Goal: Transaction & Acquisition: Purchase product/service

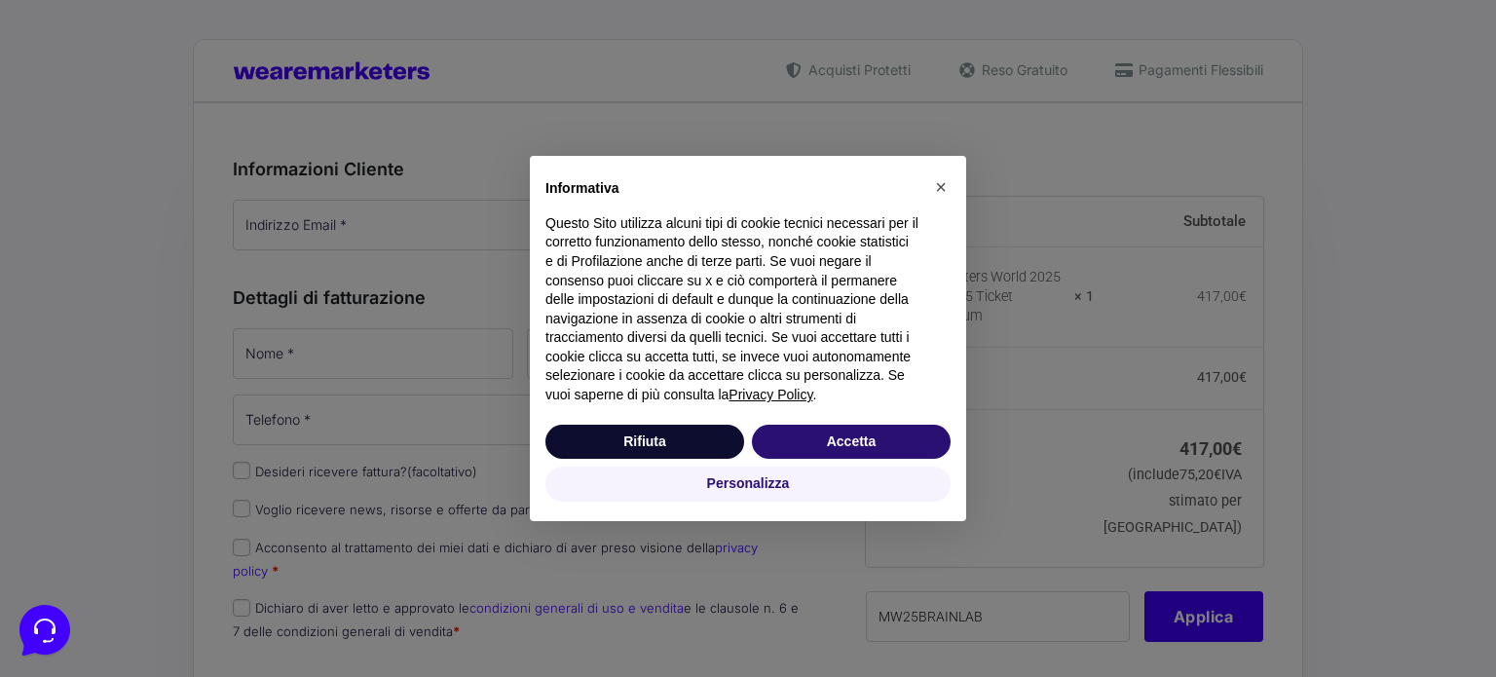
type input "MW25BRAINLAB"
click at [671, 427] on button "Rifiuta" at bounding box center [644, 442] width 199 height 35
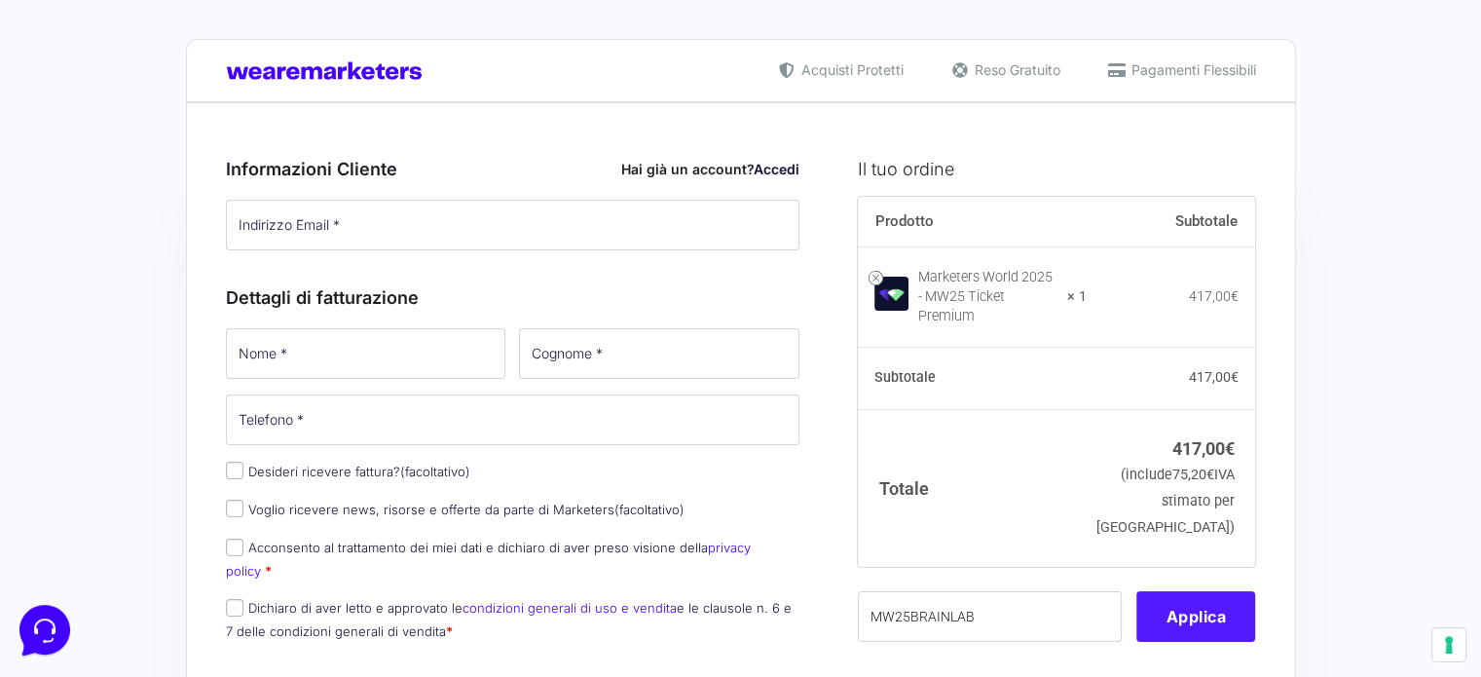
click at [1188, 591] on button "Applica" at bounding box center [1196, 616] width 119 height 51
type input "MW25BRAINLAB"
click at [1216, 607] on button "Applica" at bounding box center [1196, 616] width 119 height 51
type button "Apply"
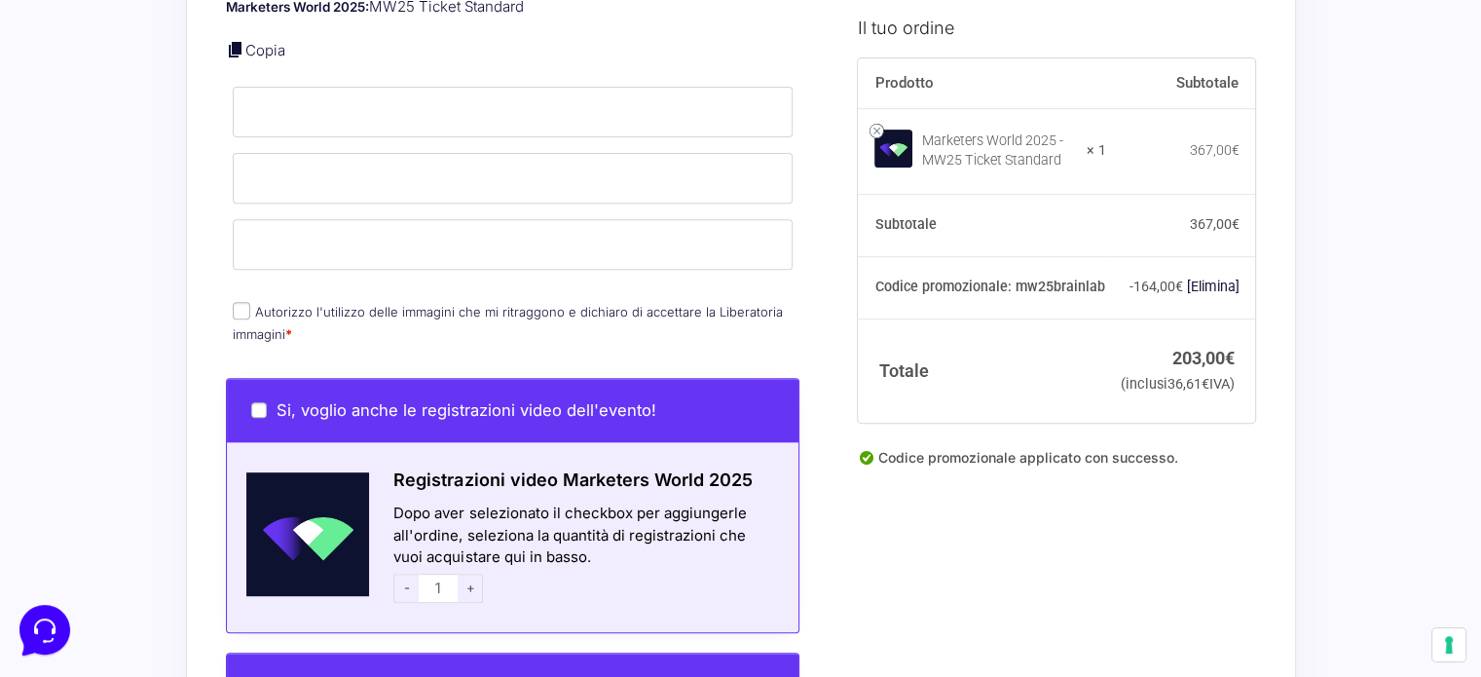
scroll to position [779, 0]
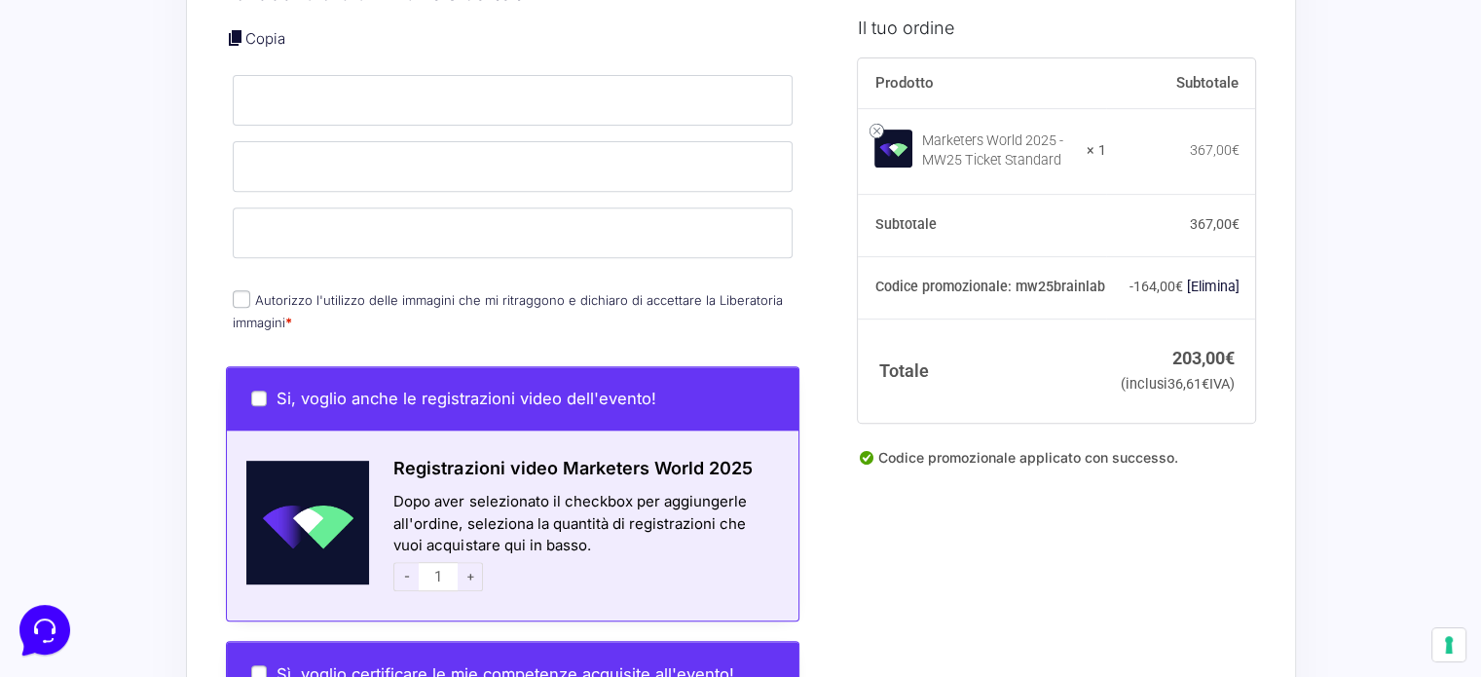
click at [409, 292] on label "Autorizzo l'utilizzo delle immagini che mi ritraggono e dichiaro di accettare l…" at bounding box center [508, 311] width 550 height 38
click at [250, 290] on input "Autorizzo l'utilizzo delle immagini che mi ritraggono e dichiaro di accettare l…" at bounding box center [242, 299] width 18 height 18
checkbox input "true"
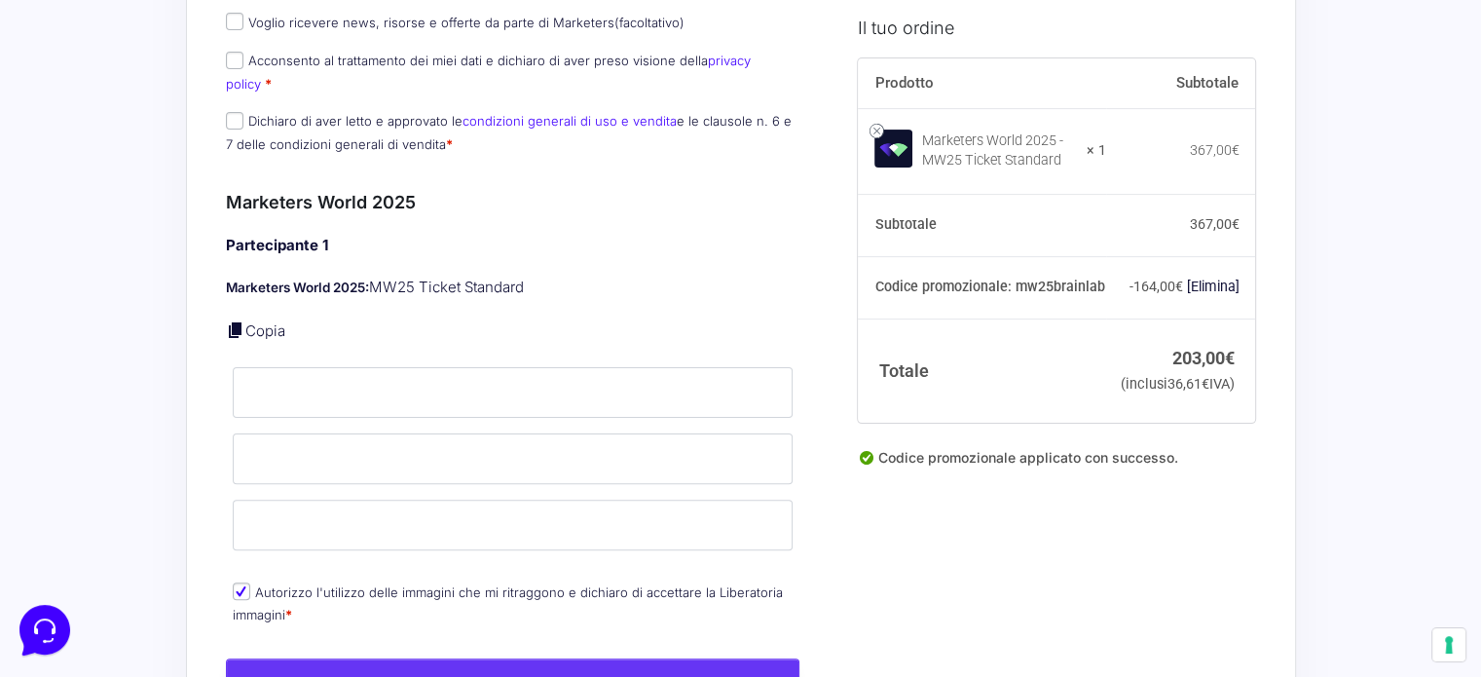
scroll to position [292, 0]
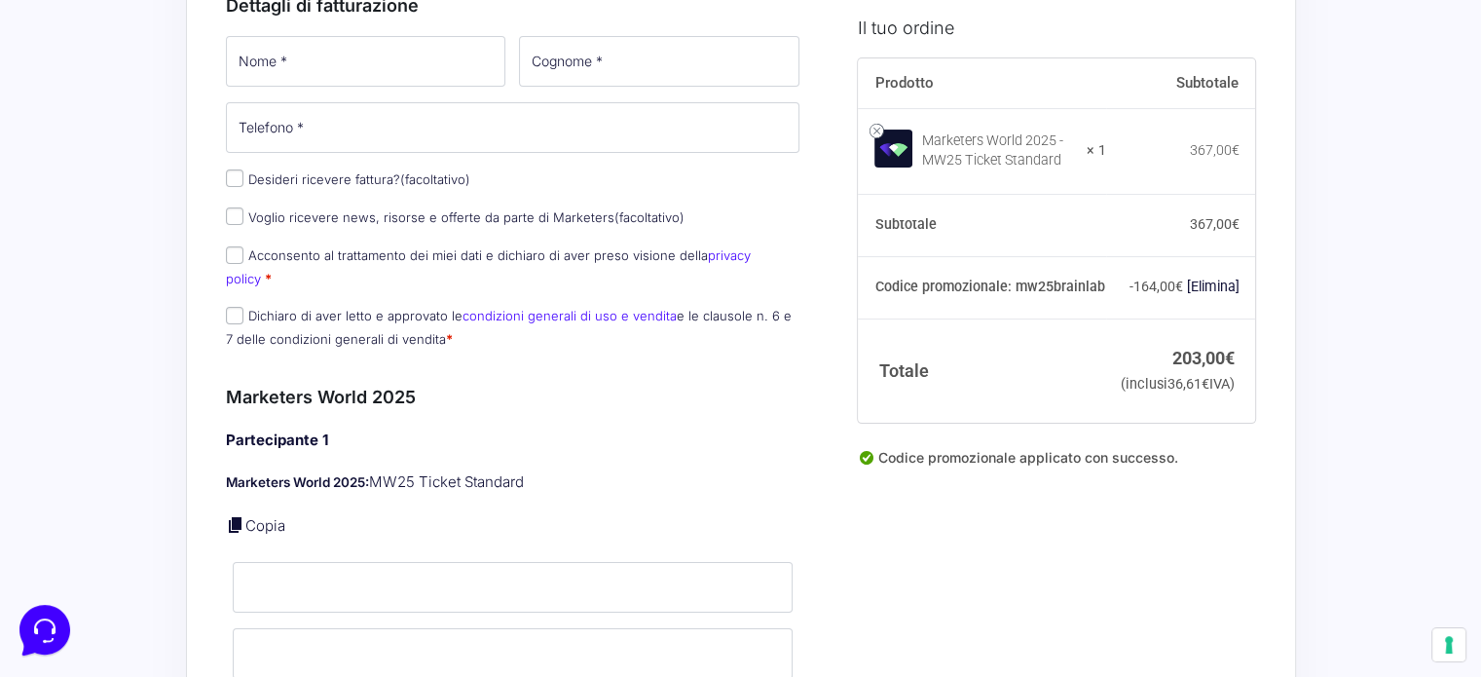
click at [362, 186] on span "Desideri ricevere fattura? (facoltativo)" at bounding box center [348, 178] width 244 height 19
click at [247, 184] on label "Desideri ricevere fattura? (facoltativo)" at bounding box center [348, 179] width 244 height 16
click at [243, 184] on input "Desideri ricevere fattura? (facoltativo)" at bounding box center [235, 178] width 18 height 18
checkbox input "true"
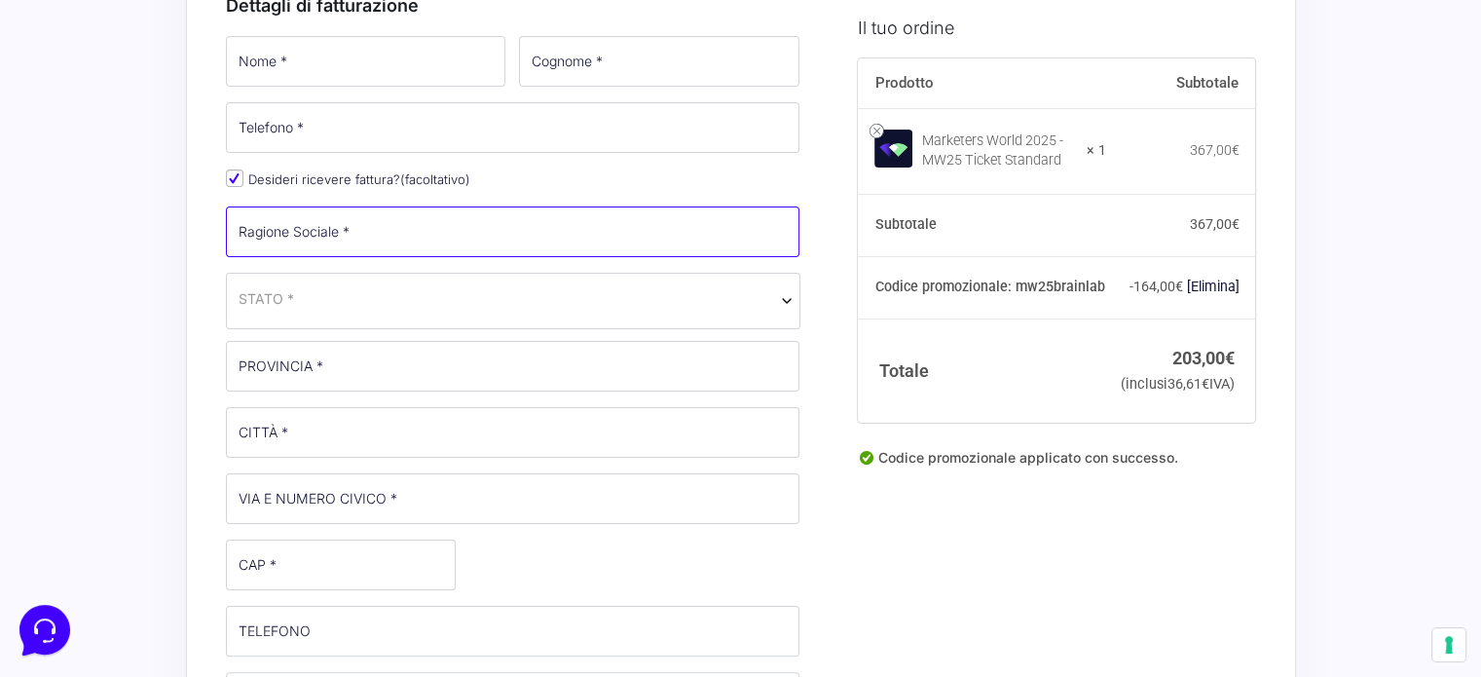
click at [310, 224] on input "Ragione Sociale *" at bounding box center [513, 231] width 575 height 51
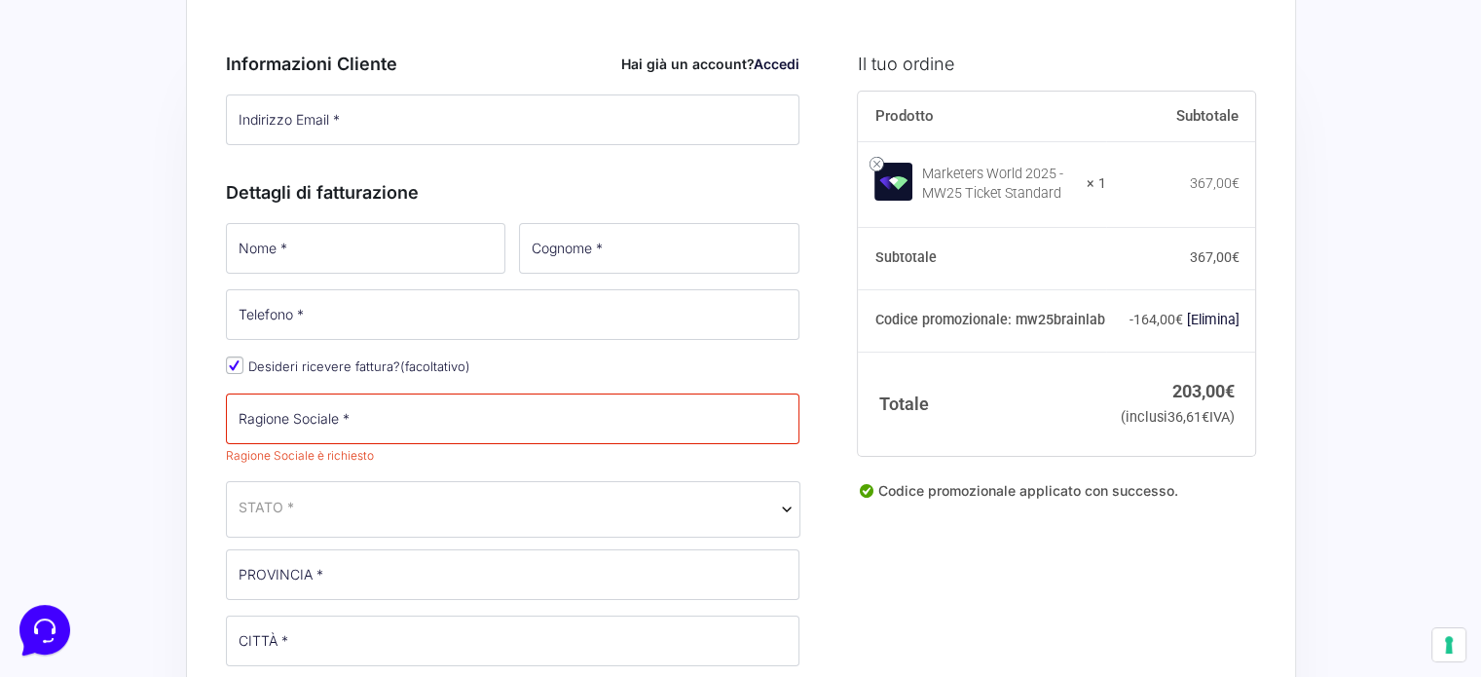
scroll to position [0, 0]
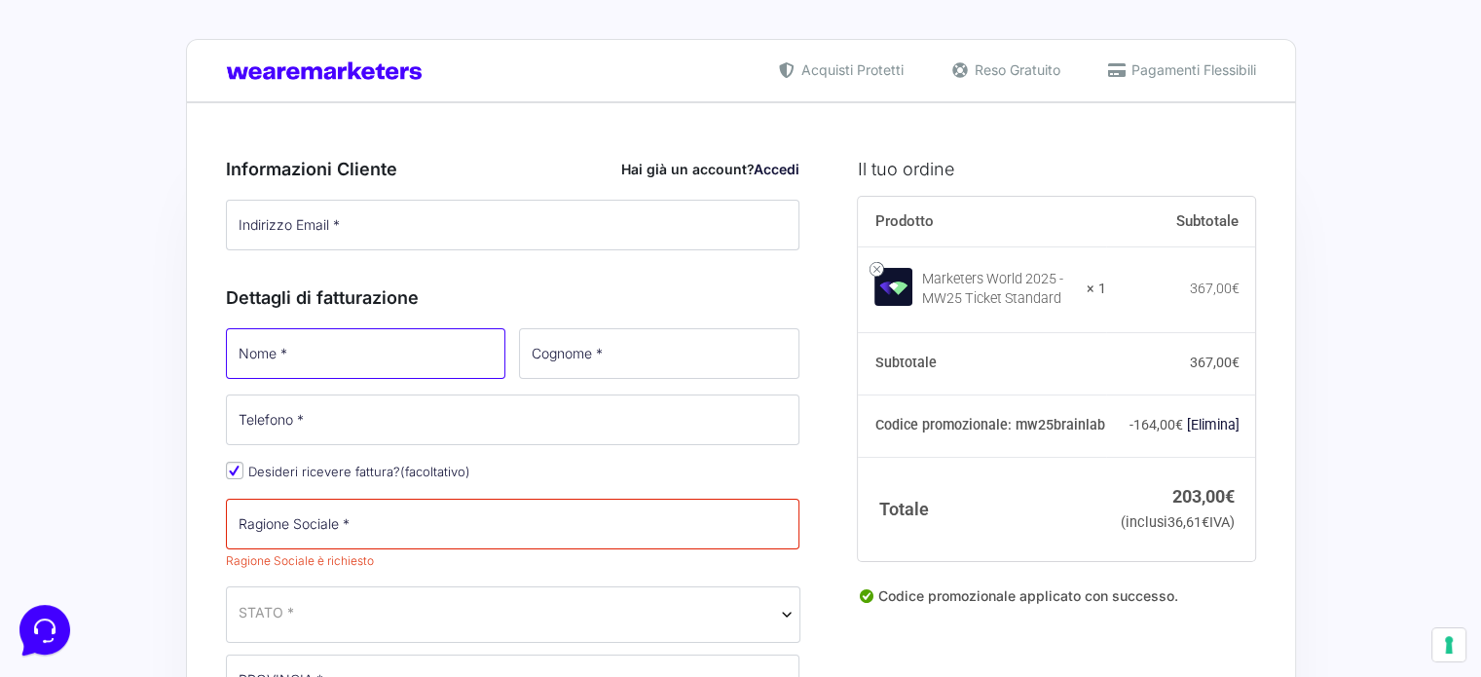
click at [347, 342] on input "Nome *" at bounding box center [366, 353] width 281 height 51
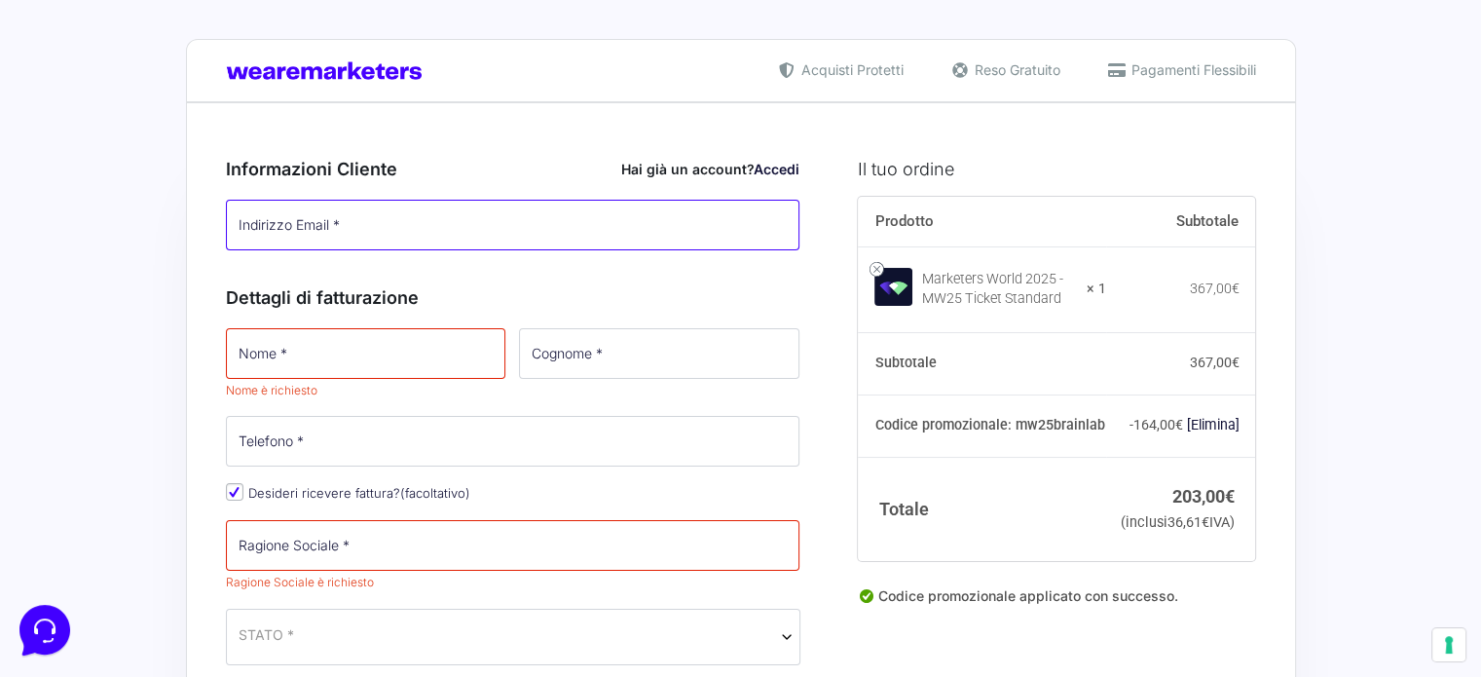
click at [326, 238] on input "Indirizzo Email *" at bounding box center [513, 225] width 575 height 51
type input "[EMAIL_ADDRESS][PERSON_NAME][DOMAIN_NAME]"
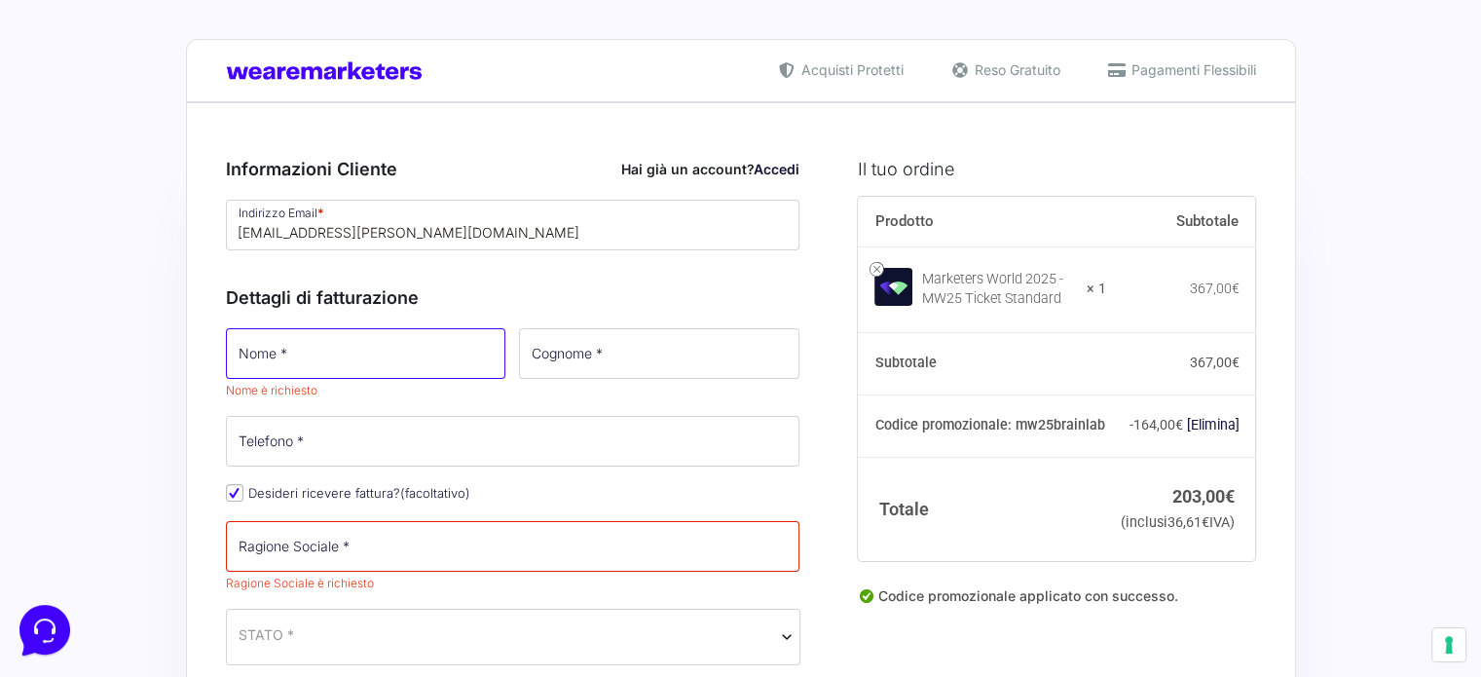
click at [442, 361] on input "Nome *" at bounding box center [366, 353] width 281 height 51
type input "Stefania"
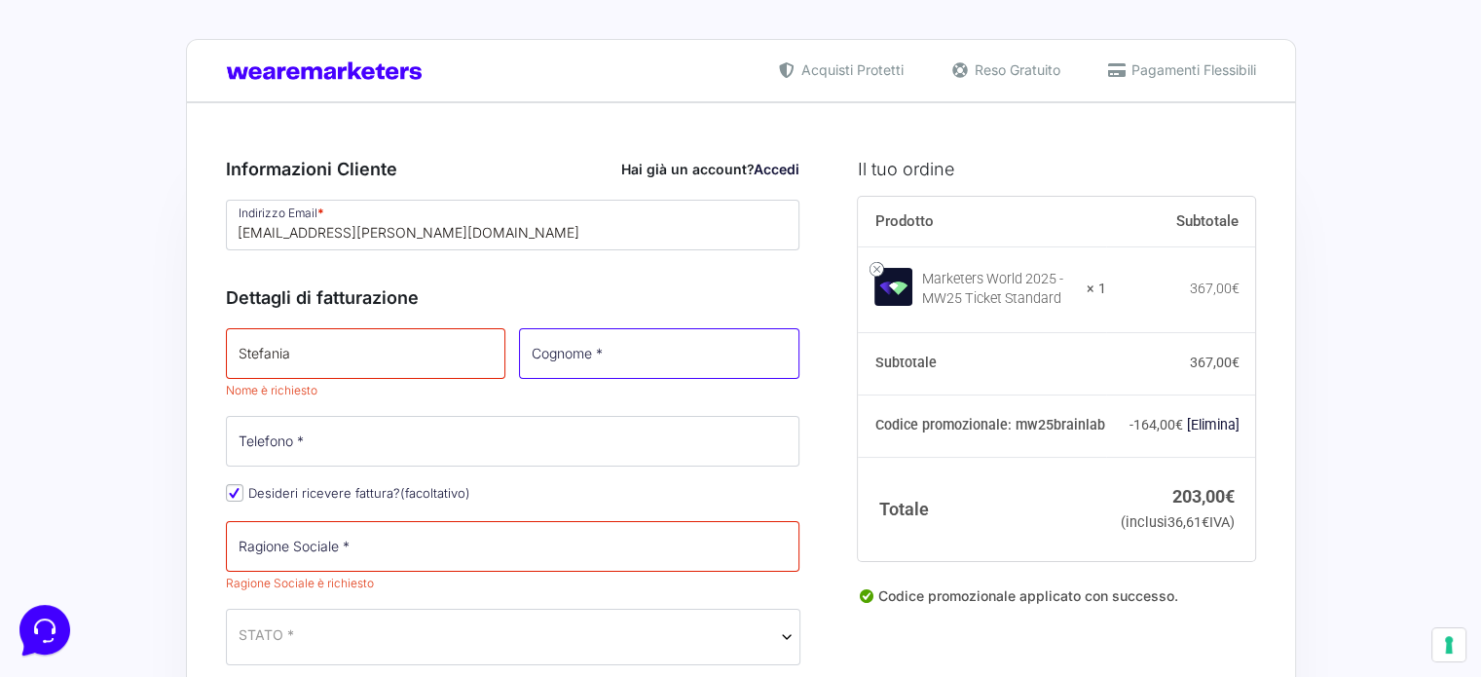
type input "[PERSON_NAME]"
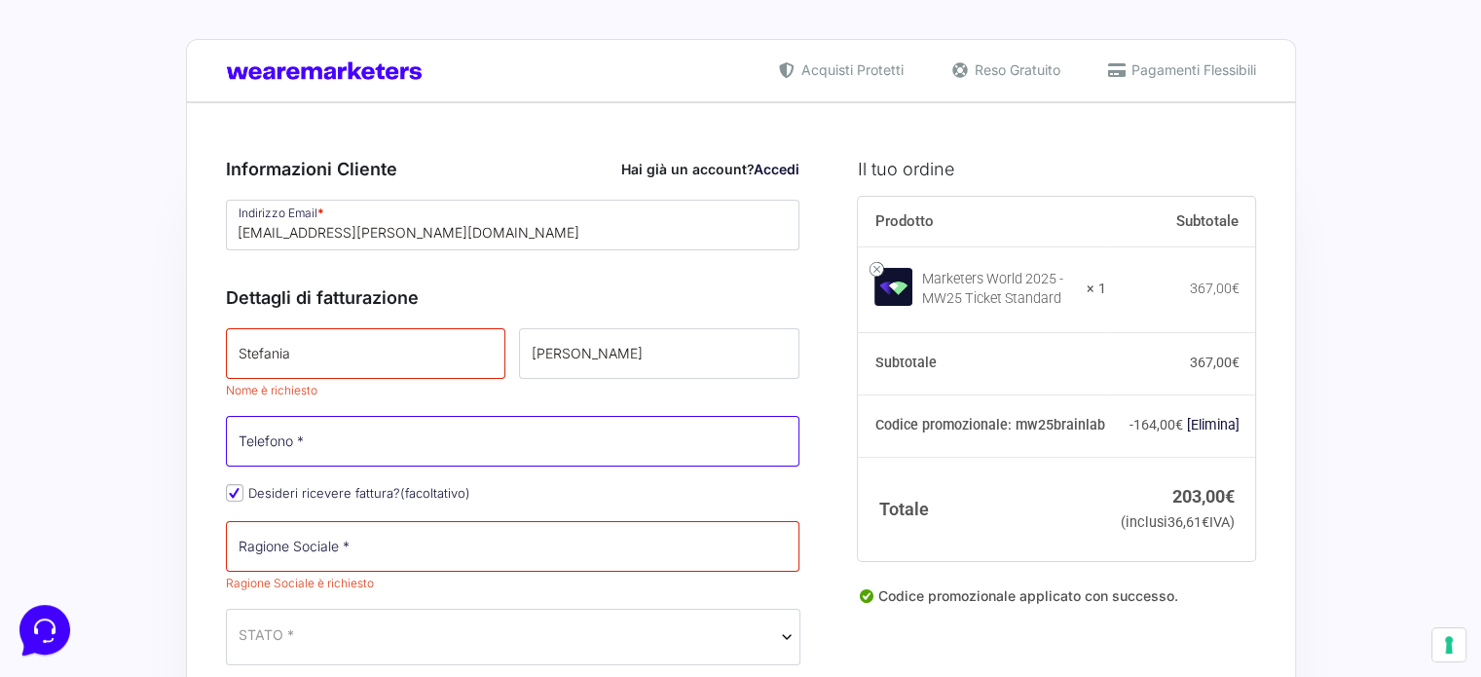
type input "+3903478043355"
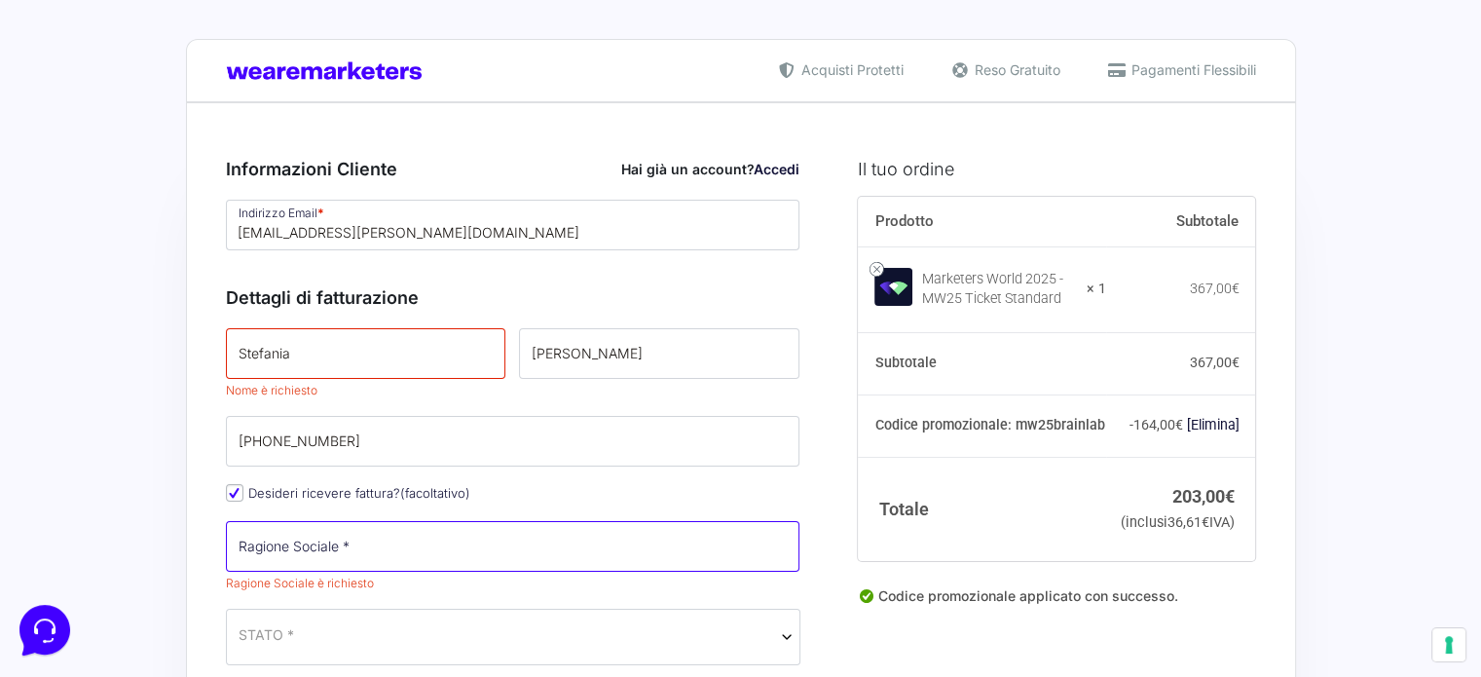
type input "www.selvaggia_wear.com"
select select "IT"
type input "Lodi"
type input "Casaletto Lodigiano"
type input "via Garibaldi, Casaletto Lodigiano, 26852, Italia"
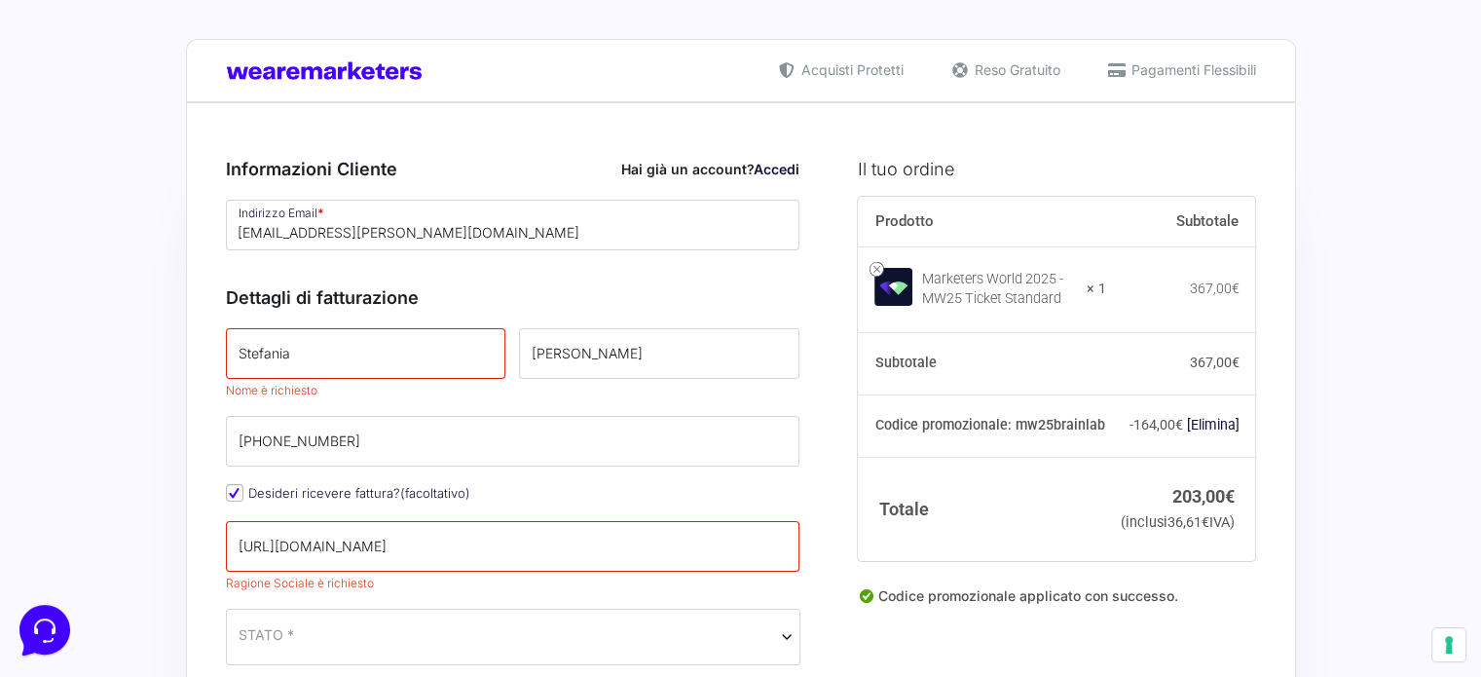
type input "26852"
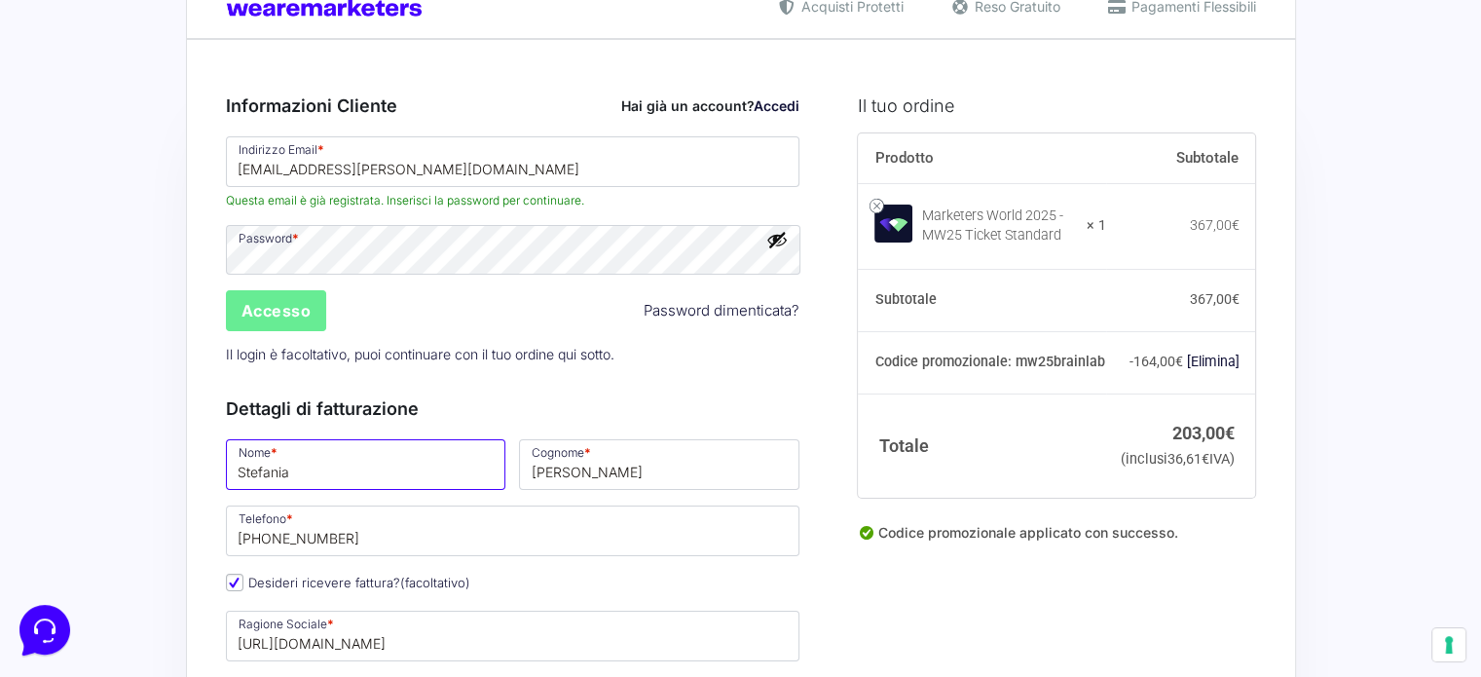
scroll to position [109, 0]
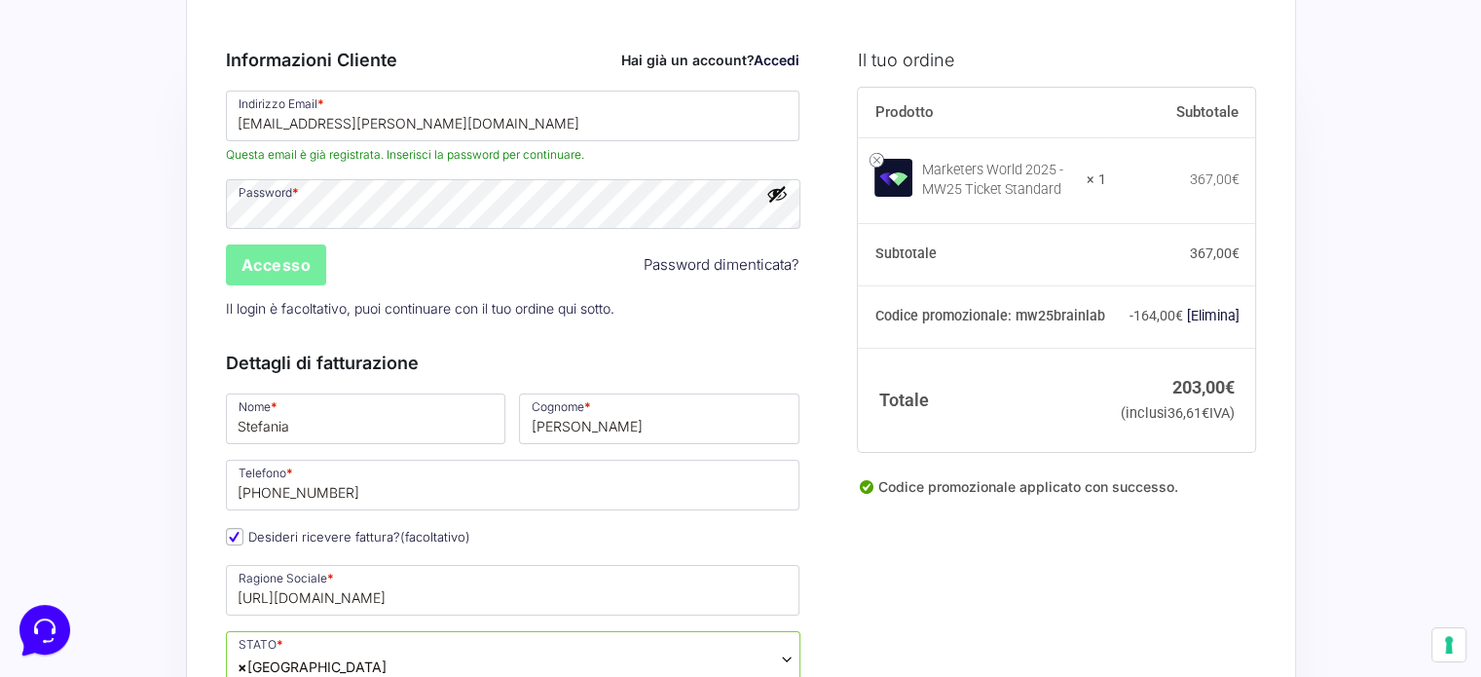
click at [308, 264] on input "Accesso" at bounding box center [276, 264] width 101 height 41
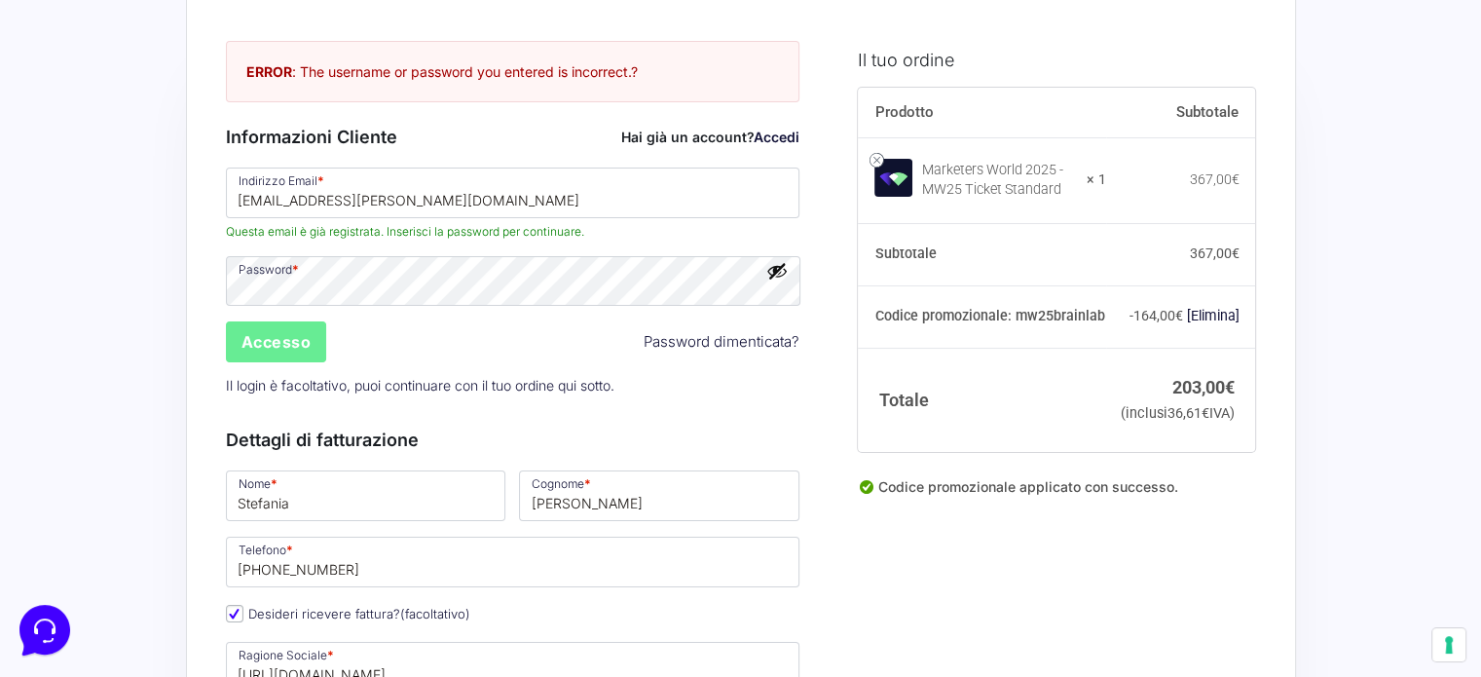
click at [783, 270] on button "Mostra password" at bounding box center [777, 270] width 21 height 21
click at [783, 270] on button "Nascondi password" at bounding box center [777, 270] width 21 height 21
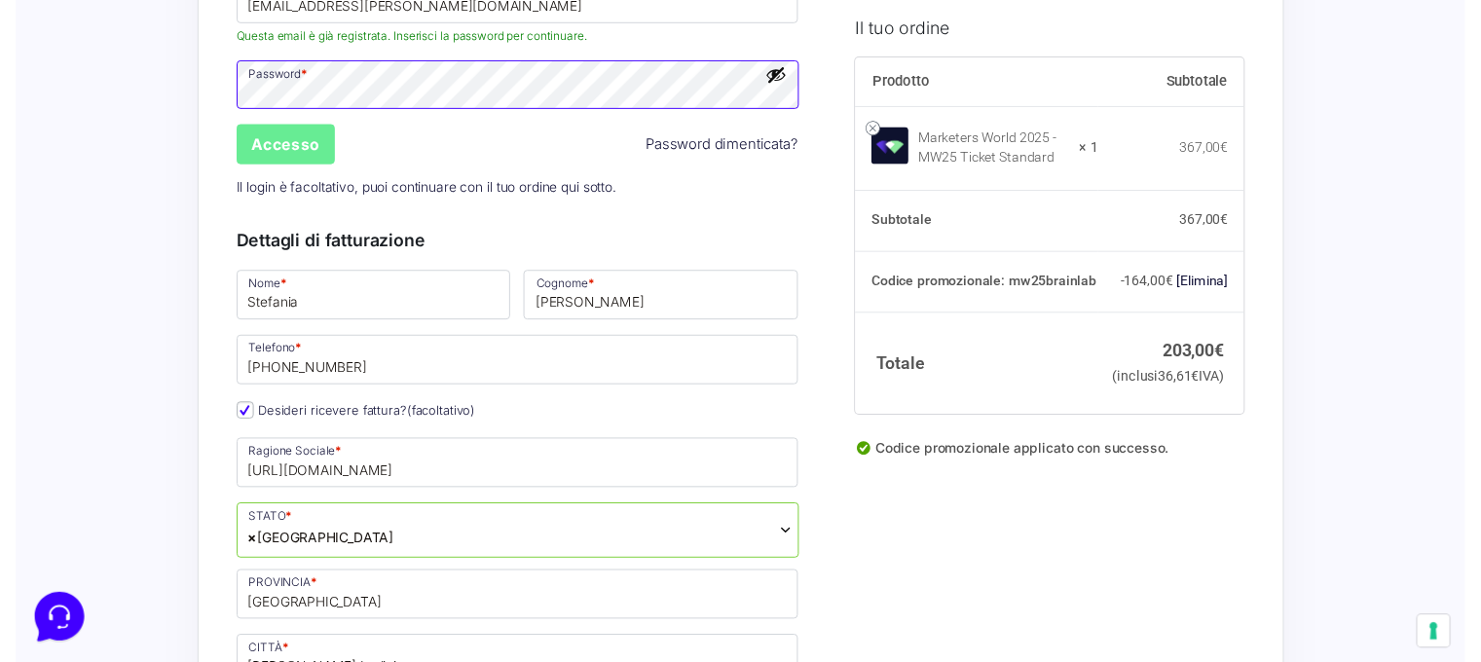
scroll to position [401, 0]
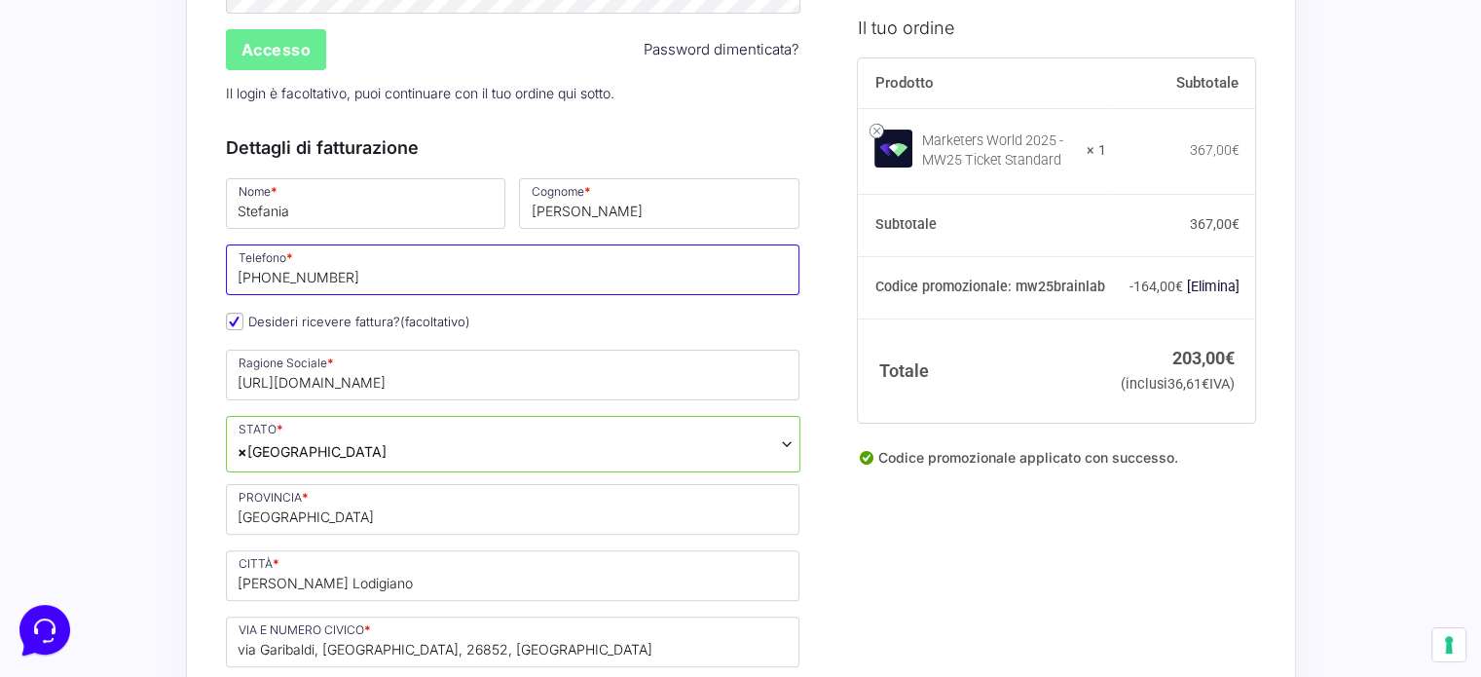
click at [339, 278] on input "+3903478043355" at bounding box center [513, 269] width 575 height 51
type input "[PHONE_NUMBER]"
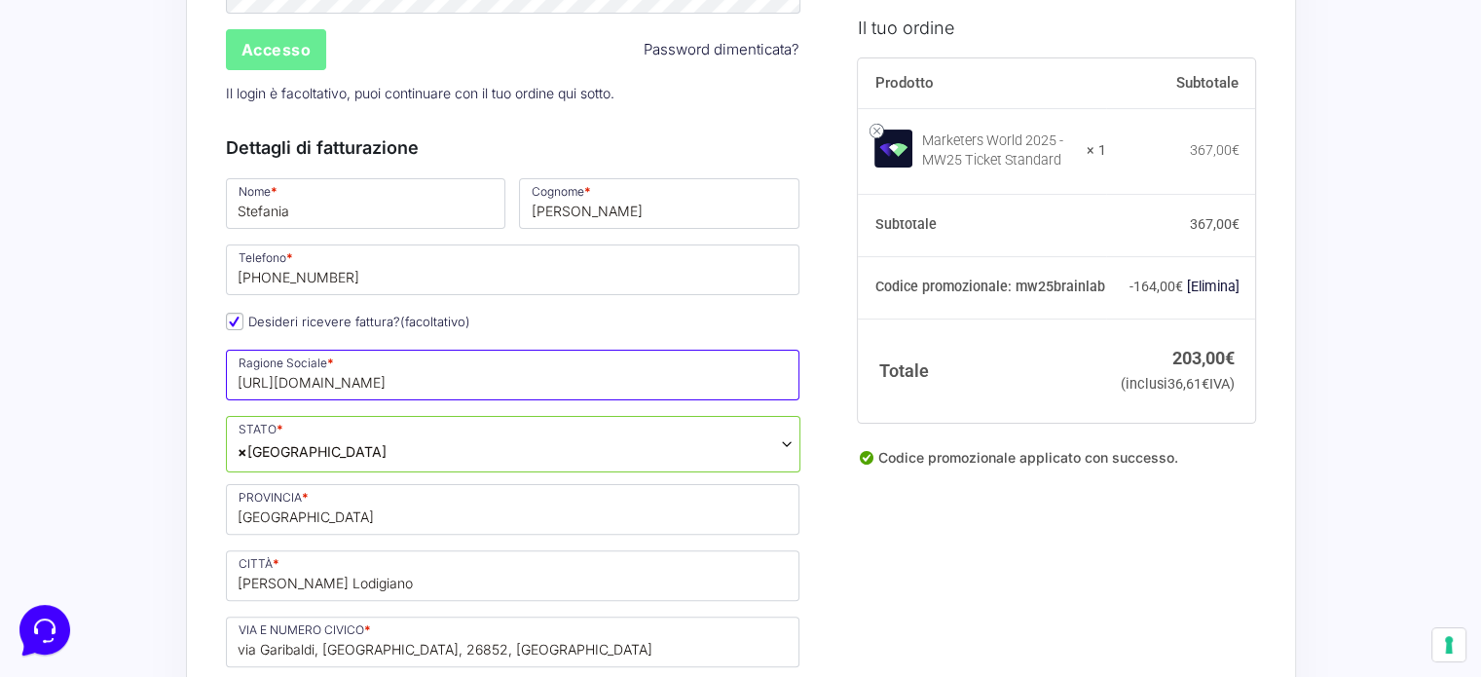
click at [267, 390] on input "www.selvaggia_wear.com" at bounding box center [513, 375] width 575 height 51
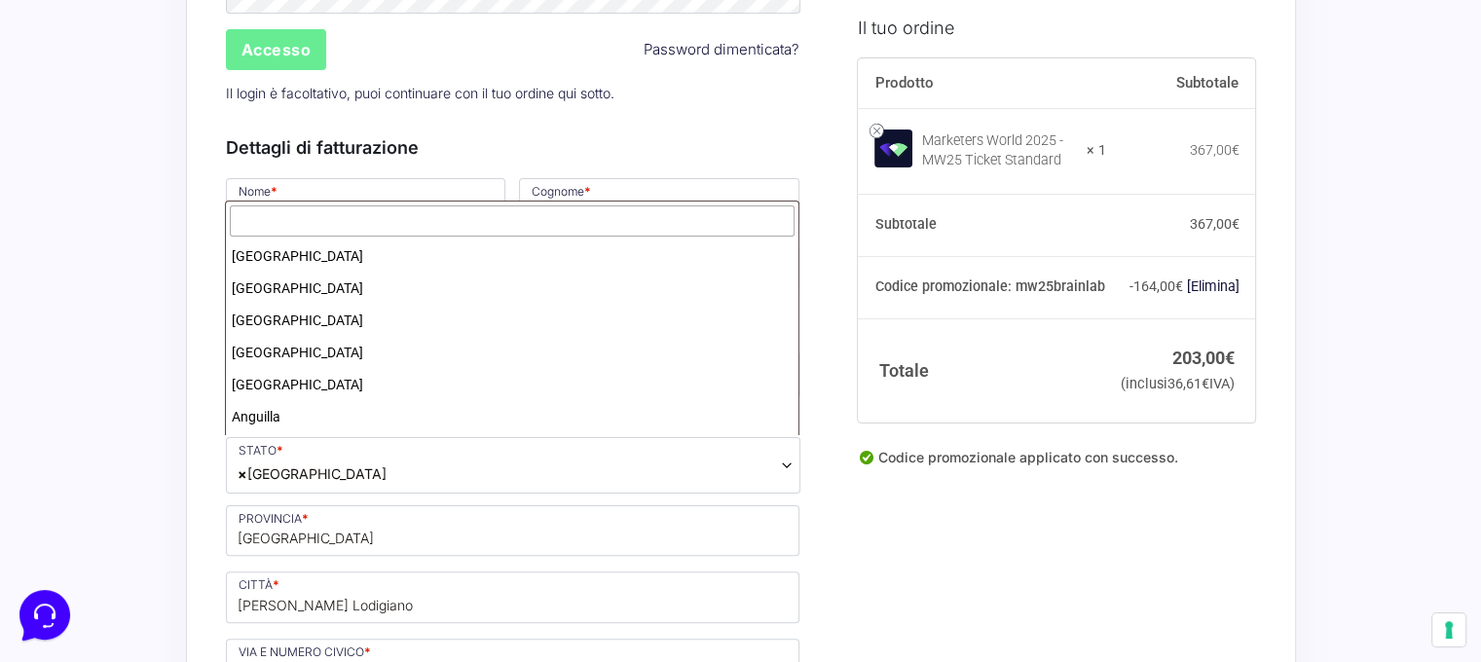
click at [514, 445] on span "× Kenya" at bounding box center [513, 465] width 575 height 56
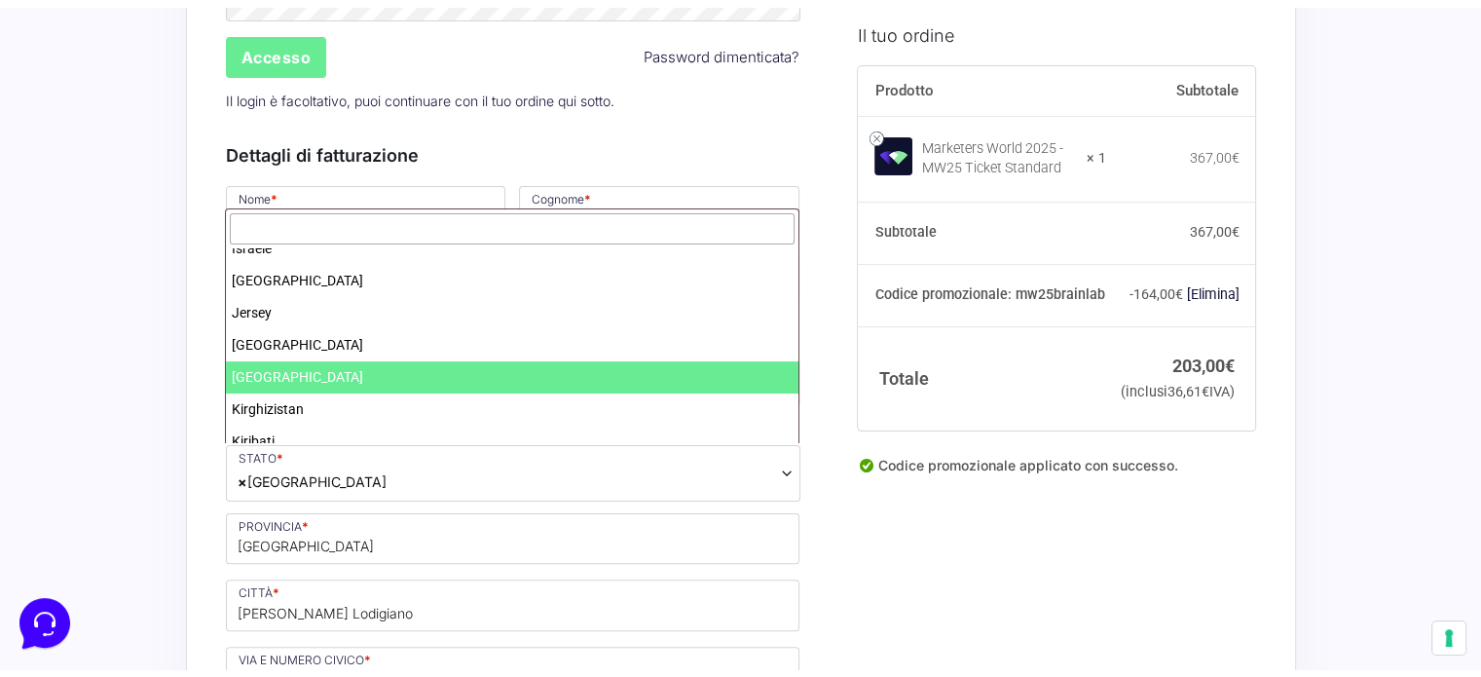
scroll to position [3631, 0]
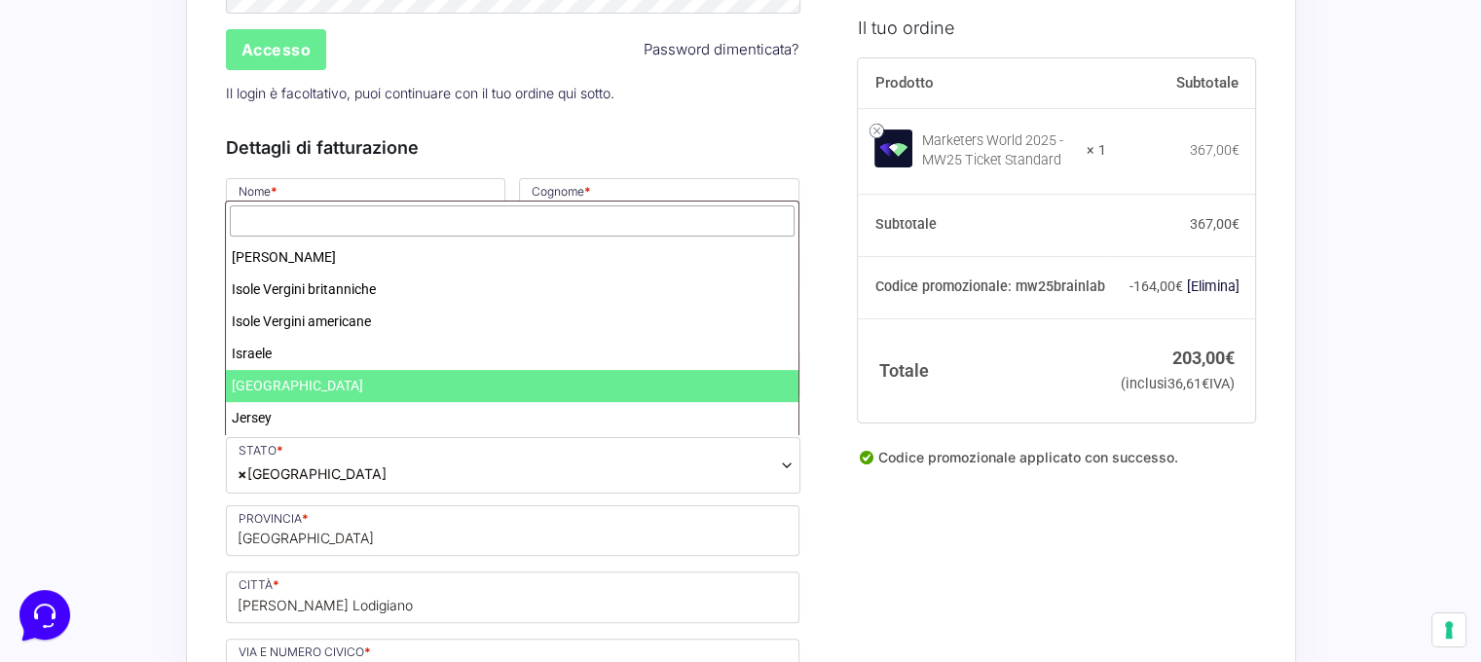
select select "IT"
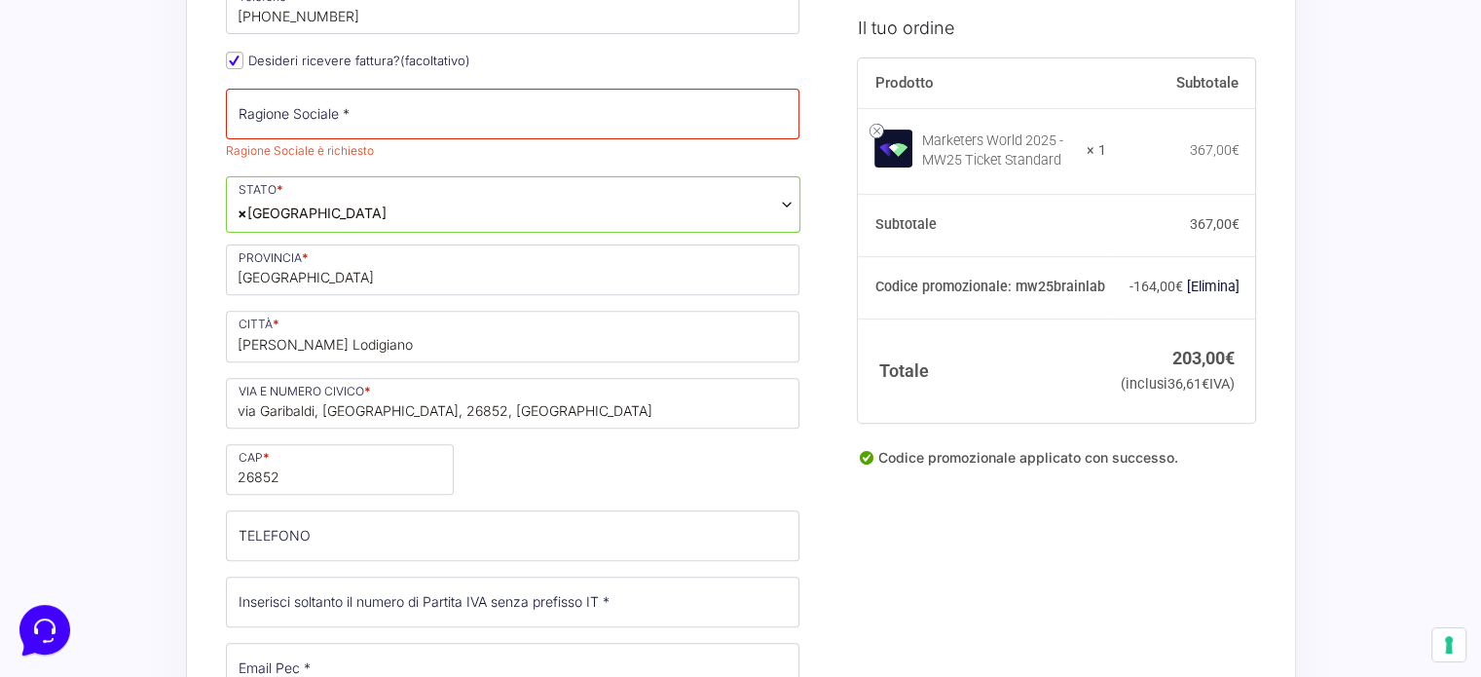
scroll to position [791, 0]
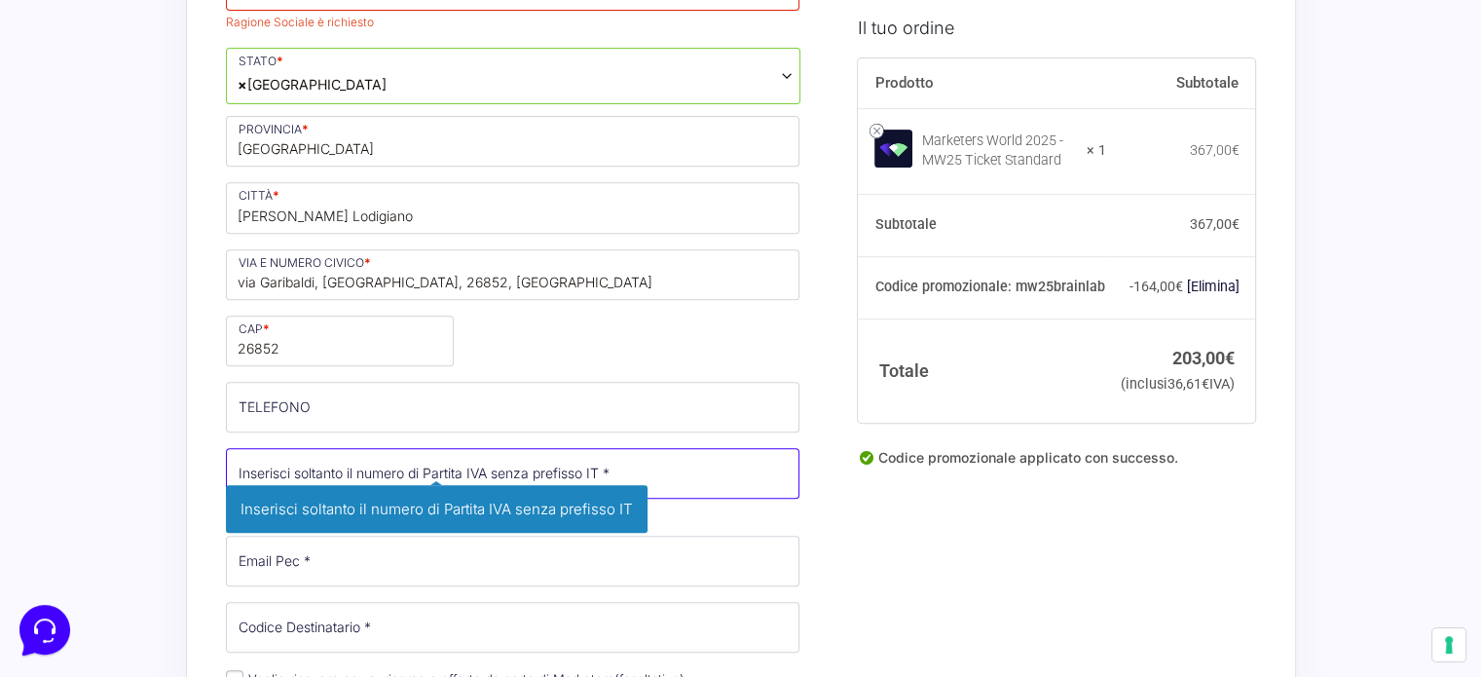
click at [335, 448] on input "Partita Iva *" at bounding box center [513, 473] width 575 height 51
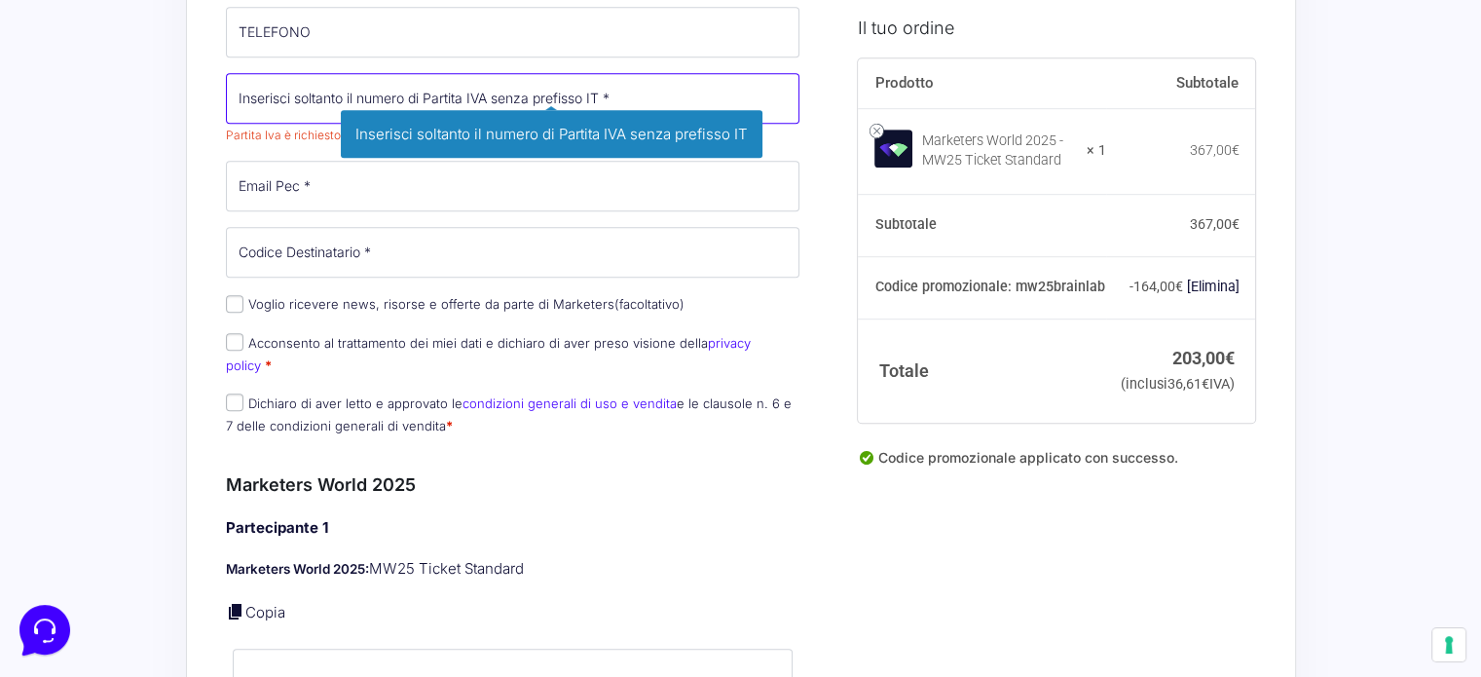
scroll to position [1083, 0]
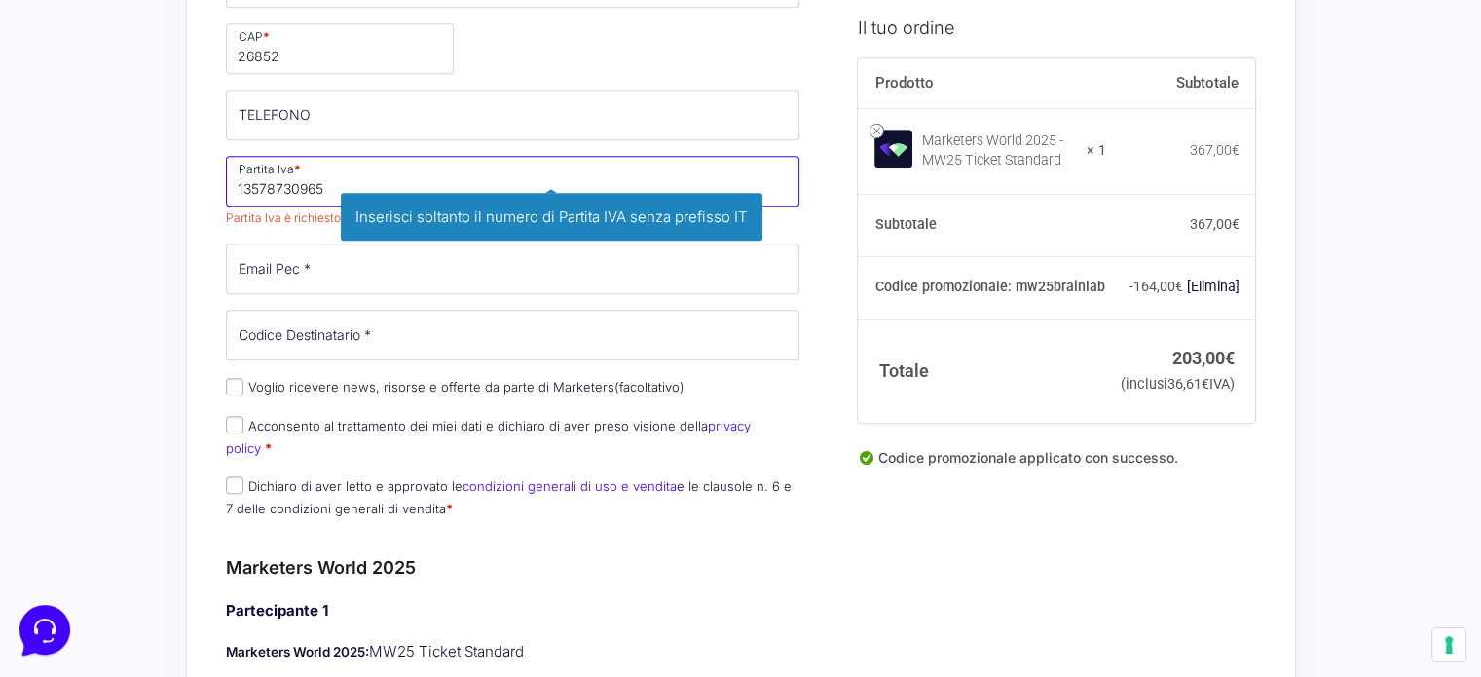
type input "13578730965"
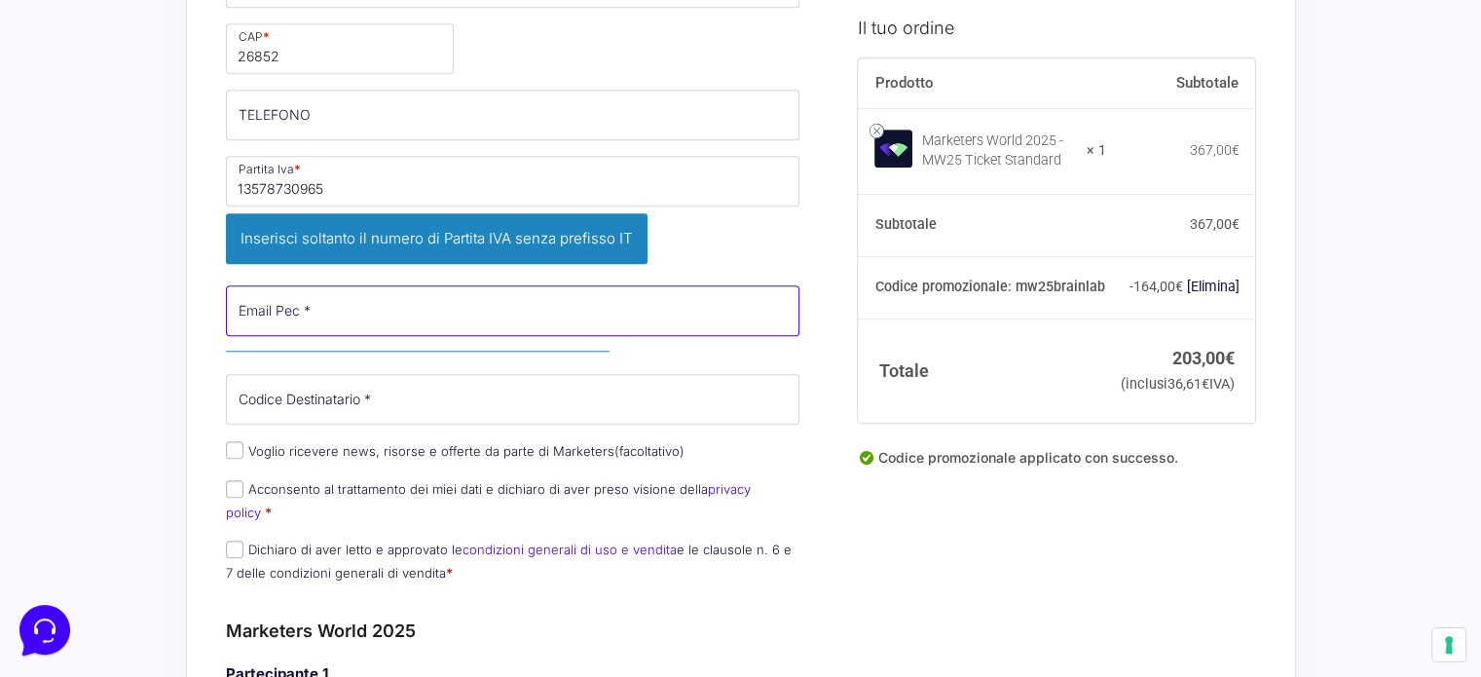
click at [498, 285] on input "Email Pec *" at bounding box center [513, 310] width 575 height 51
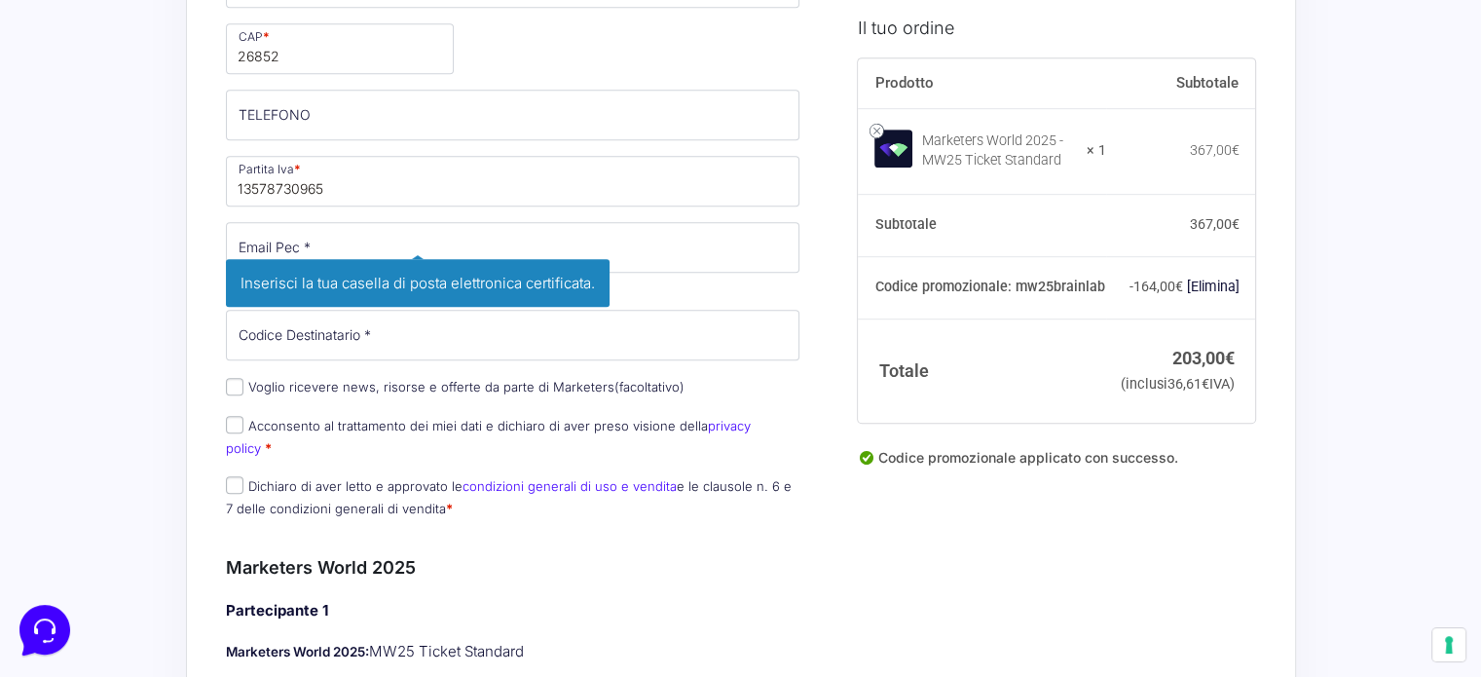
click at [70, 246] on div "Acquisti Protetti Reso Gratuito Pagamenti Flessibili Riepilogo Ordine 203,00 € …" at bounding box center [740, 633] width 1481 height 3433
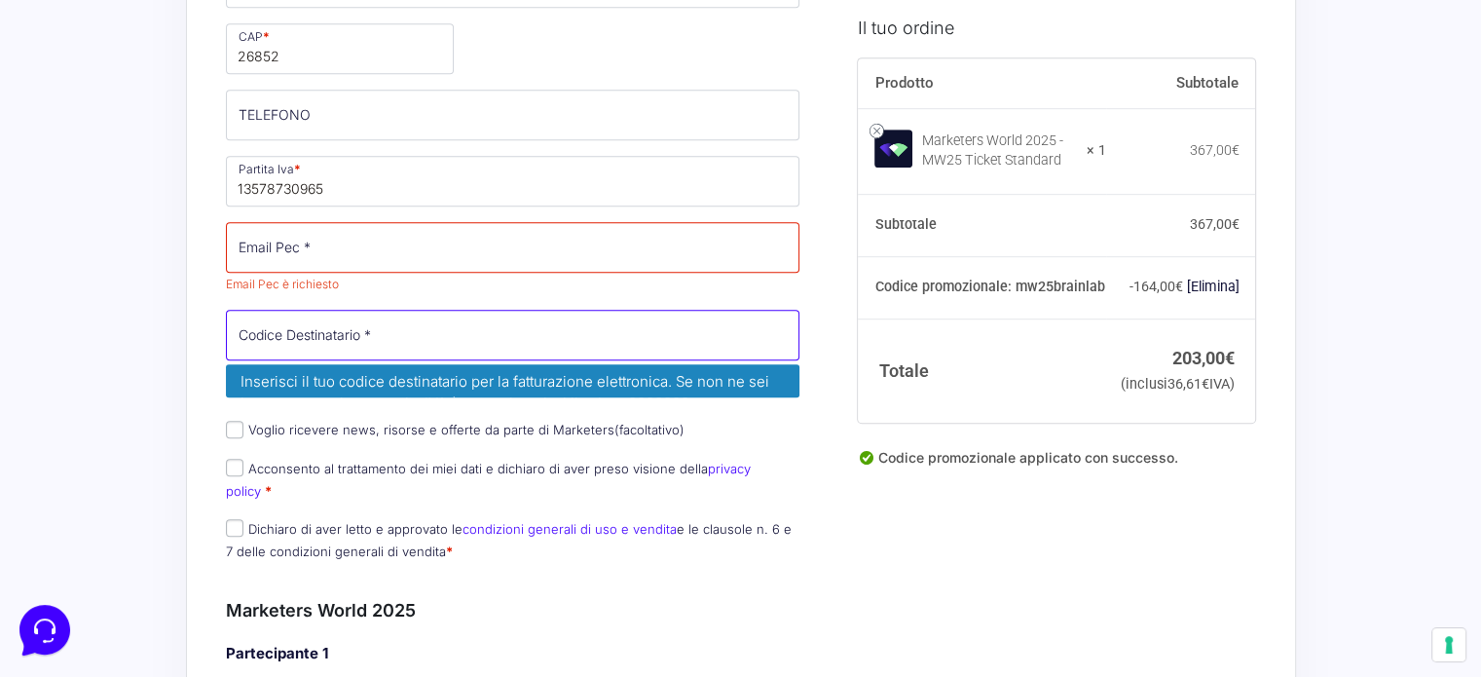
click at [353, 318] on input "Codice Destinatario *" at bounding box center [513, 335] width 575 height 51
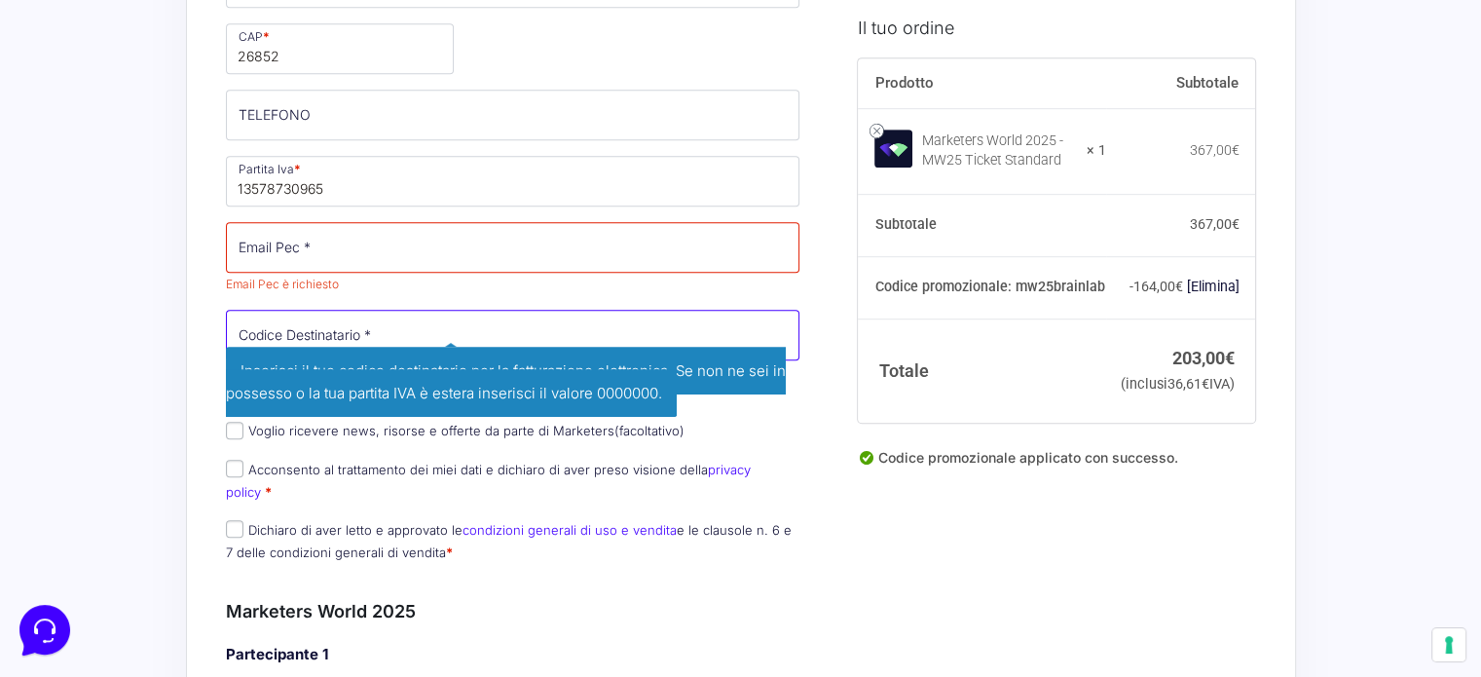
click at [397, 316] on input "Codice Destinatario *" at bounding box center [513, 335] width 575 height 51
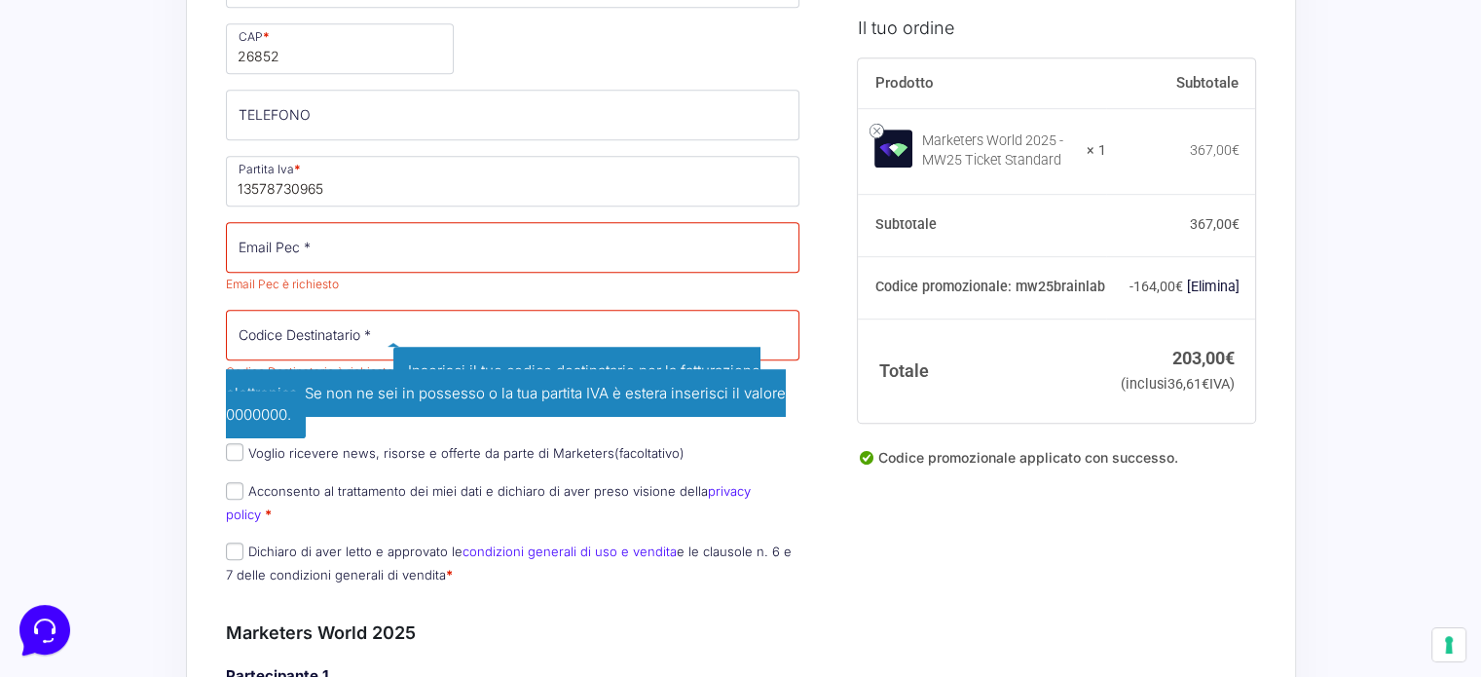
click at [394, 358] on span "Inserisci il tuo codice destinatario per la fatturazione elettronica. Se non ne…" at bounding box center [506, 393] width 560 height 92
click at [334, 338] on input "Codice Destinatario *" at bounding box center [513, 335] width 575 height 51
click at [131, 354] on div "Acquisti Protetti Reso Gratuito Pagamenti Flessibili Riepilogo Ordine 203,00 € …" at bounding box center [740, 666] width 1481 height 3499
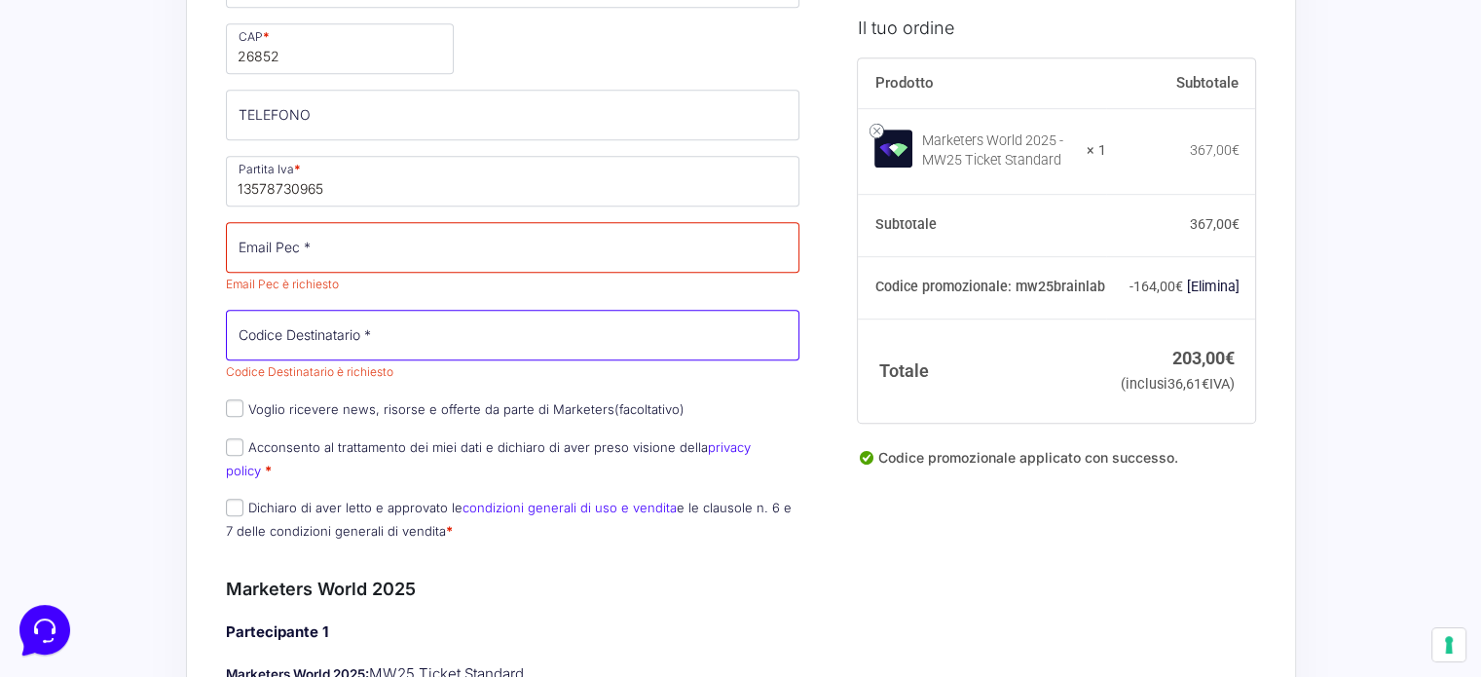
click at [338, 326] on input "Codice Destinatario *" at bounding box center [513, 335] width 575 height 51
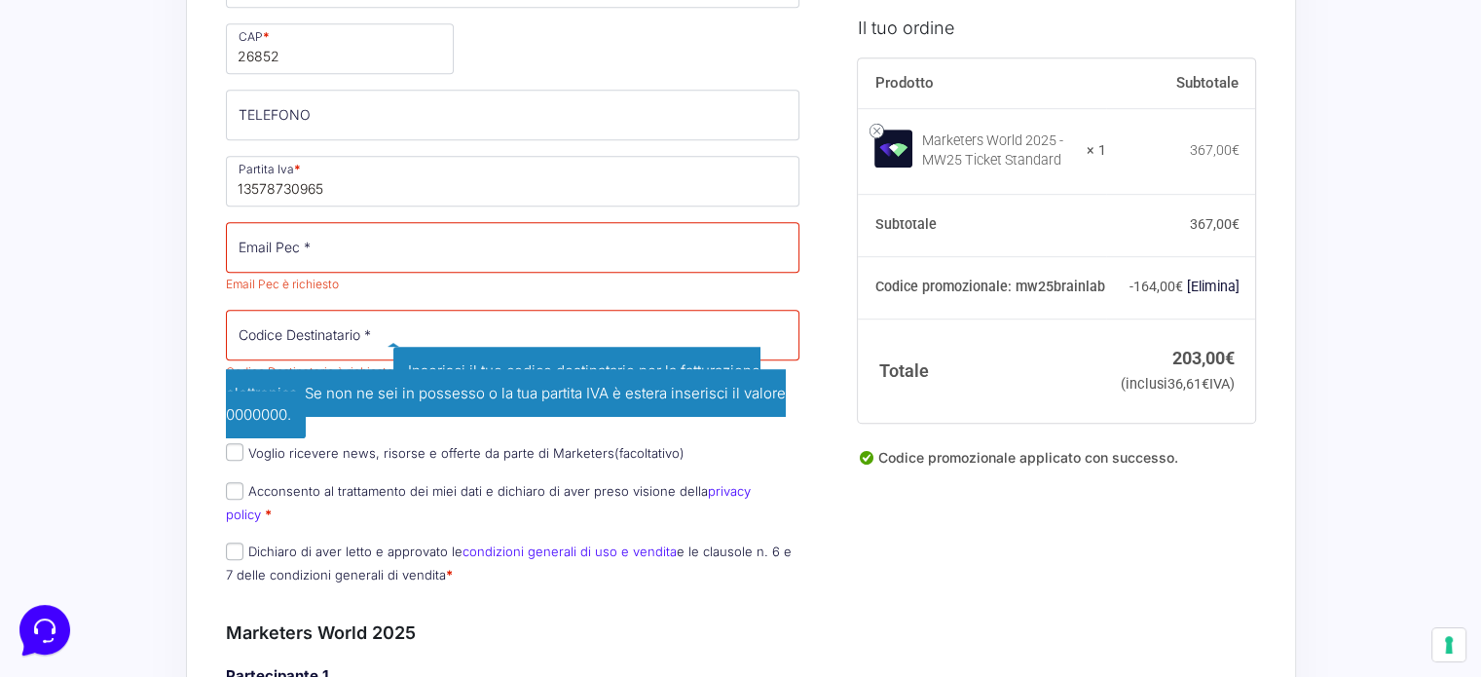
click at [469, 272] on p "Email Pec * Email Pec è richiesto Inserisci la tua casella di posta elettronica…" at bounding box center [513, 258] width 588 height 79
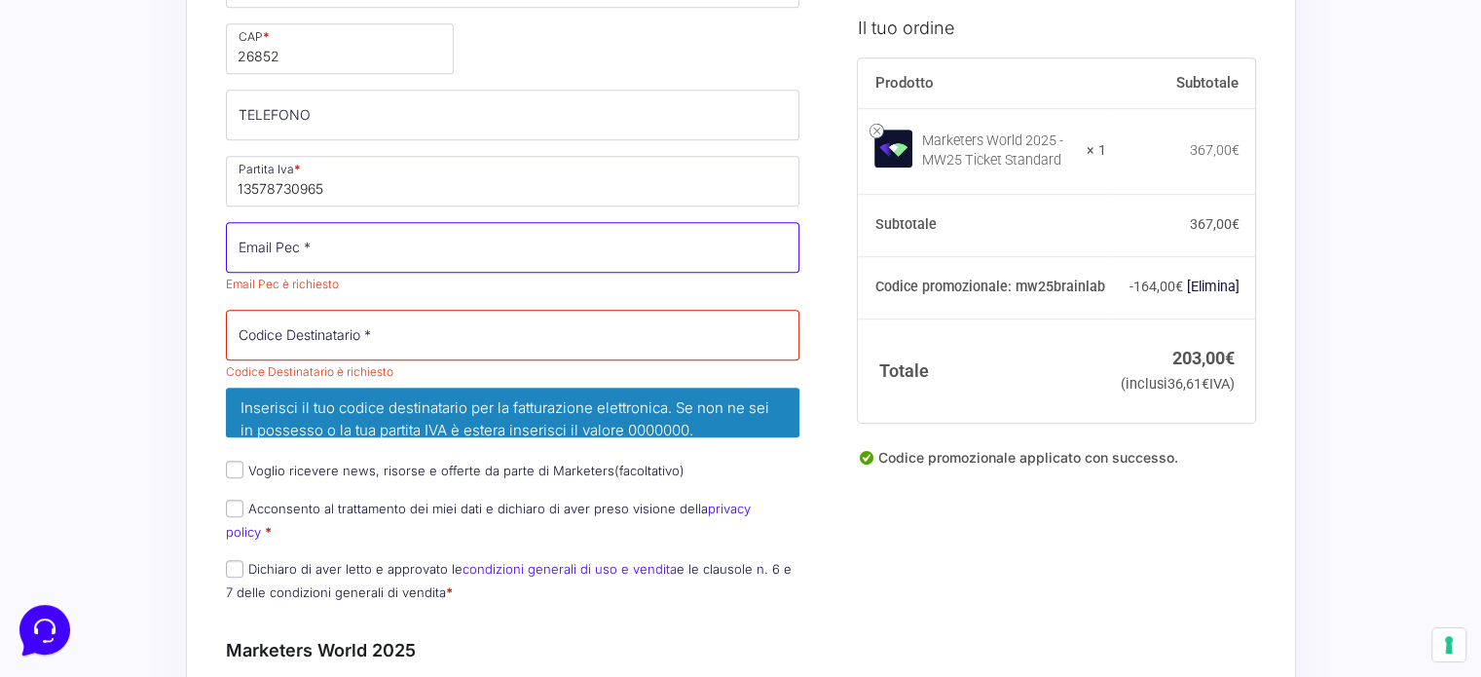
click at [481, 223] on input "Email Pec *" at bounding box center [513, 247] width 575 height 51
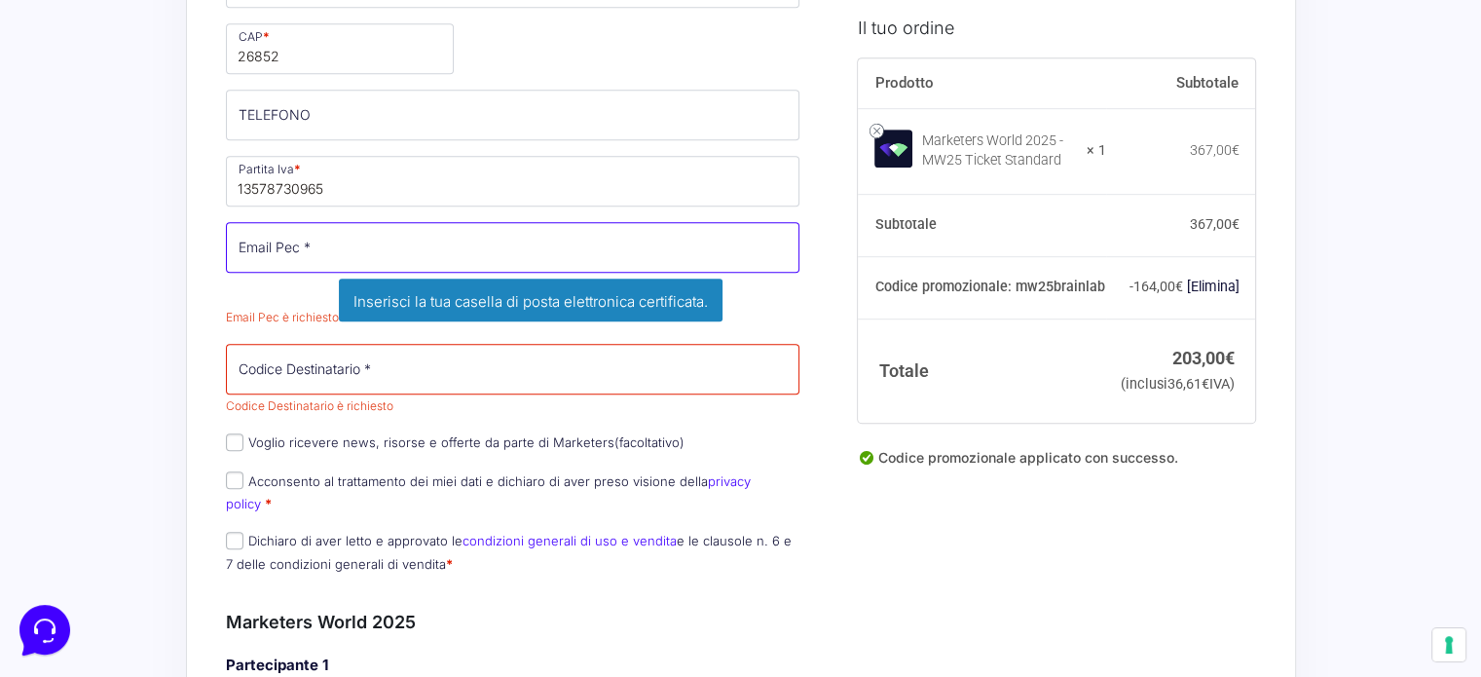
paste input "stefaniacassarino92@pec.it"
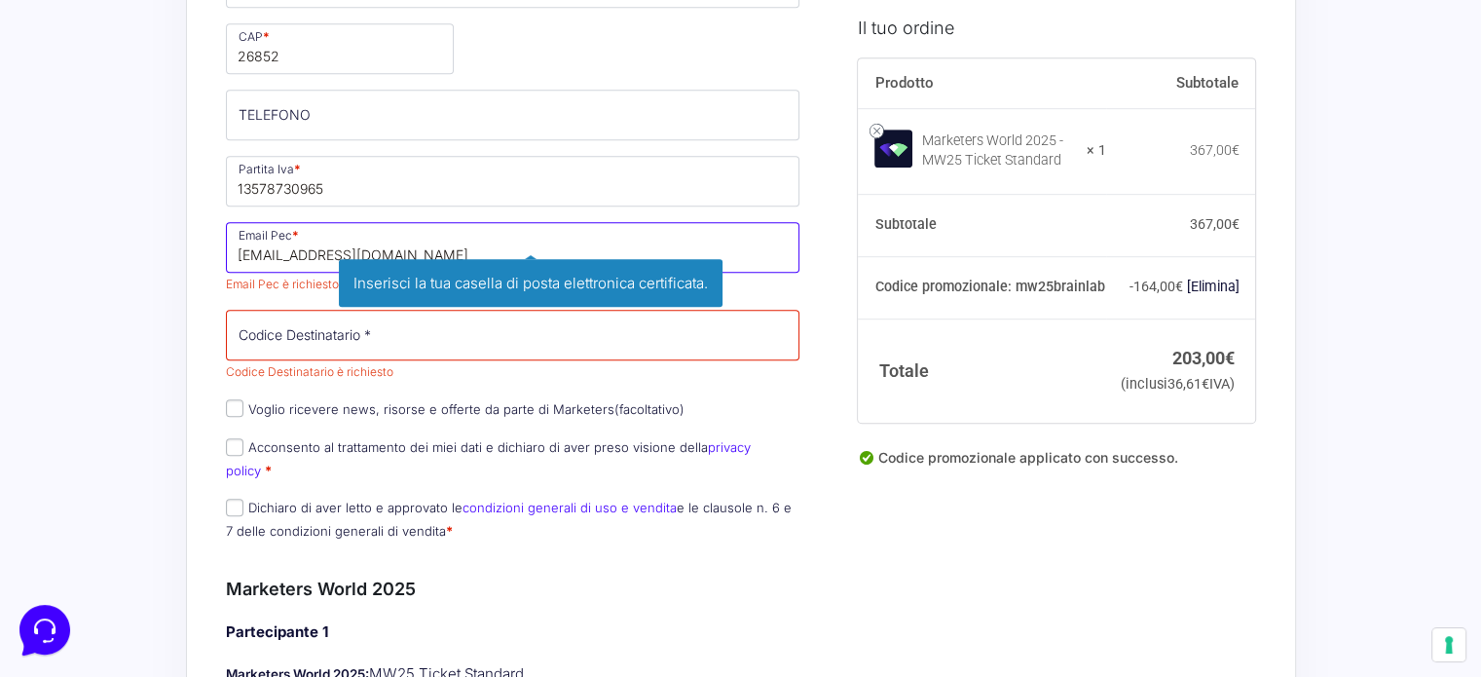
type input "stefaniacassarino92@pec.it"
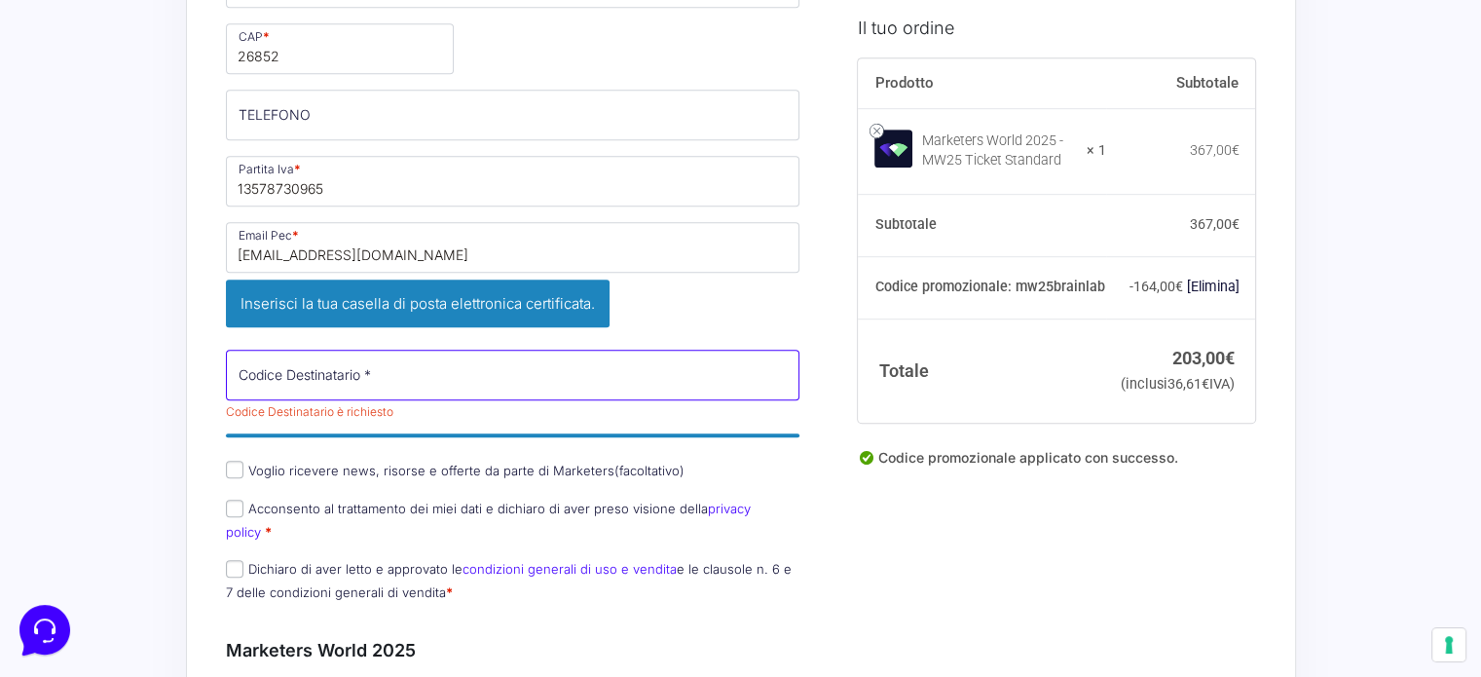
click at [397, 350] on input "Codice Destinatario *" at bounding box center [513, 375] width 575 height 51
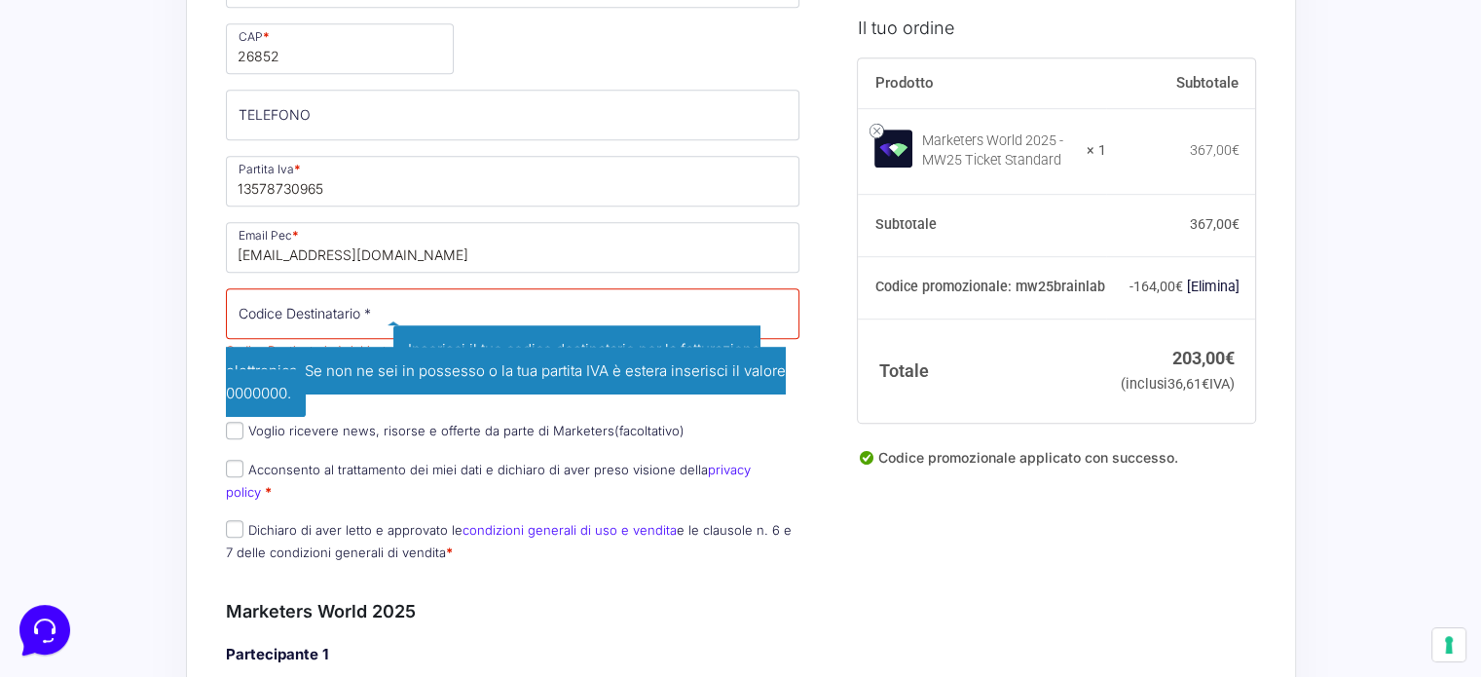
click at [386, 325] on span "Inserisci il tuo codice destinatario per la fatturazione elettronica. Se non ne…" at bounding box center [506, 371] width 560 height 92
click at [343, 319] on input "Codice Destinatario *" at bounding box center [513, 313] width 575 height 51
click at [370, 120] on input "TELEFONO (facoltativo)" at bounding box center [513, 115] width 575 height 51
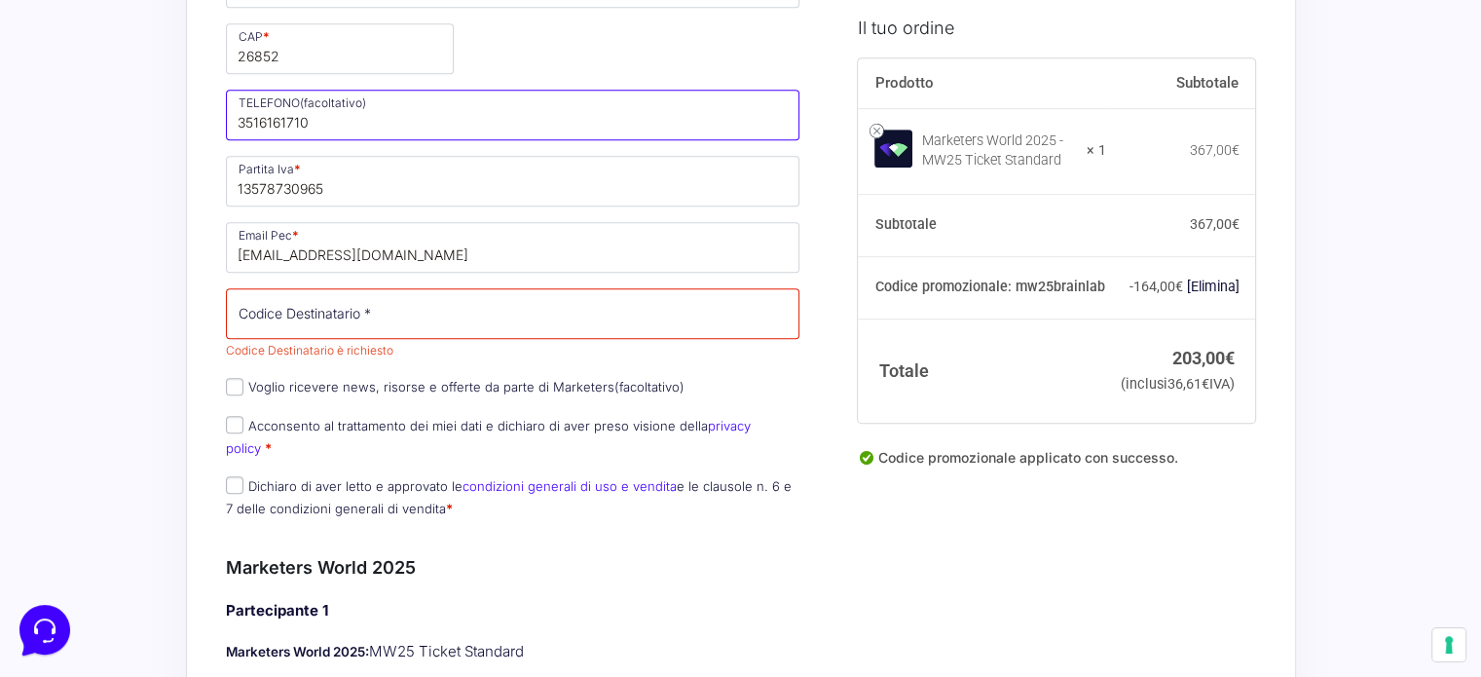
type input "3516161710"
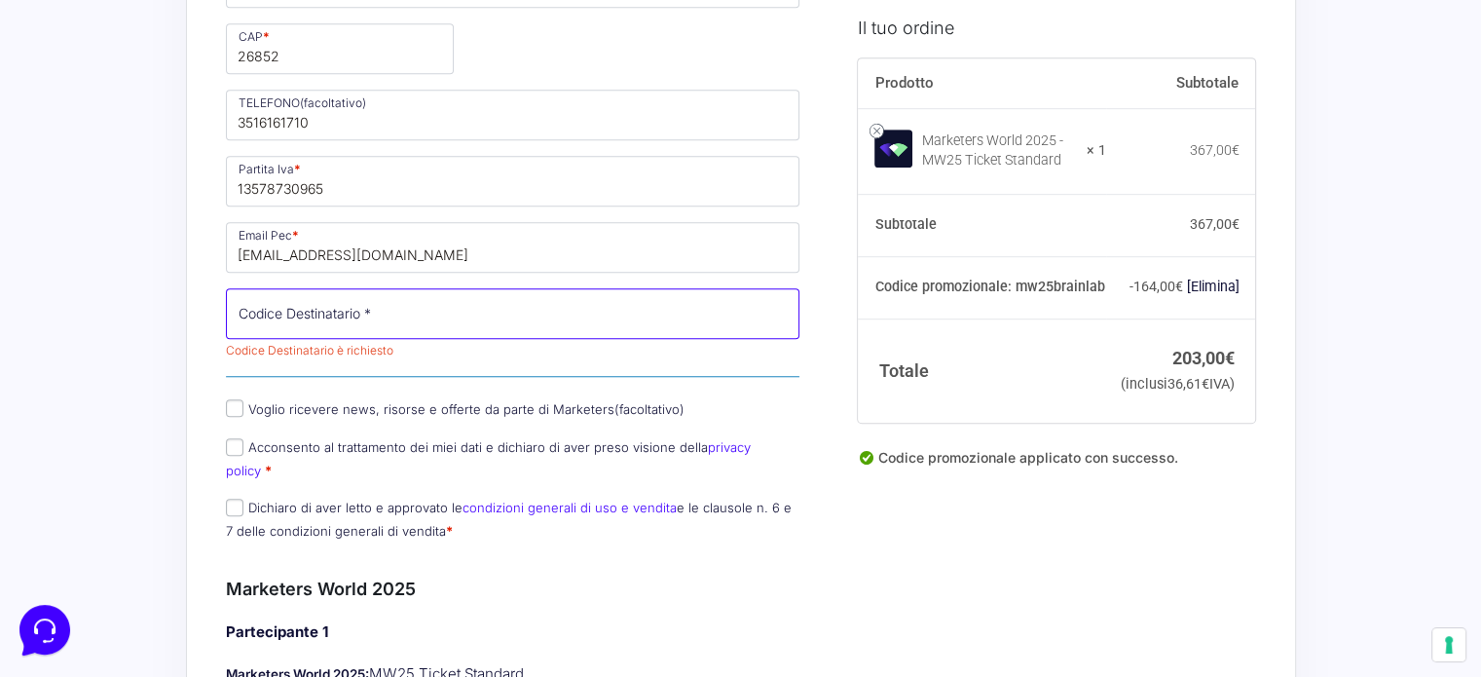
click at [245, 304] on input "Codice Destinatario *" at bounding box center [513, 313] width 575 height 51
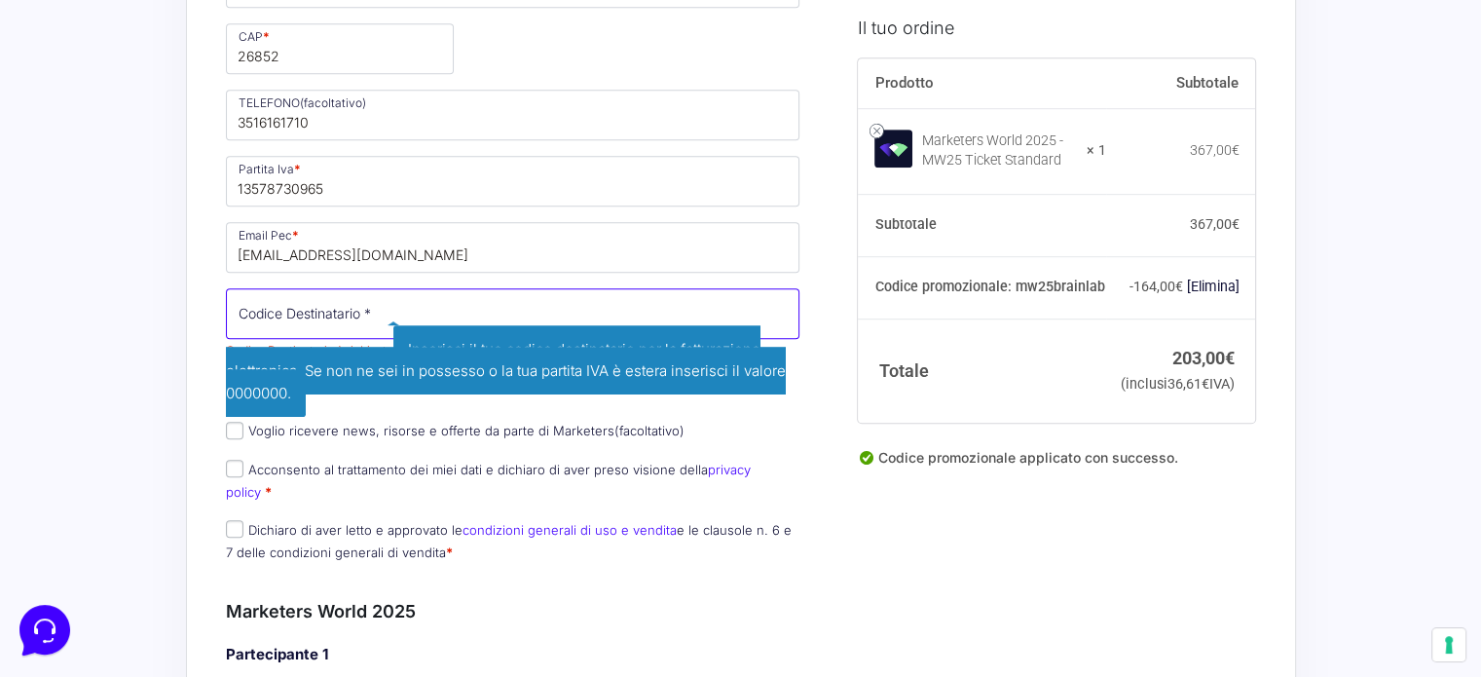
click at [364, 289] on input "Codice Destinatario *" at bounding box center [513, 313] width 575 height 51
paste input "EZUORMK"
type input "EZUORMK"
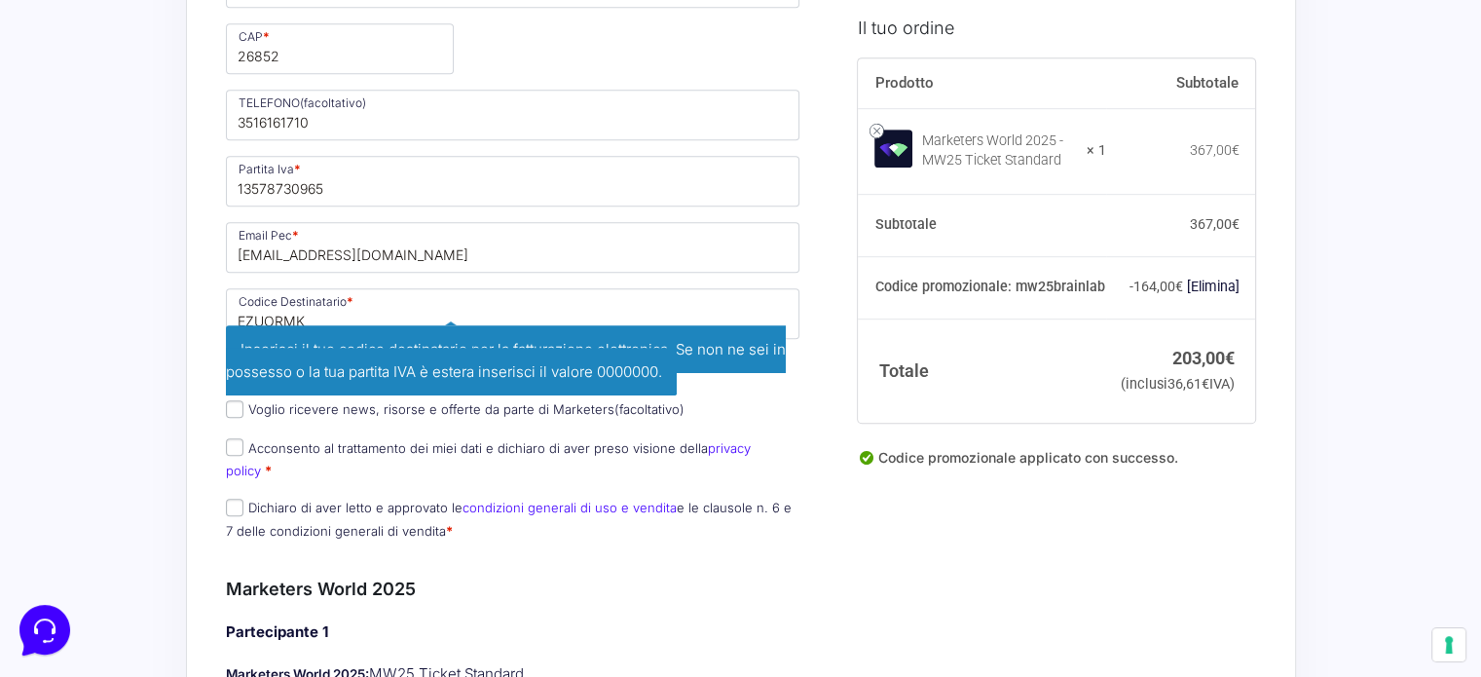
click at [160, 323] on div "Acquisti Protetti Reso Gratuito Pagamenti Flessibili Riepilogo Ordine 203,00 € …" at bounding box center [740, 645] width 1481 height 3456
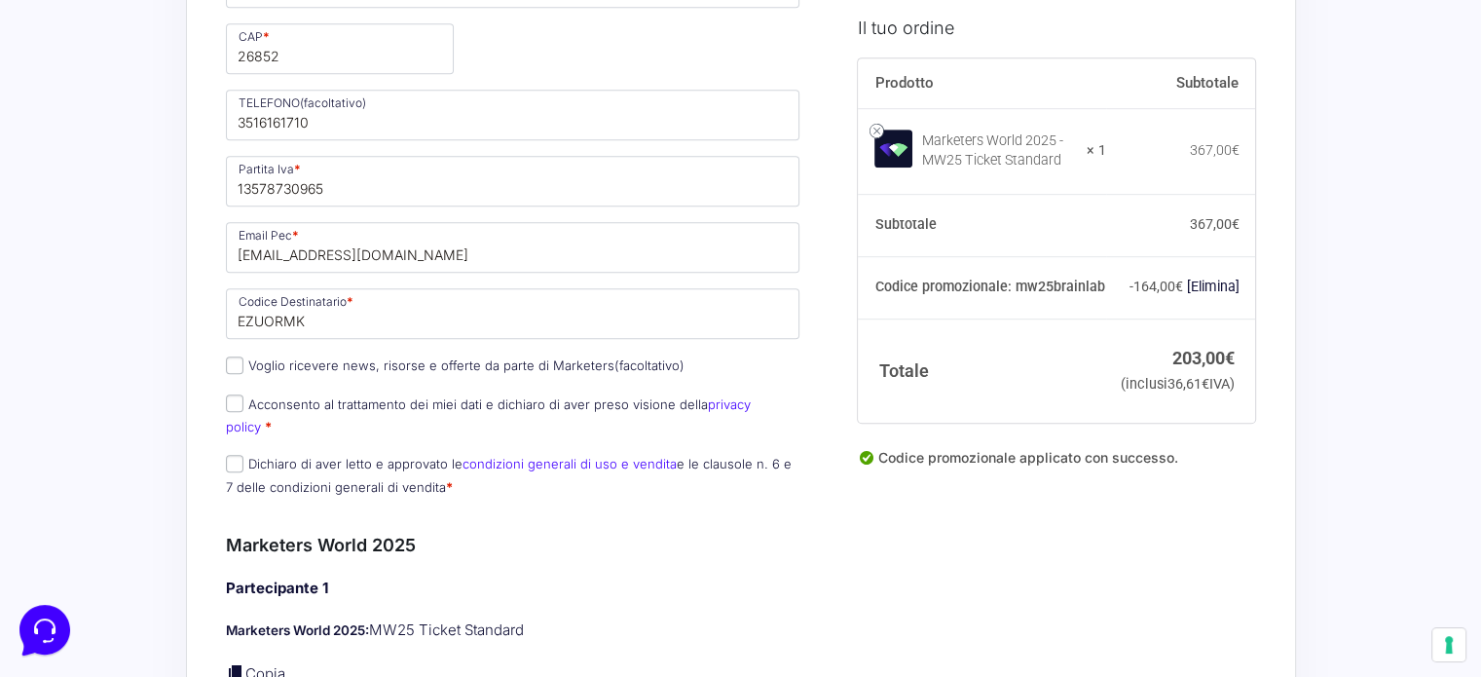
click at [317, 456] on label "Dichiaro di aver letto e approvato le condizioni generali di uso e vendita e le…" at bounding box center [509, 475] width 566 height 38
click at [243, 455] on input "Dichiaro di aver letto e approvato le condizioni generali di uso e vendita e le…" at bounding box center [235, 464] width 18 height 18
checkbox input "true"
click at [318, 400] on label "Acconsento al trattamento dei miei dati e dichiaro di aver preso visione della …" at bounding box center [488, 415] width 525 height 38
click at [243, 400] on input "Acconsento al trattamento dei miei dati e dichiaro di aver preso visione della …" at bounding box center [235, 403] width 18 height 18
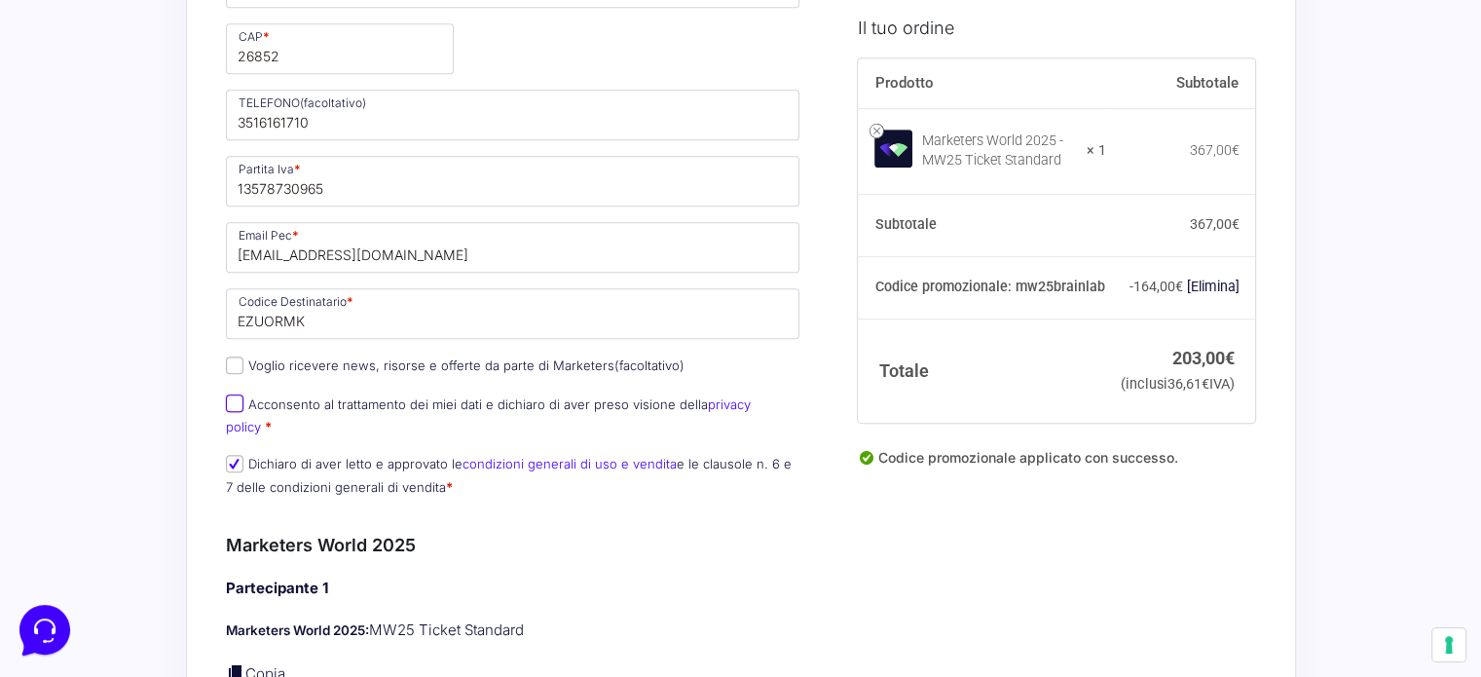
checkbox input "true"
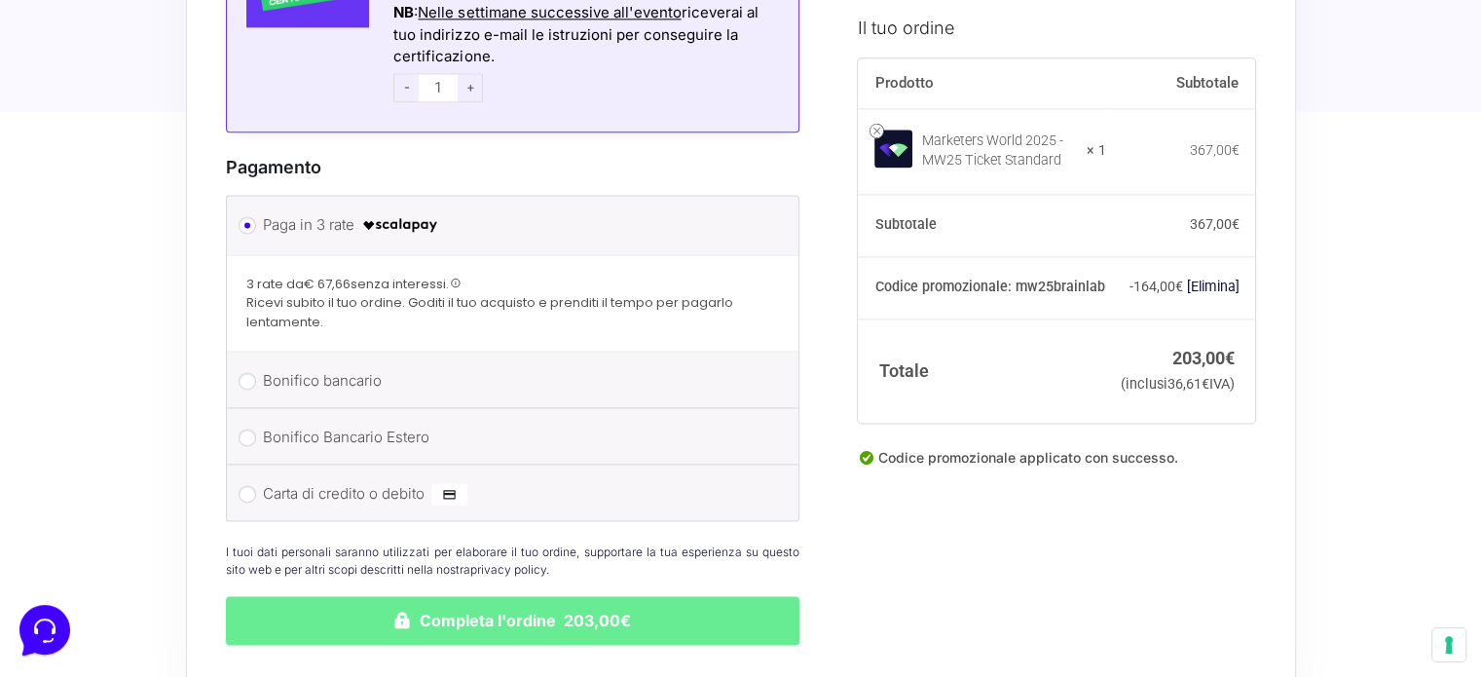
scroll to position [2641, 0]
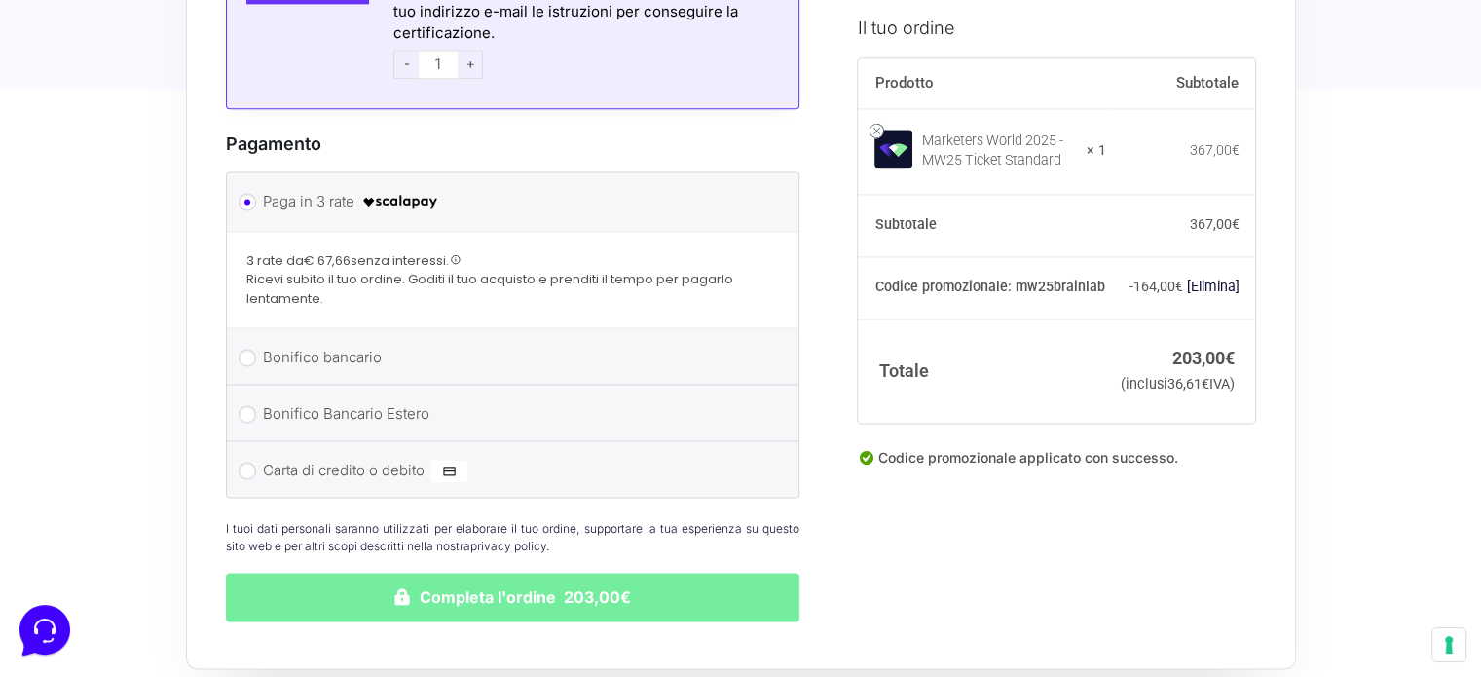
click at [561, 573] on button "Completa l'ordine 203,00€" at bounding box center [513, 597] width 575 height 49
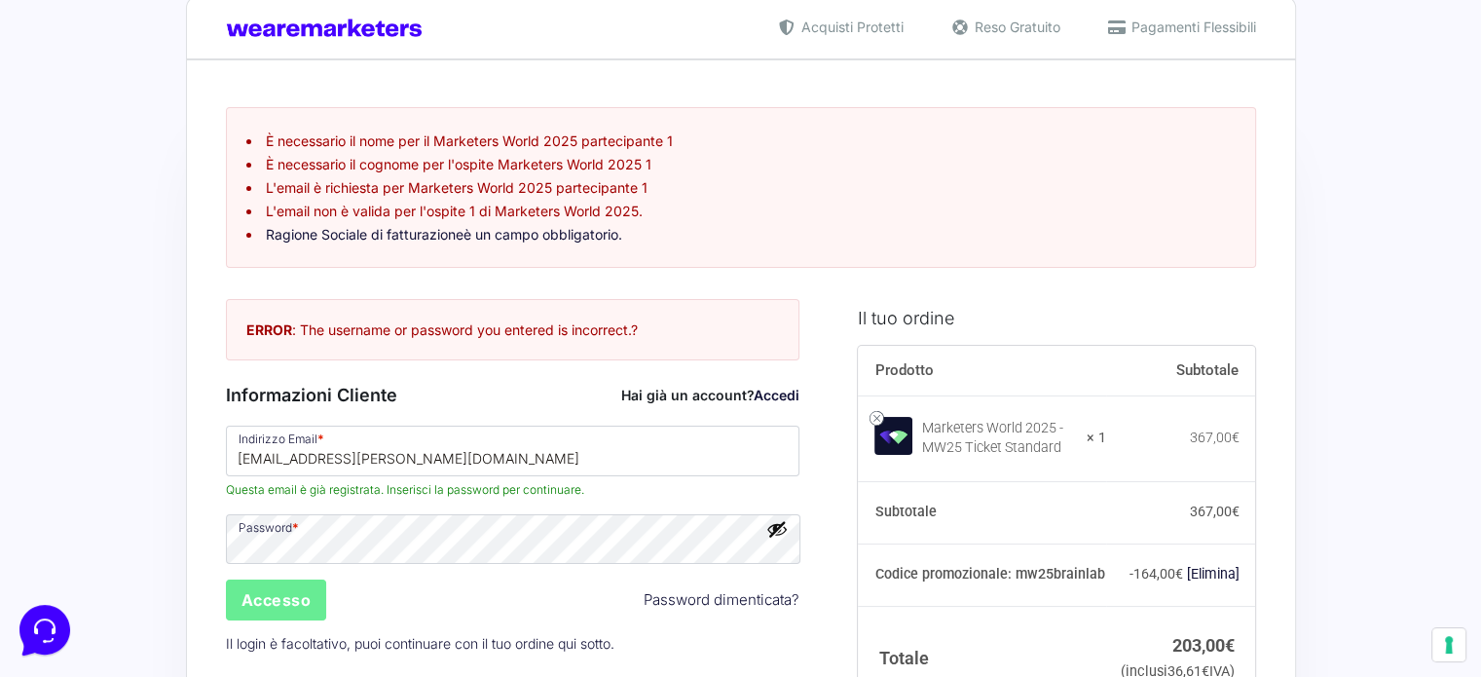
scroll to position [35, 0]
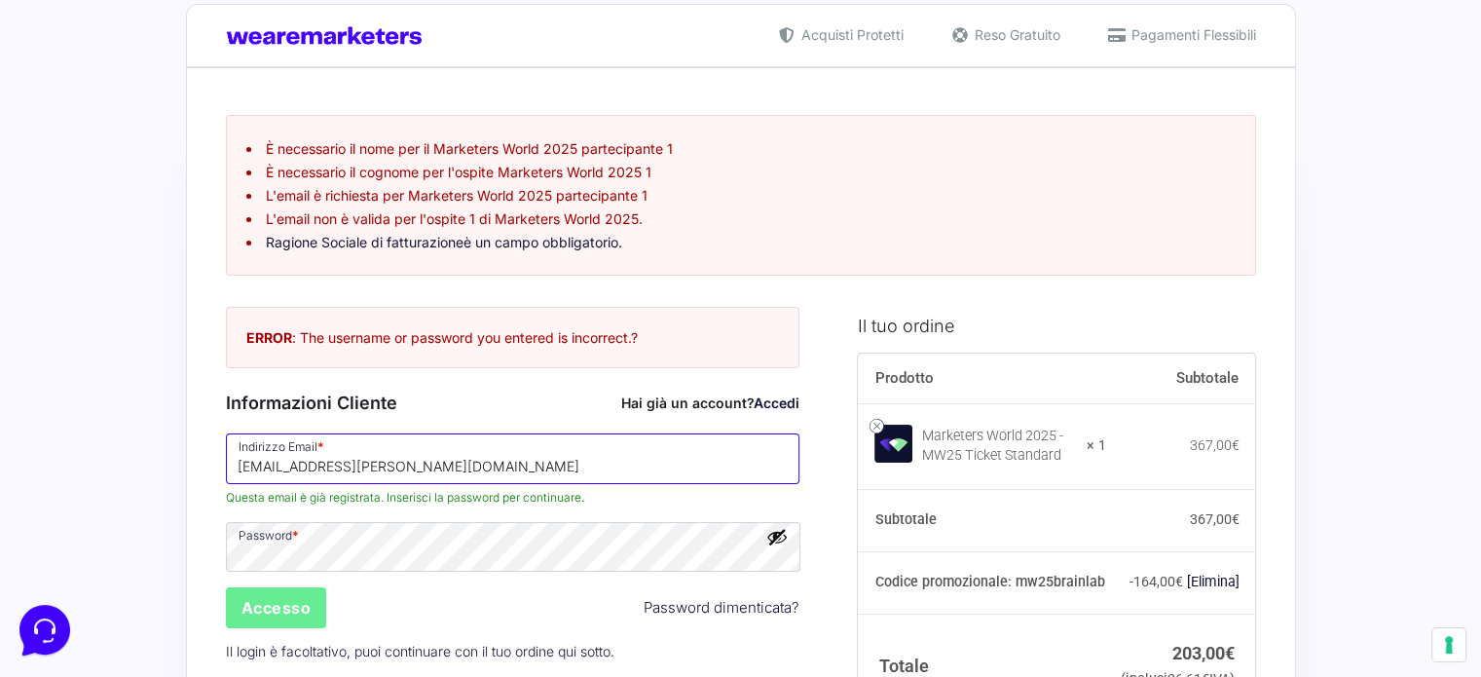
click at [463, 466] on input "[EMAIL_ADDRESS][PERSON_NAME][DOMAIN_NAME]" at bounding box center [513, 458] width 575 height 51
click at [780, 535] on button "Mostra password" at bounding box center [777, 536] width 21 height 21
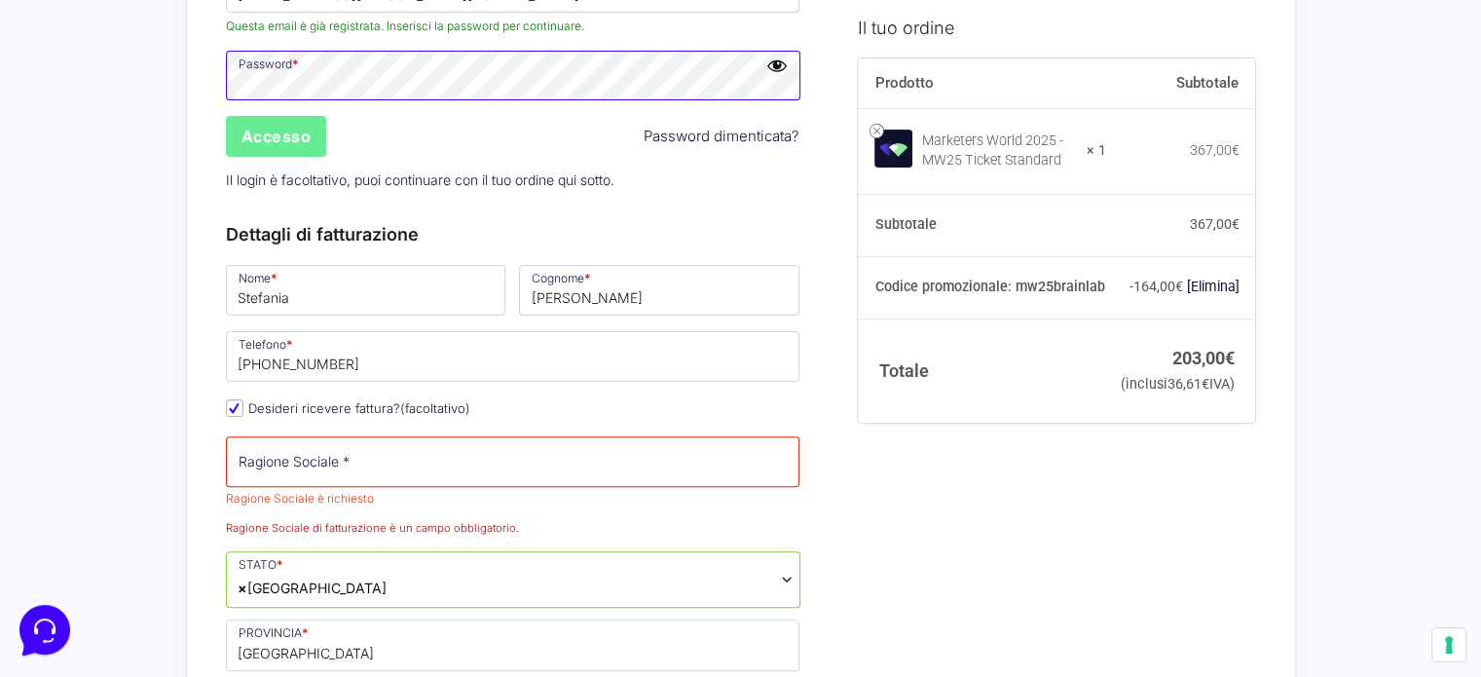
scroll to position [522, 0]
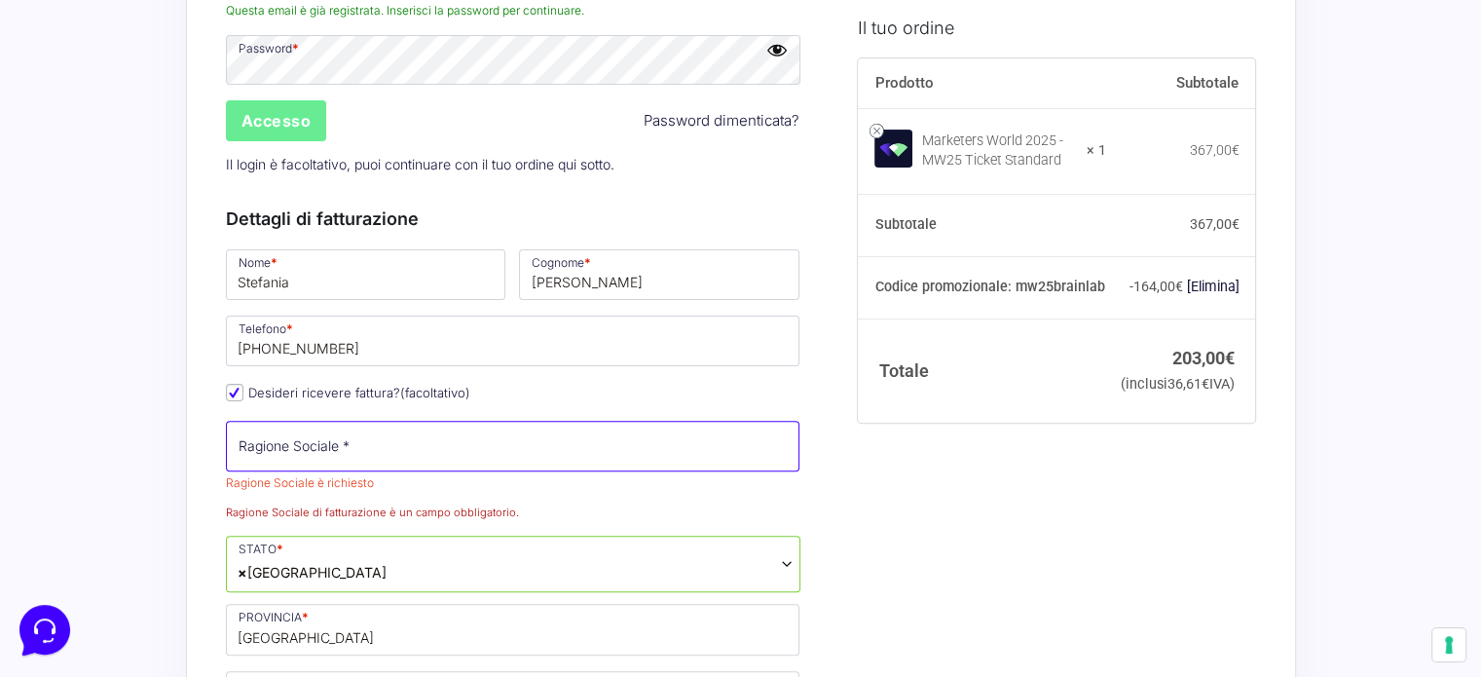
click at [375, 443] on input "Ragione Sociale *" at bounding box center [513, 446] width 575 height 51
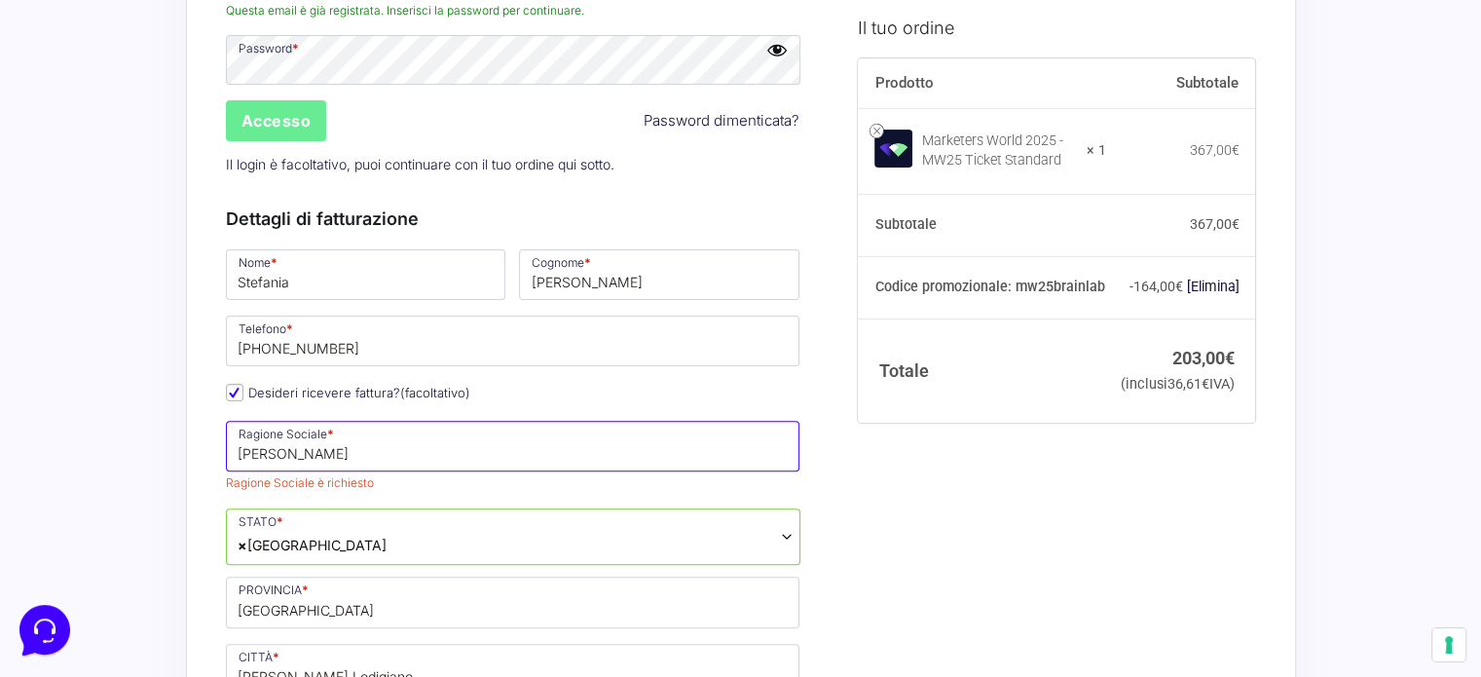
type input "[PERSON_NAME]"
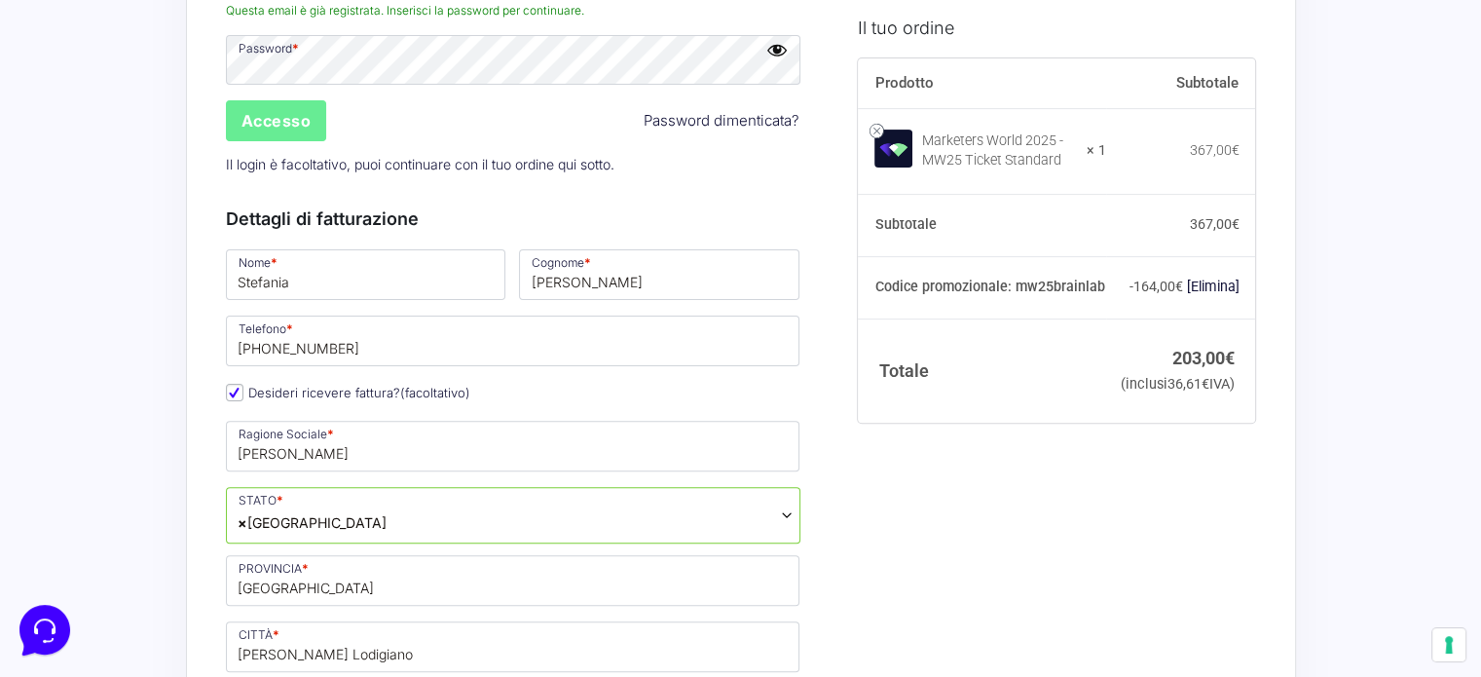
click at [581, 365] on p "Telefono * +393516161710" at bounding box center [513, 341] width 588 height 56
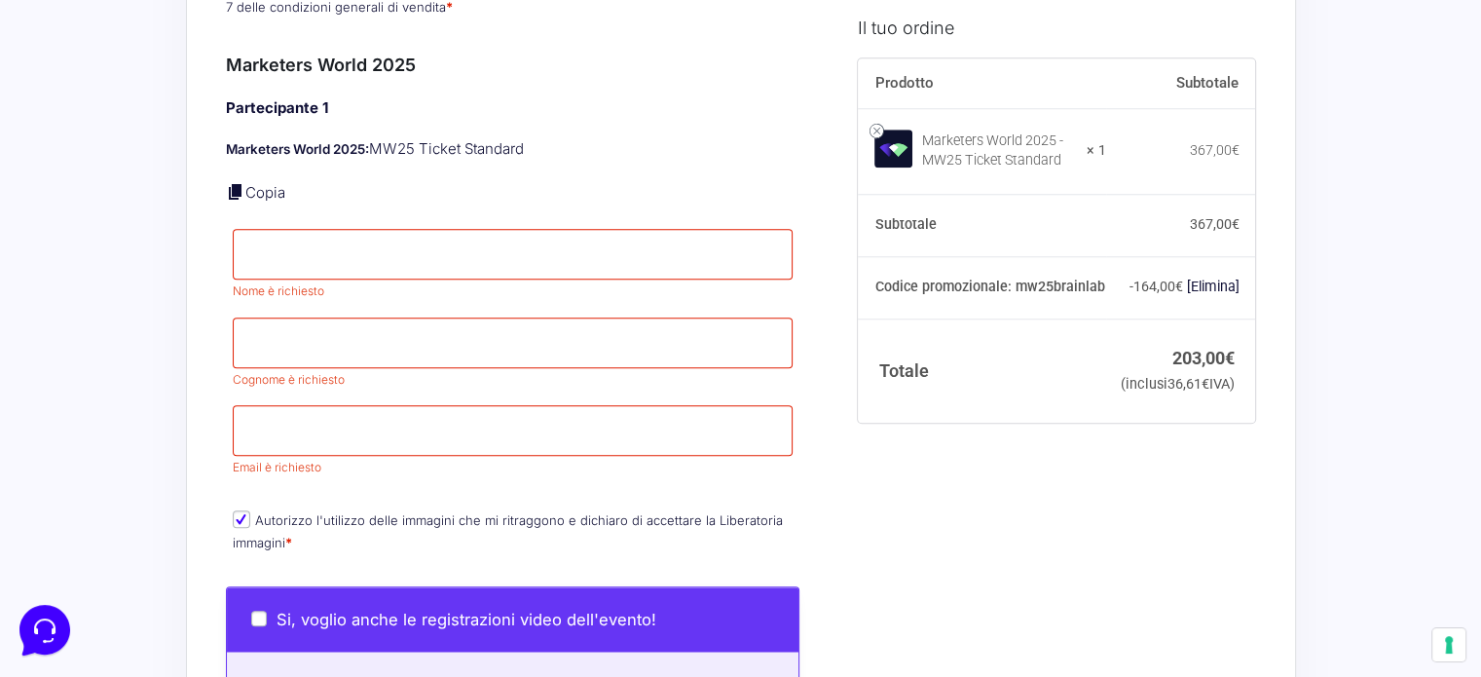
scroll to position [1691, 0]
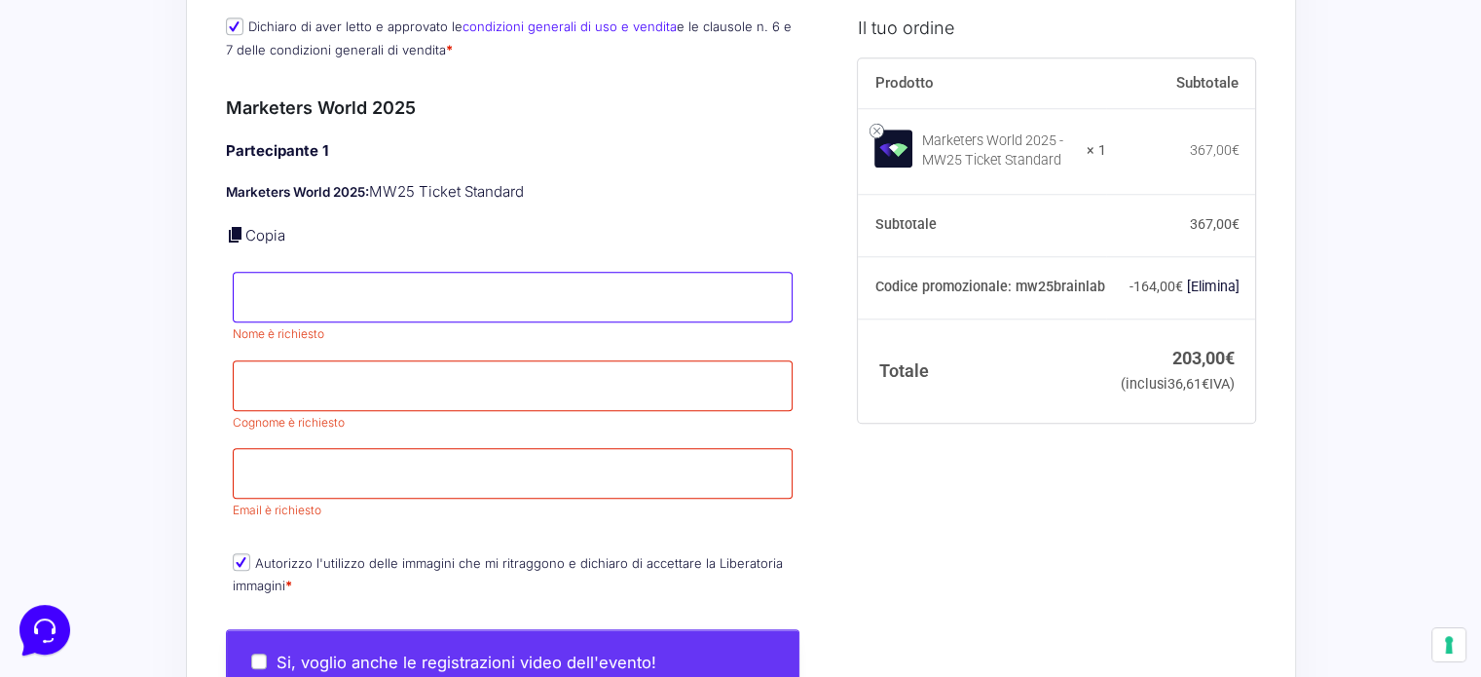
click at [327, 272] on input "Nome *" at bounding box center [513, 297] width 561 height 51
type input "Stefania"
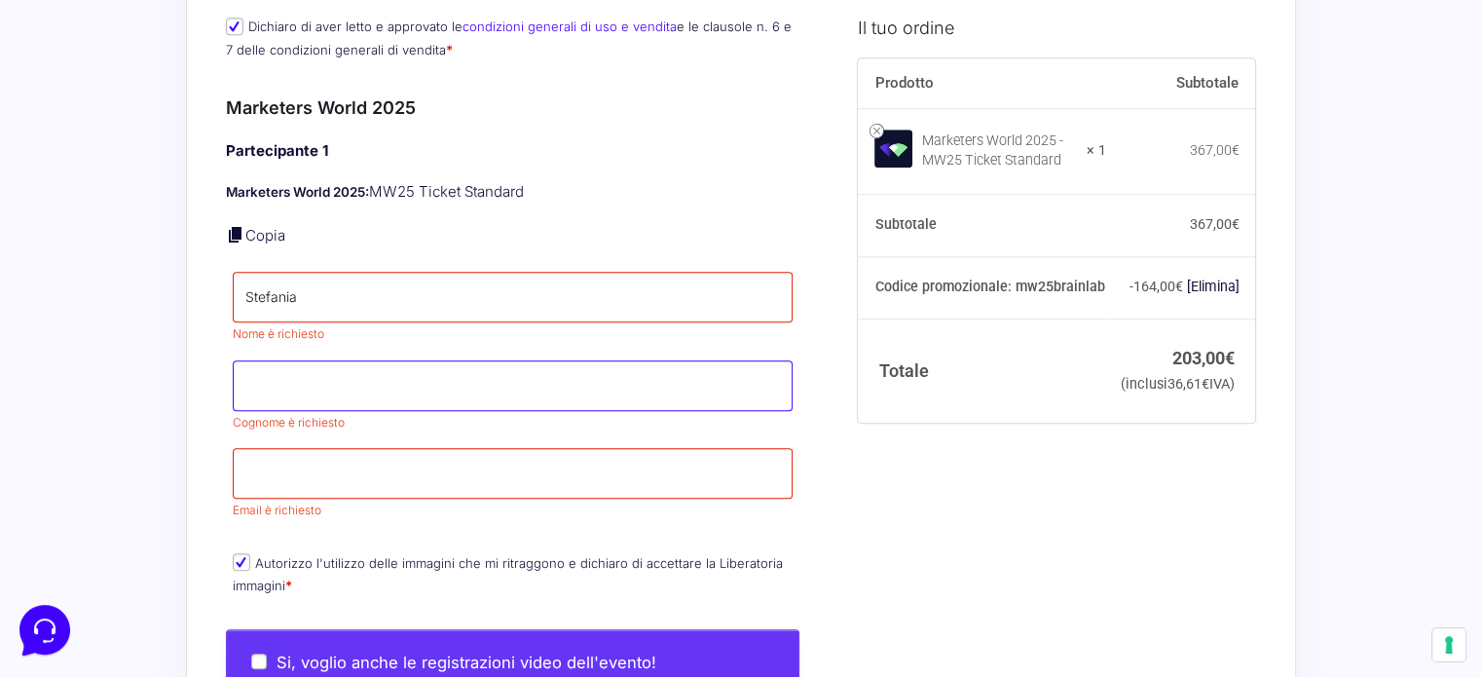
type input "[PERSON_NAME]"
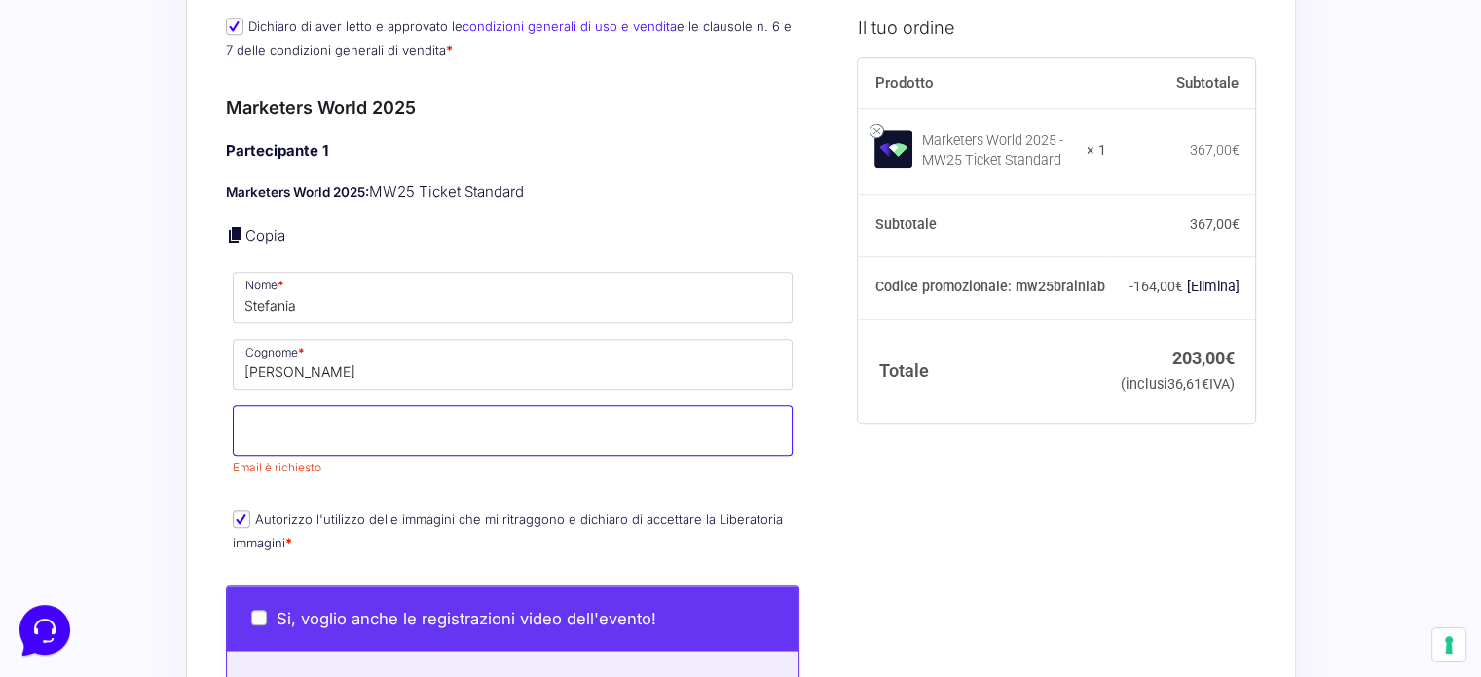
click at [356, 405] on input "Email *" at bounding box center [513, 430] width 561 height 51
type input "[EMAIL_ADDRESS][PERSON_NAME][DOMAIN_NAME]"
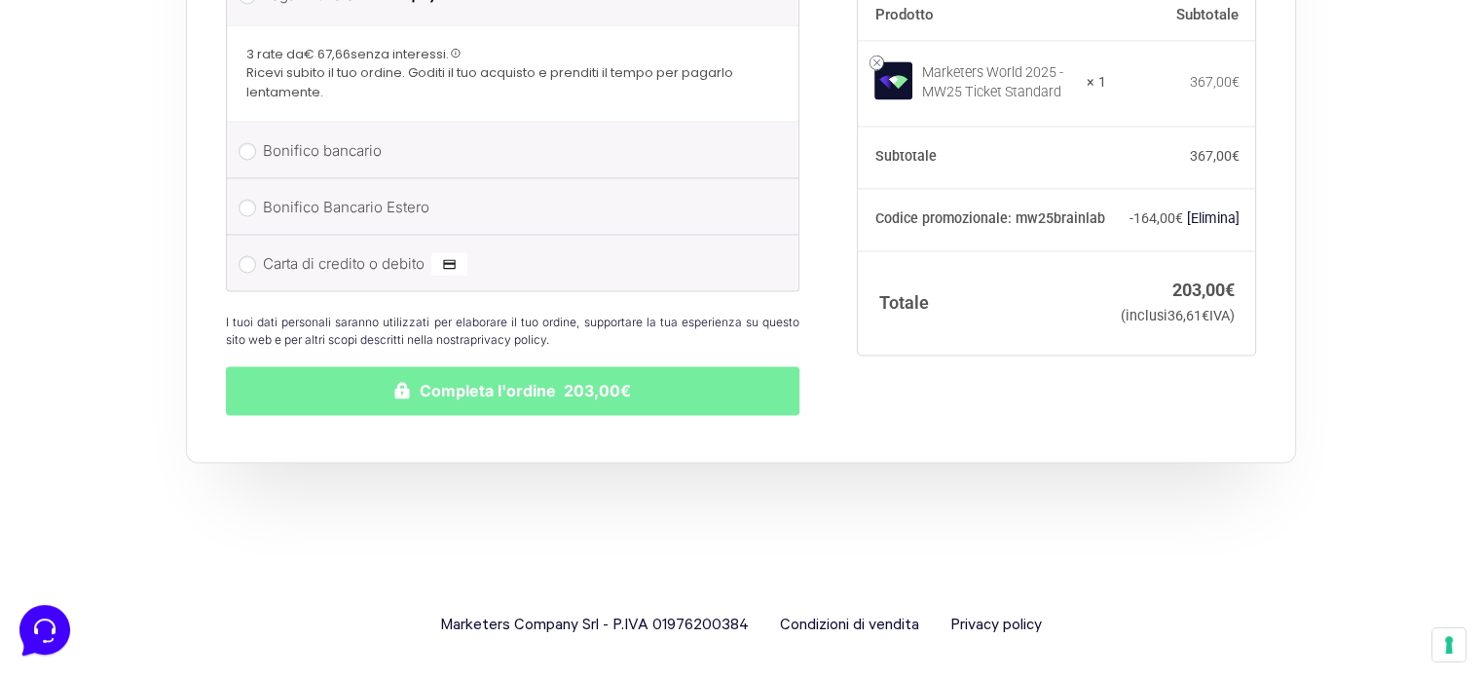
scroll to position [2996, 0]
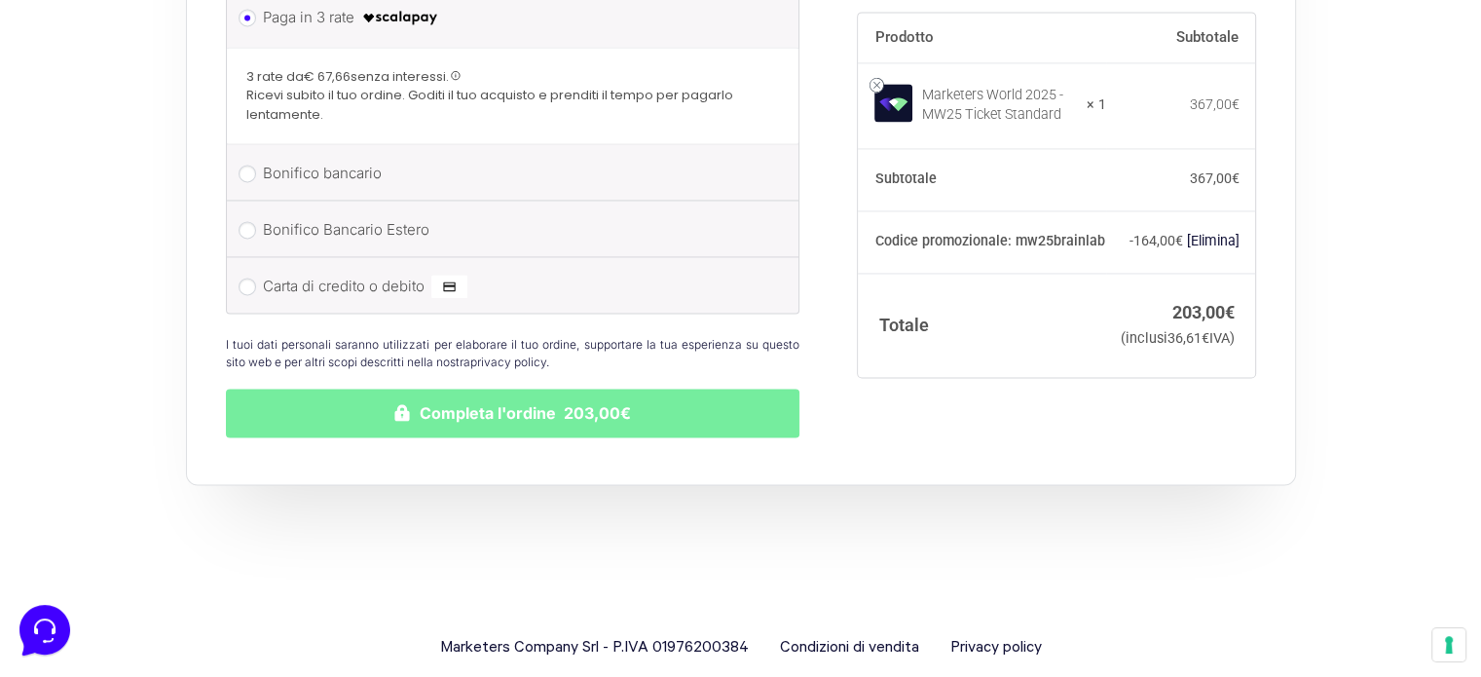
click at [429, 389] on button "Completa l'ordine 203,00€" at bounding box center [513, 413] width 575 height 49
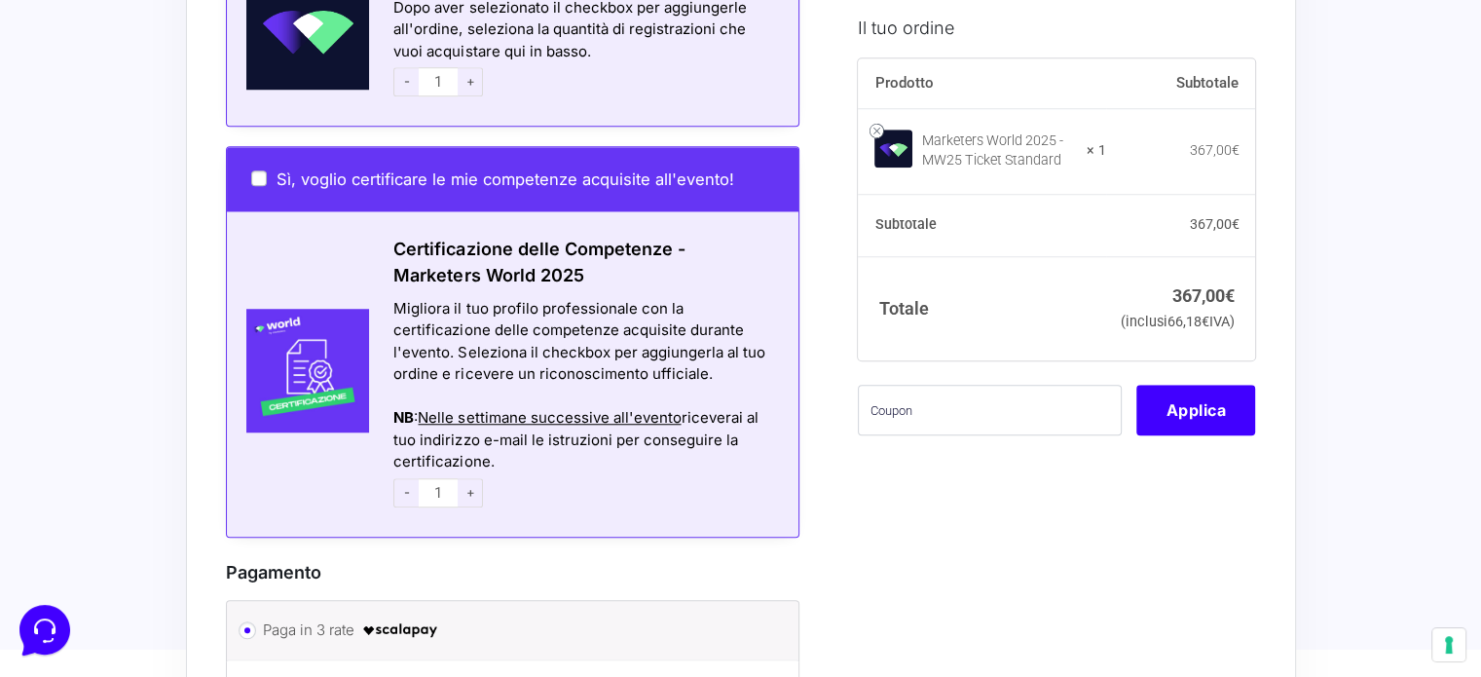
scroll to position [1656, 0]
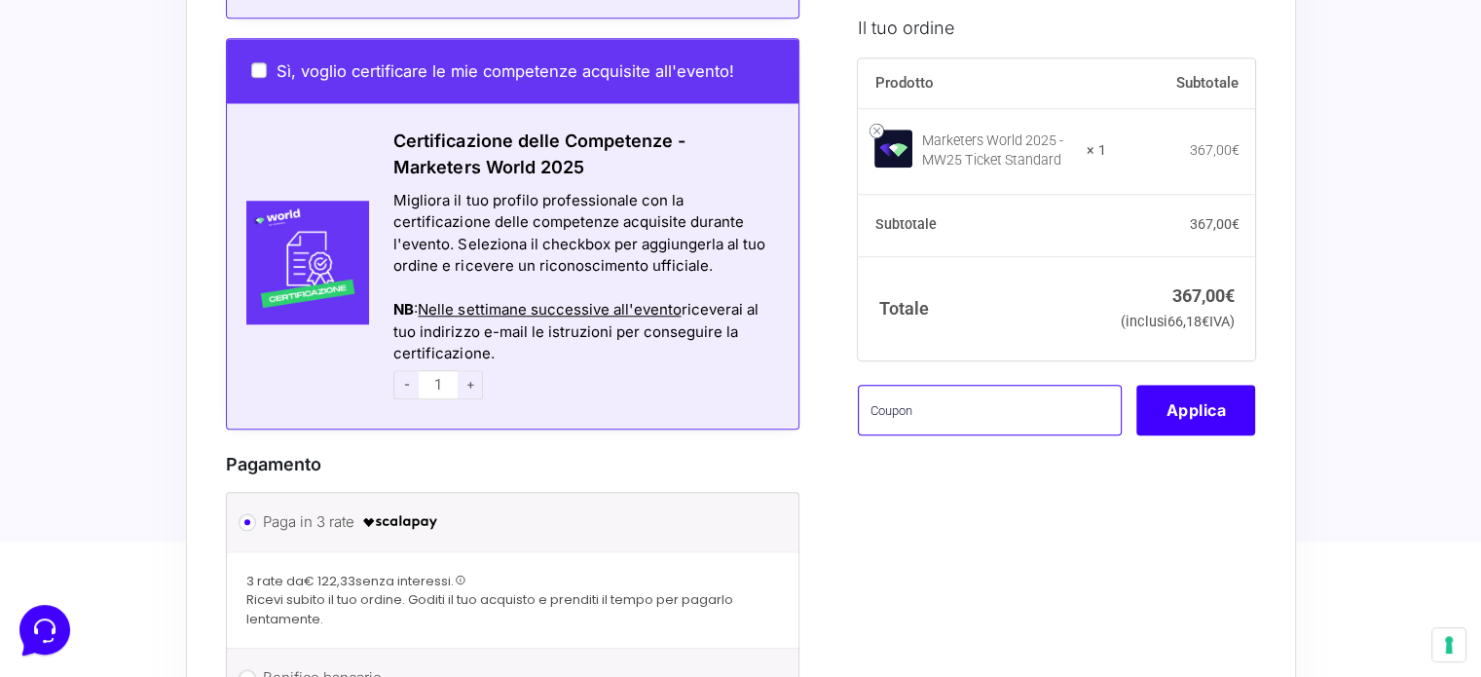
click at [978, 436] on input "text" at bounding box center [990, 411] width 264 height 51
type input "MW25BRAINLAB"
click at [1179, 436] on button "Applica" at bounding box center [1196, 411] width 119 height 51
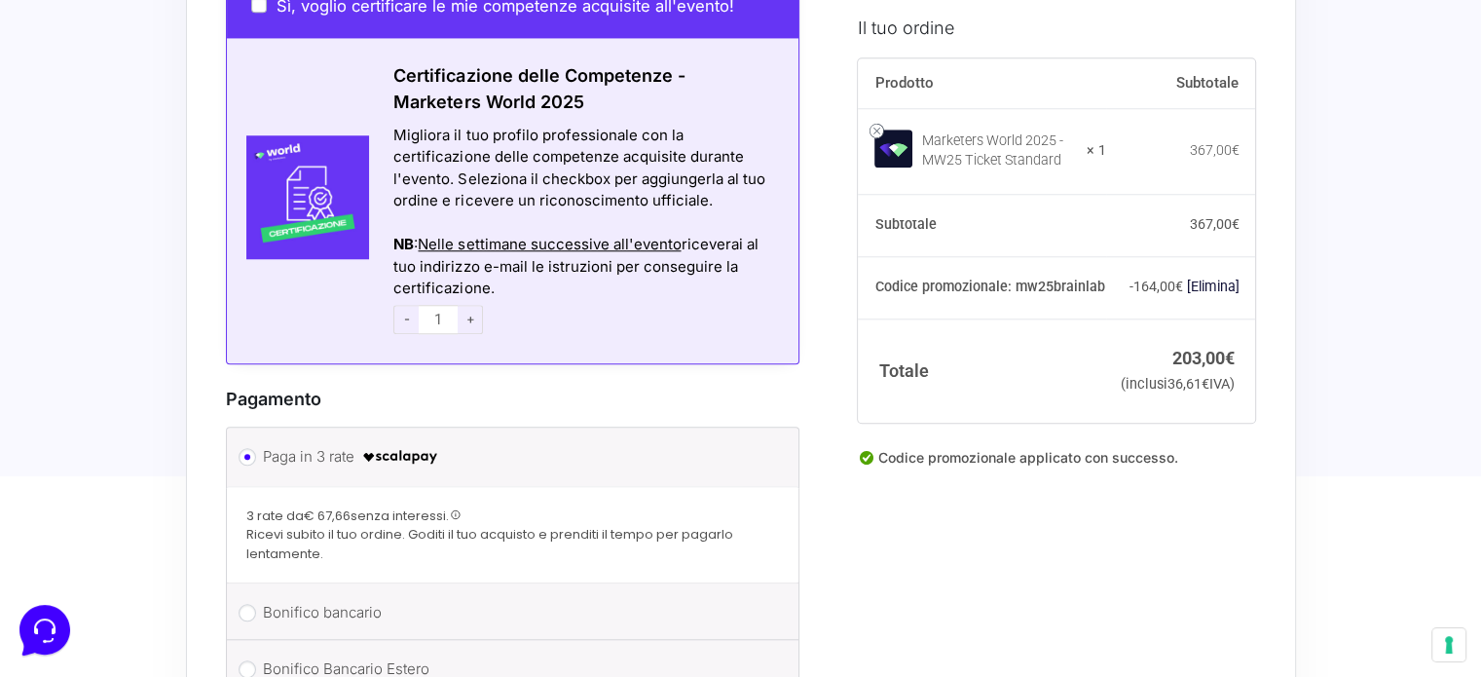
scroll to position [1948, 0]
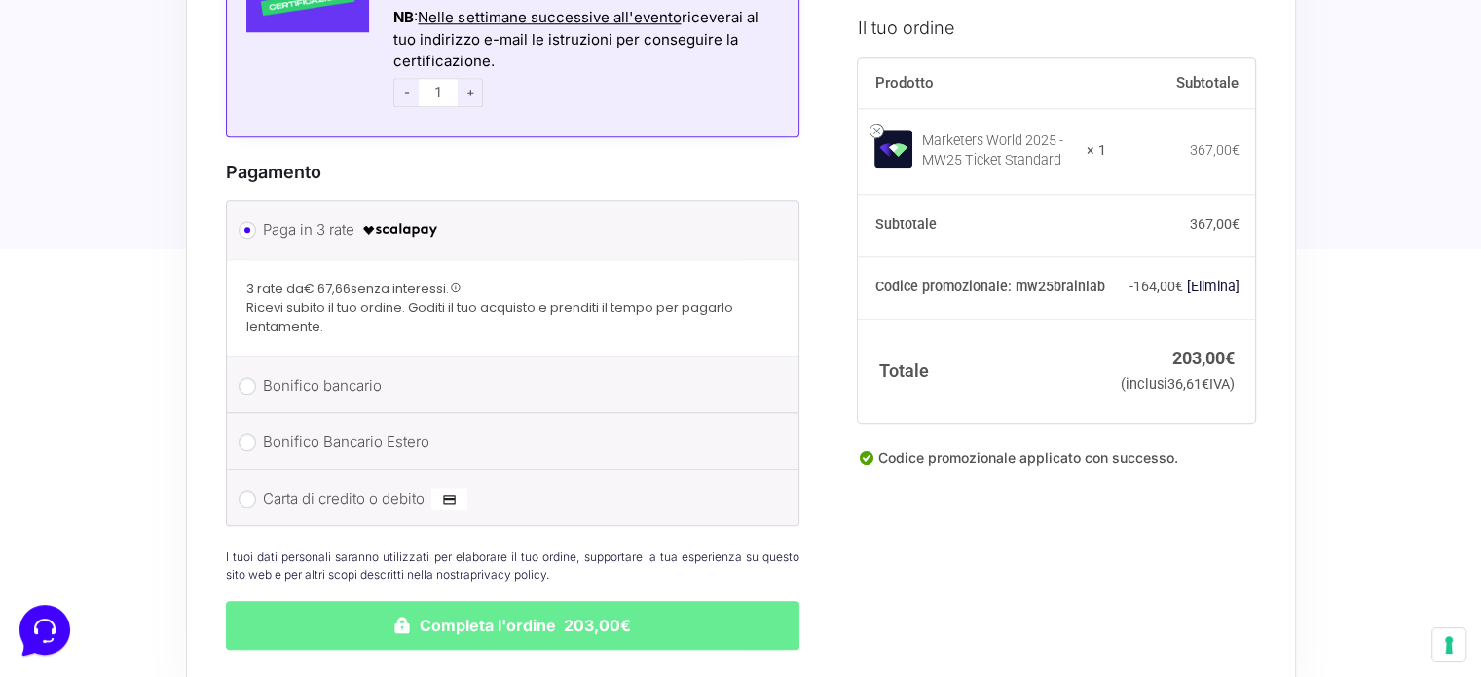
click at [324, 484] on label "Carta di credito o debito" at bounding box center [510, 498] width 494 height 29
click at [256, 490] on input "Carta di credito o debito" at bounding box center [248, 499] width 18 height 18
radio input "true"
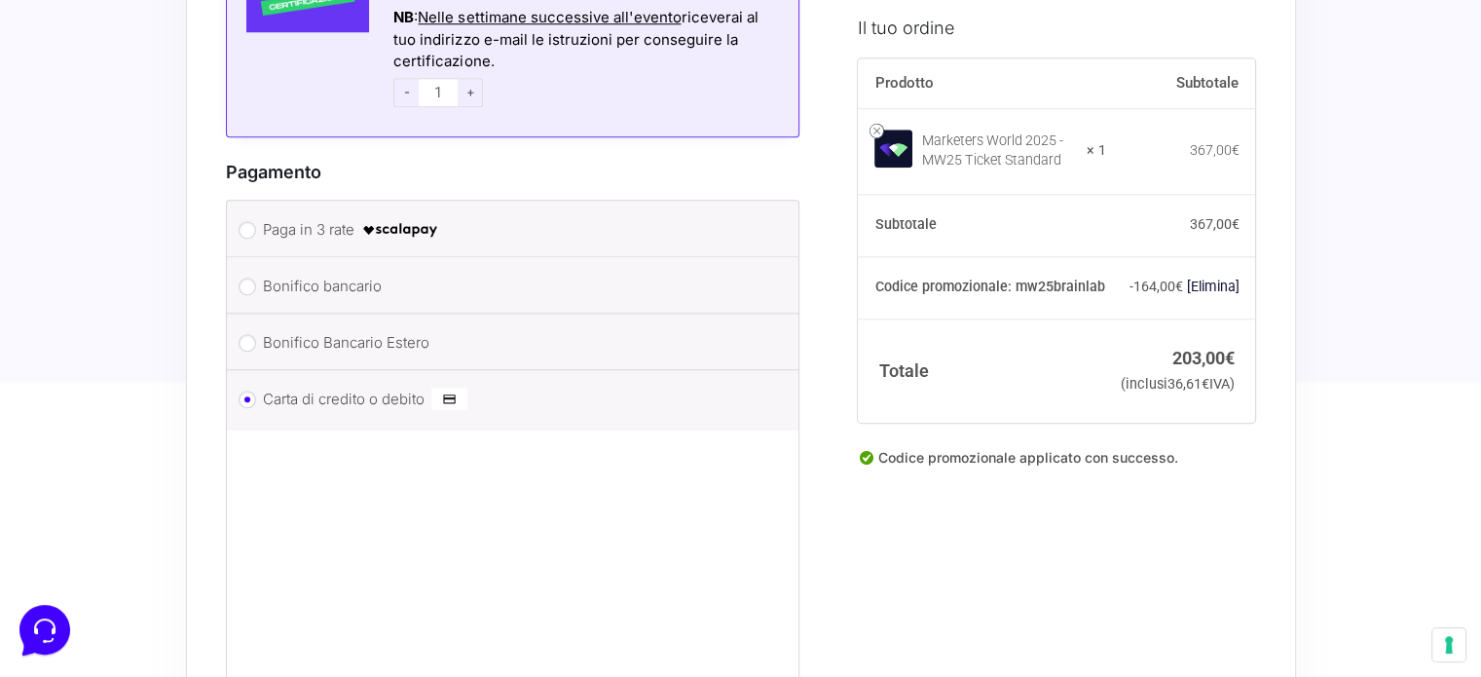
click at [344, 328] on label "Bonifico Bancario Estero" at bounding box center [510, 342] width 494 height 29
click at [256, 334] on input "Bonifico Bancario Estero" at bounding box center [248, 343] width 18 height 18
radio input "true"
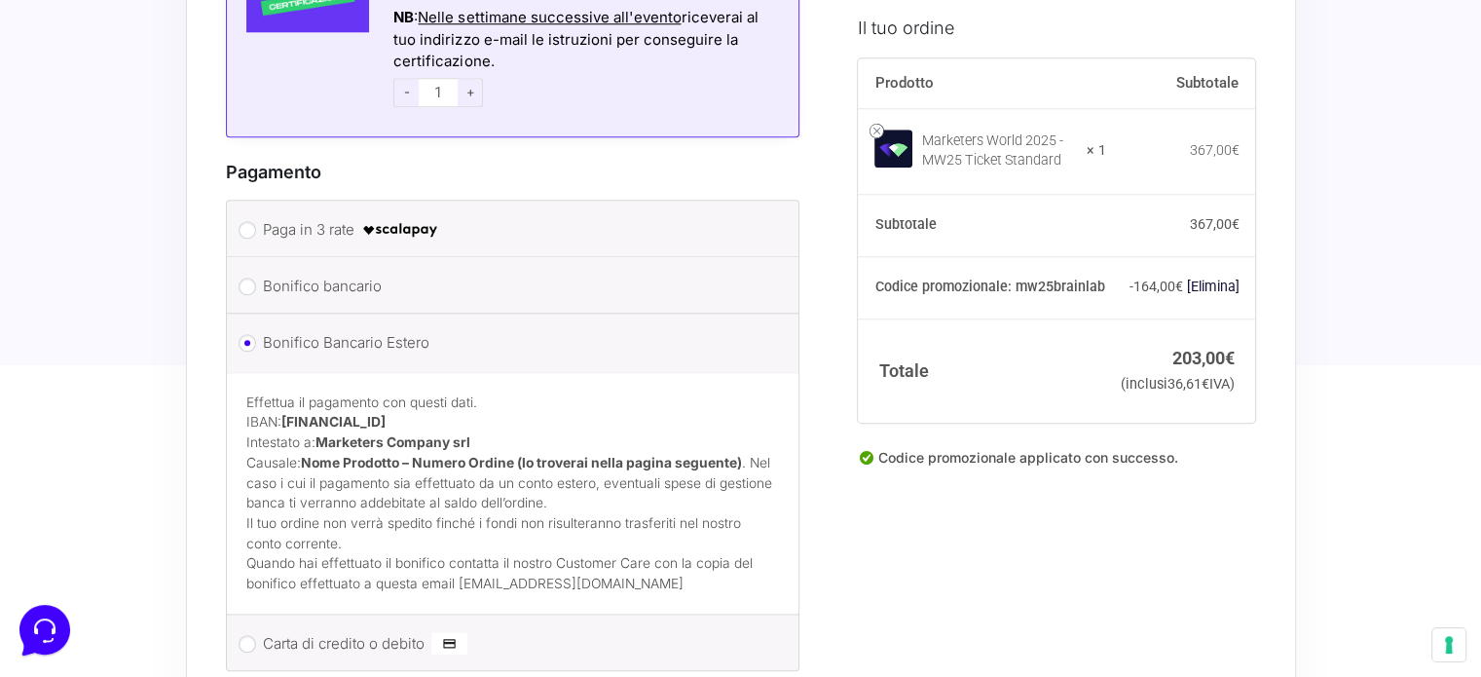
click at [342, 272] on label "Bonifico bancario" at bounding box center [510, 286] width 494 height 29
click at [256, 278] on input "Bonifico bancario" at bounding box center [248, 287] width 18 height 18
radio input "true"
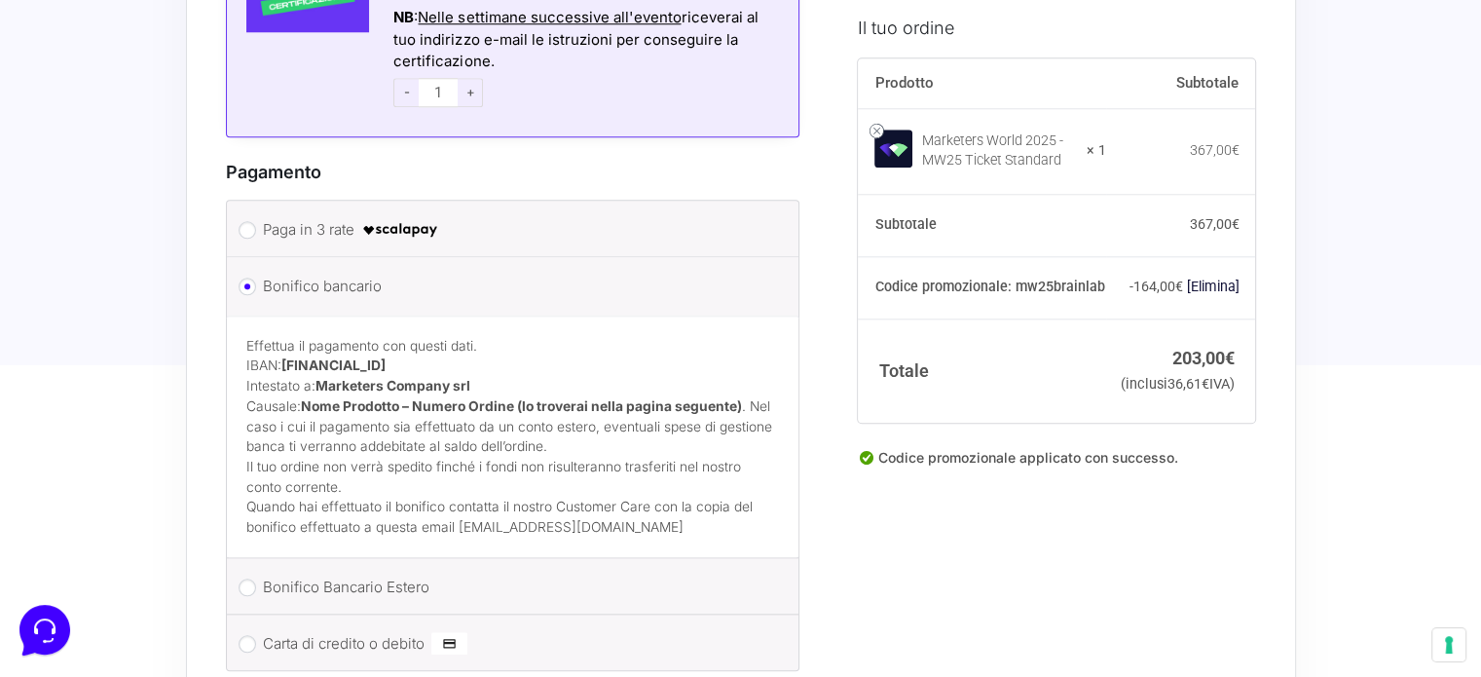
click at [303, 201] on li "Paga in 3 rate" at bounding box center [513, 229] width 573 height 56
click at [305, 215] on label "Paga in 3 rate" at bounding box center [510, 229] width 494 height 29
click at [256, 221] on input "Paga in 3 rate" at bounding box center [248, 230] width 18 height 18
radio input "true"
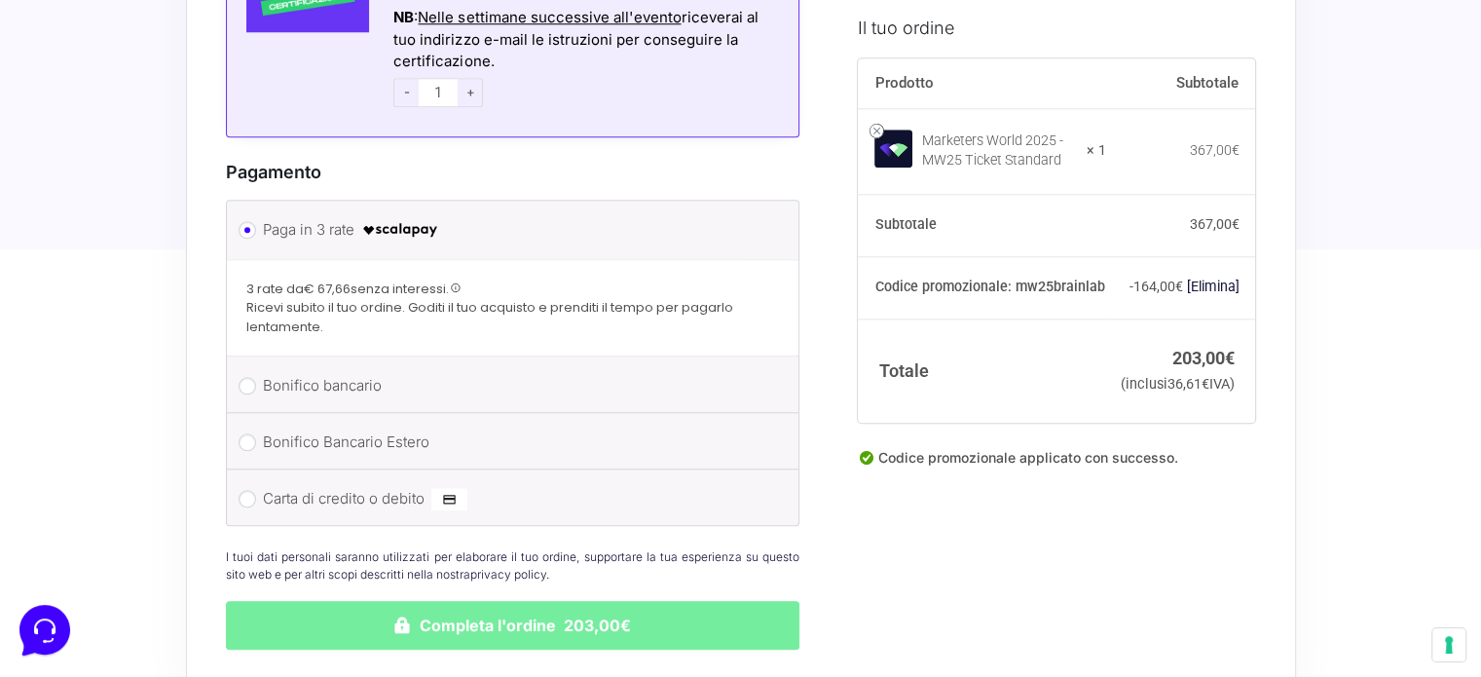
click at [618, 602] on button "Completa l'ordine 203,00€" at bounding box center [513, 625] width 575 height 49
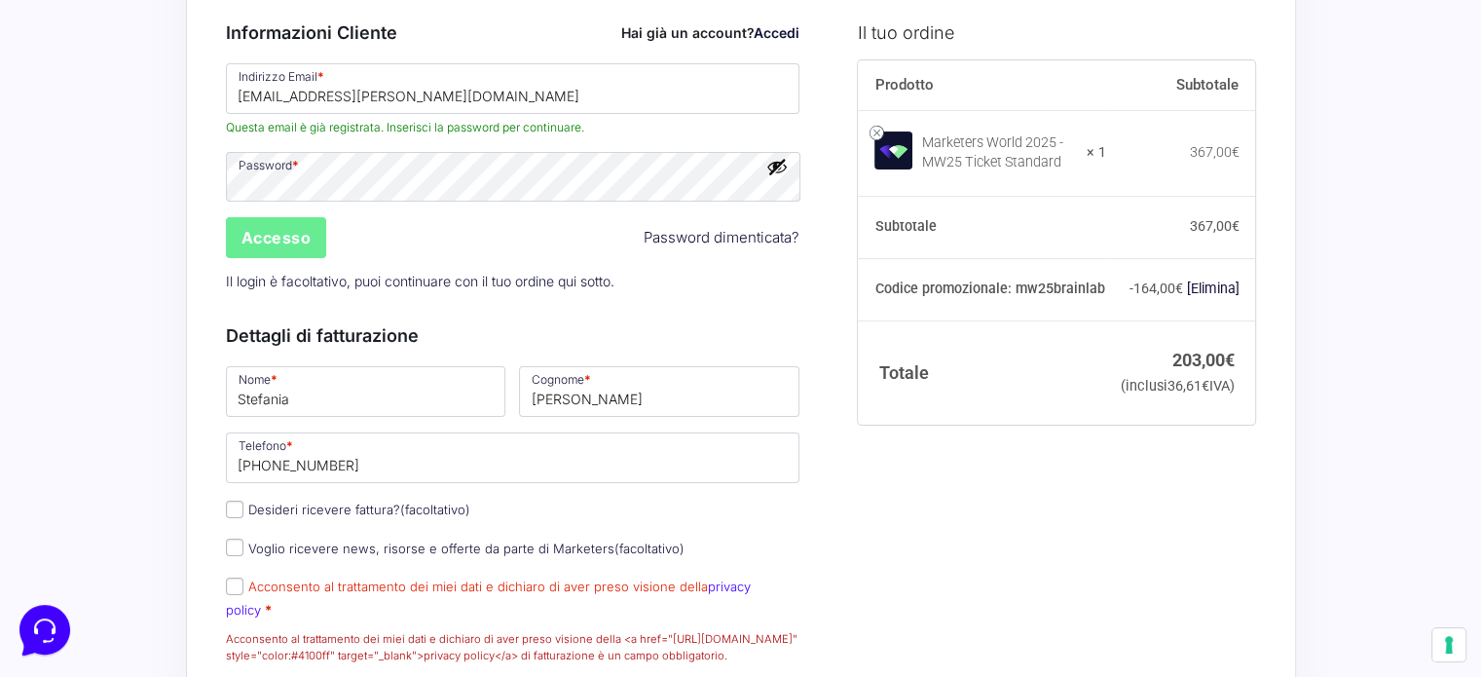
scroll to position [425, 0]
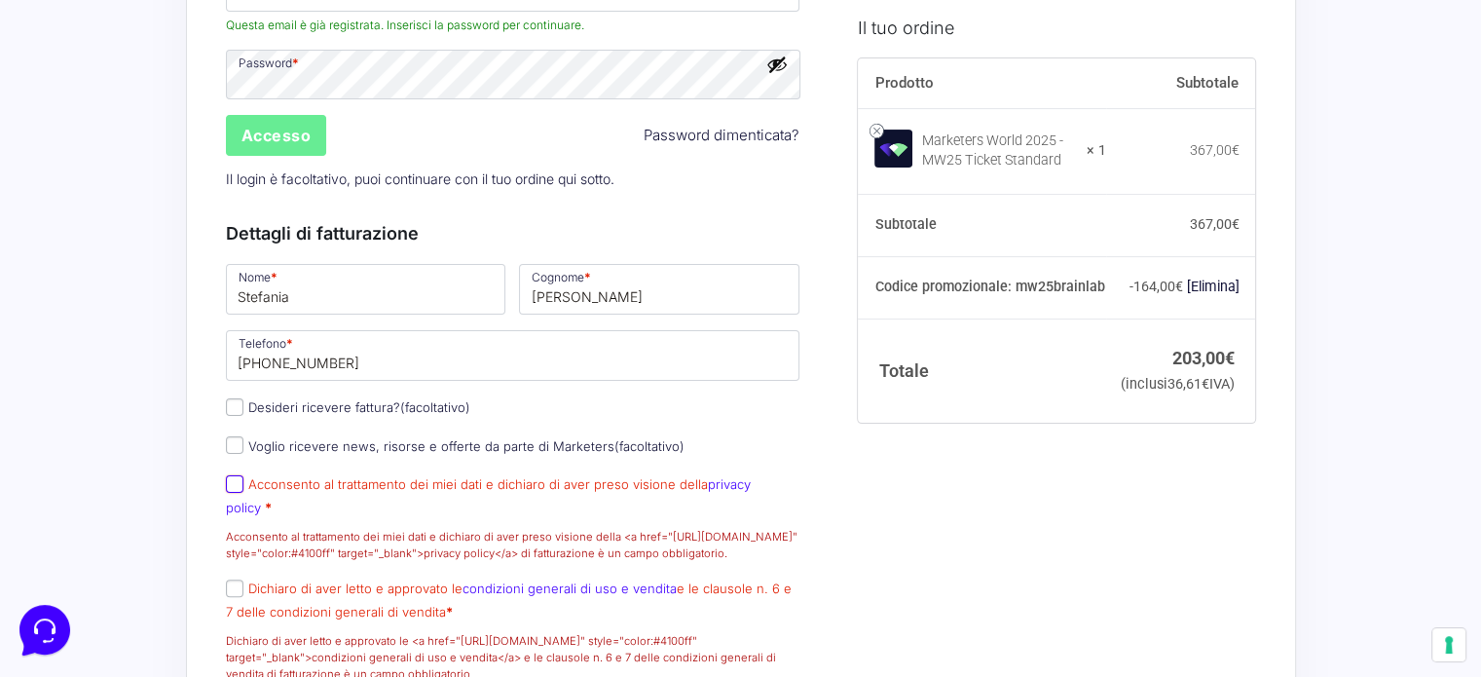
drag, startPoint x: 240, startPoint y: 487, endPoint x: 236, endPoint y: 543, distance: 55.7
click at [239, 487] on input "Acconsento al trattamento dei miei dati e dichiaro di aver preso visione della …" at bounding box center [235, 484] width 18 height 18
checkbox input "true"
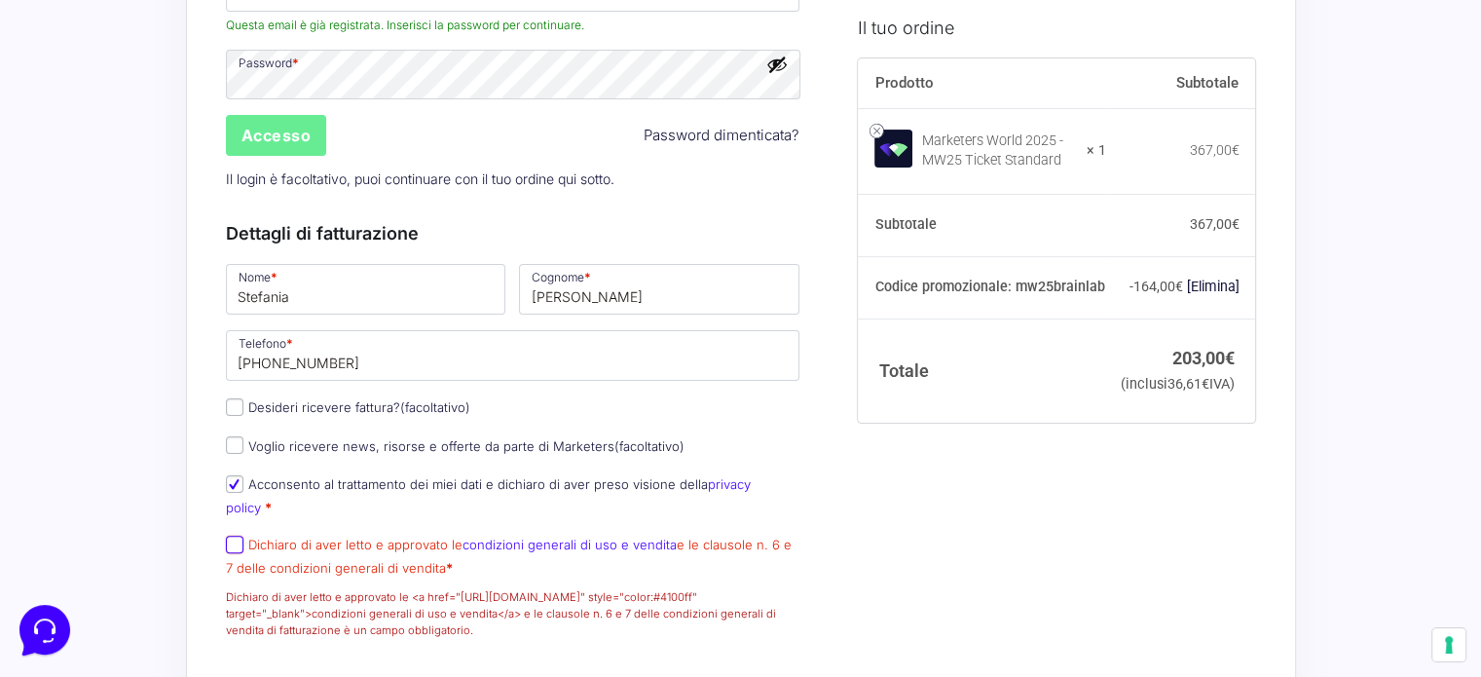
click at [241, 536] on input "Dichiaro di aver letto e approvato le condizioni generali di uso e vendita e le…" at bounding box center [235, 545] width 18 height 18
checkbox input "true"
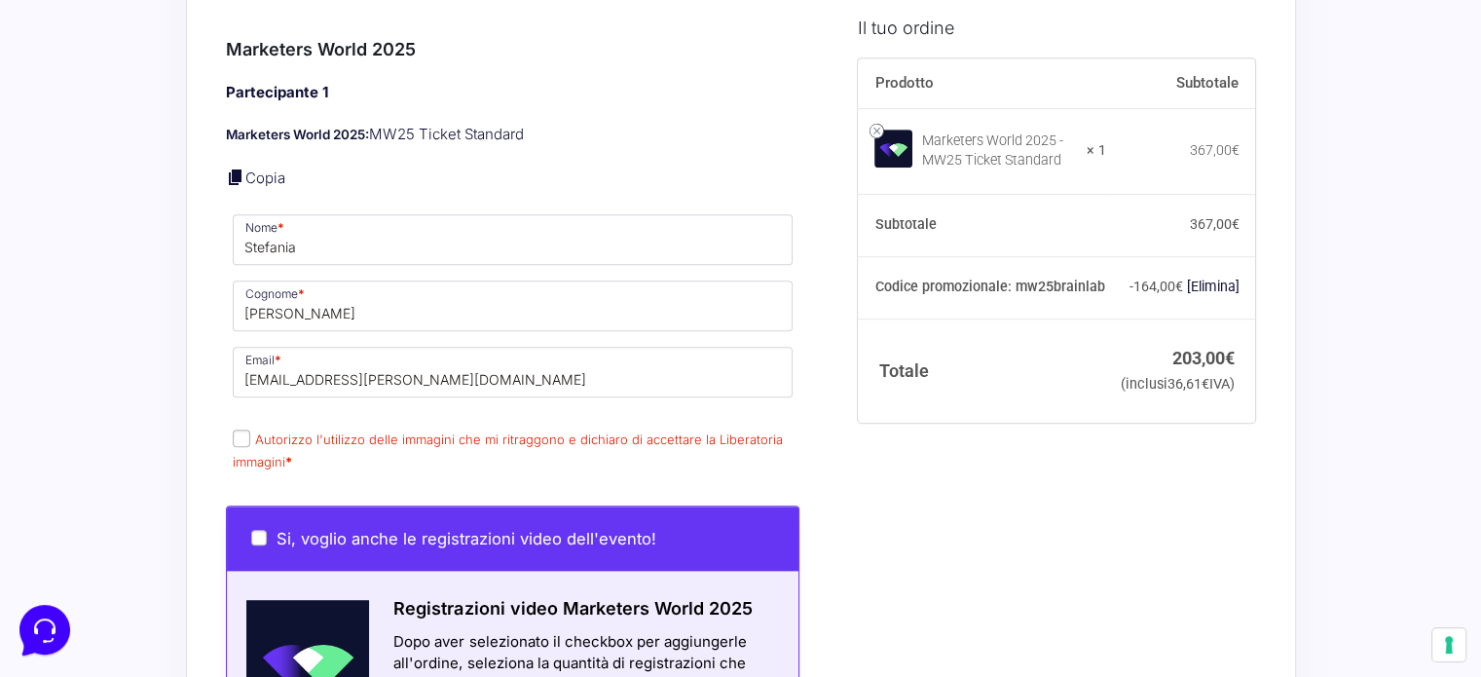
scroll to position [1009, 0]
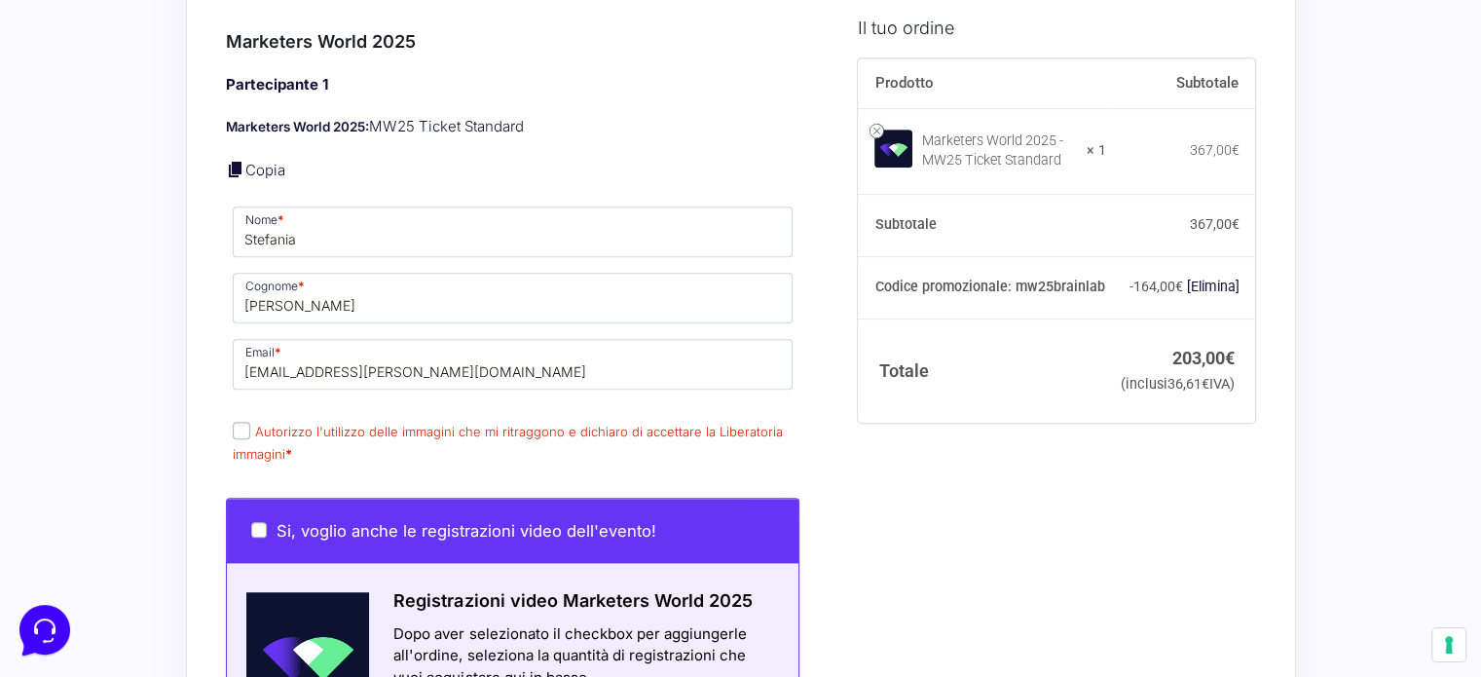
click at [257, 424] on label "Autorizzo l'utilizzo delle immagini che mi ritraggono e dichiaro di accettare l…" at bounding box center [508, 443] width 550 height 38
click at [250, 422] on input "Autorizzo l'utilizzo delle immagini che mi ritraggono e dichiaro di accettare l…" at bounding box center [242, 431] width 18 height 18
checkbox input "true"
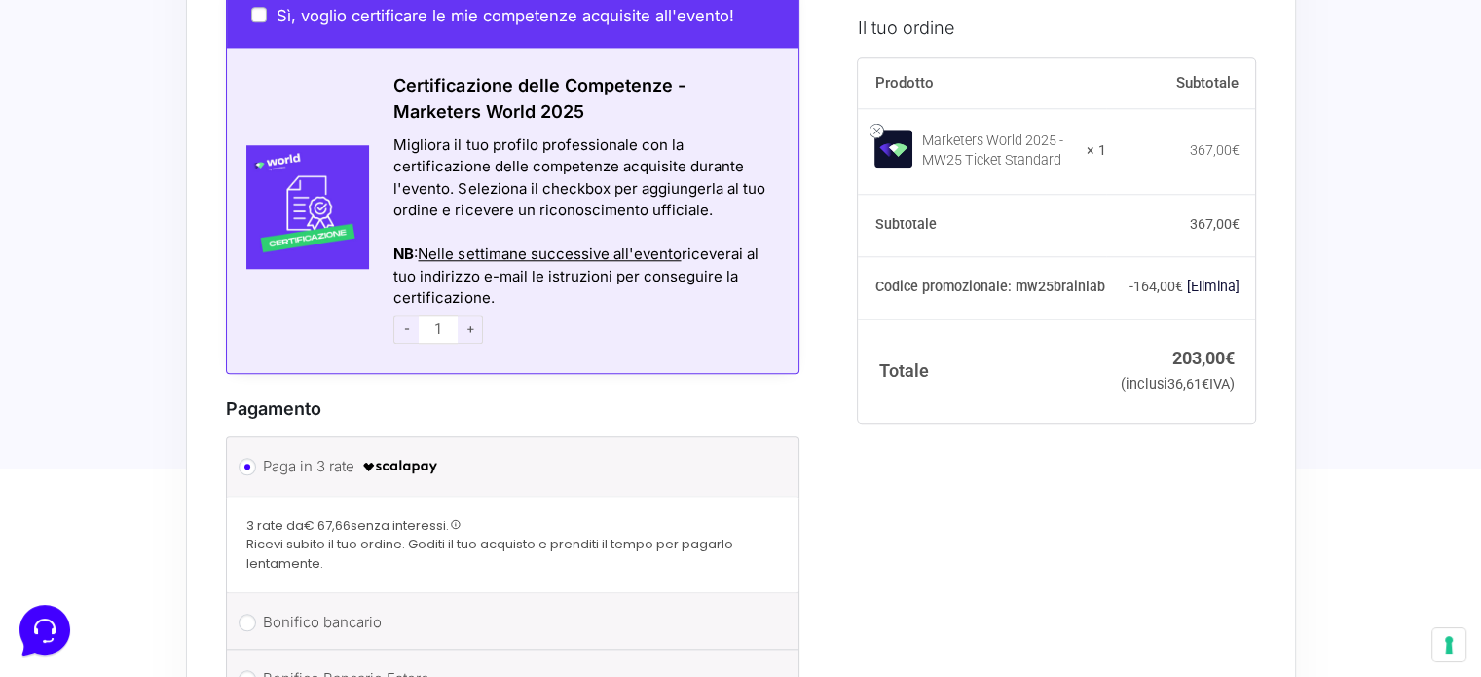
scroll to position [2178, 0]
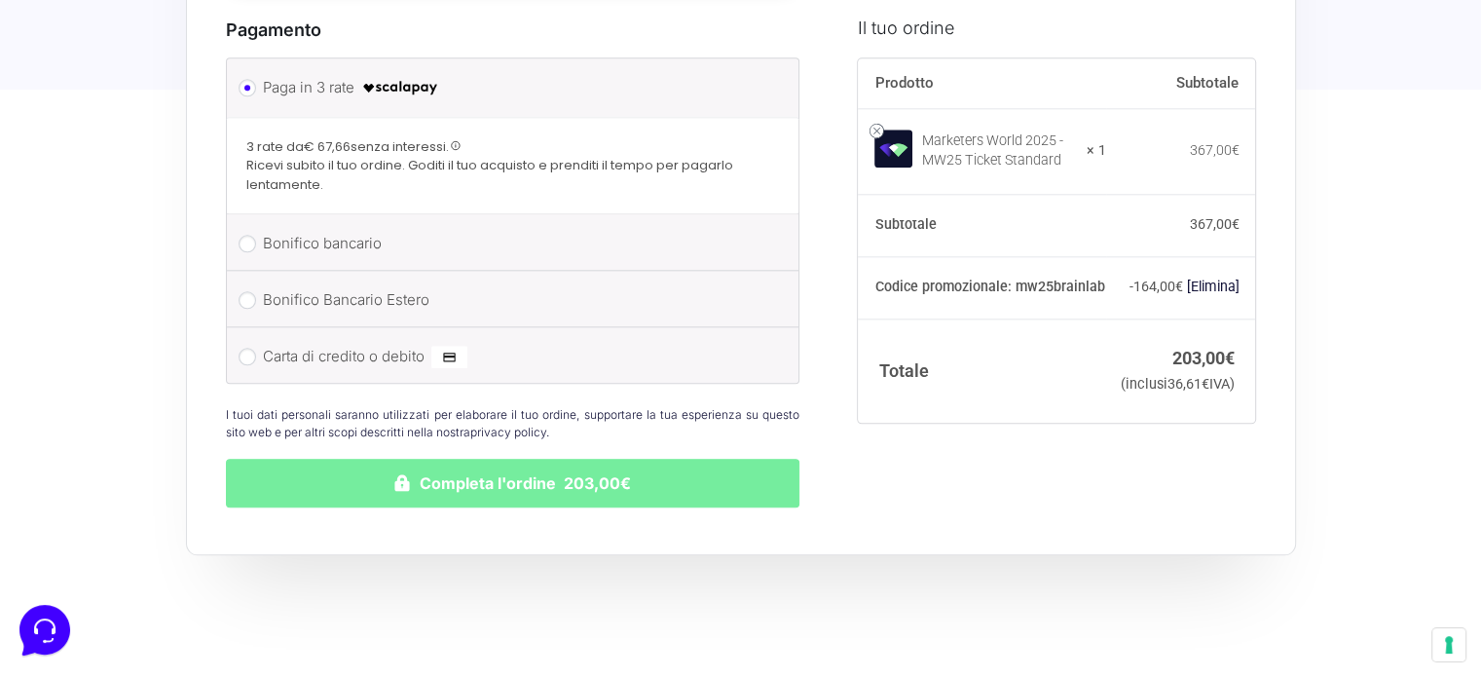
click at [456, 459] on button "Completa l'ordine 203,00€" at bounding box center [513, 483] width 575 height 49
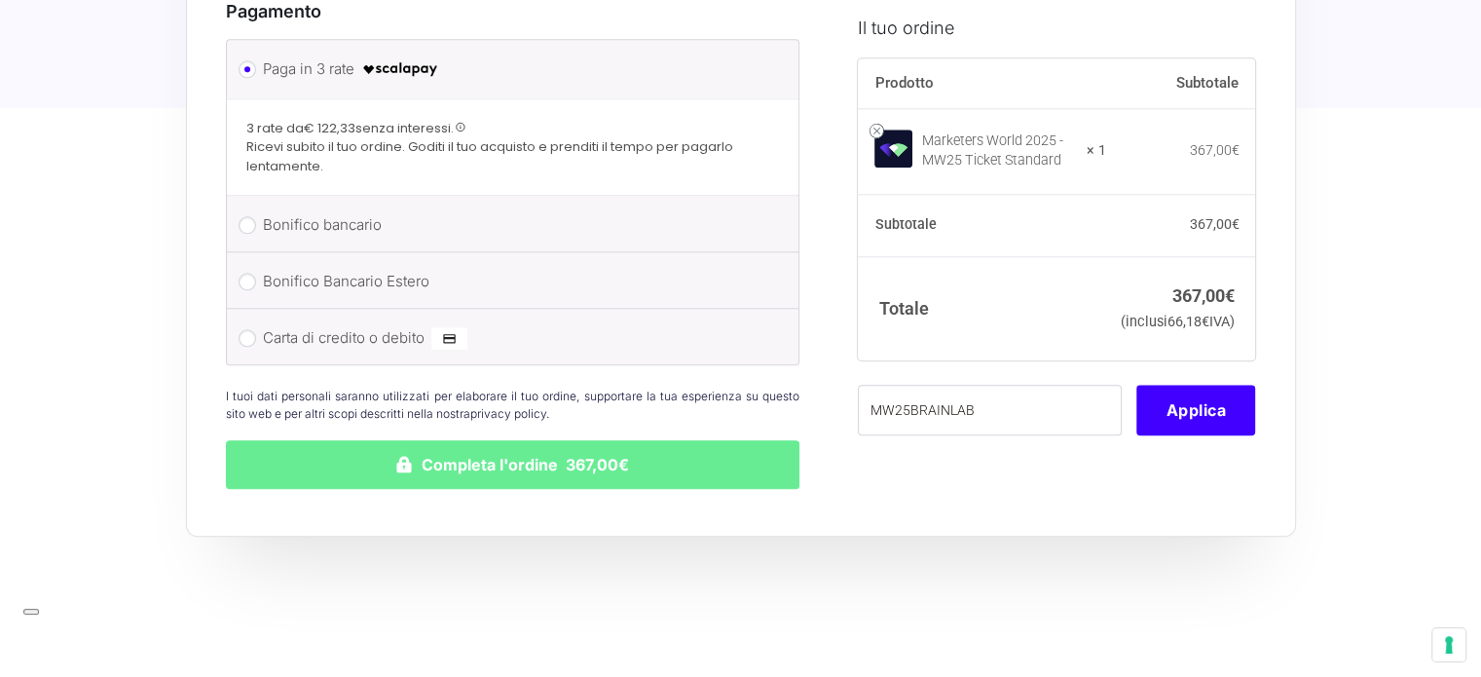
scroll to position [2010, 0]
